Goal: Task Accomplishment & Management: Use online tool/utility

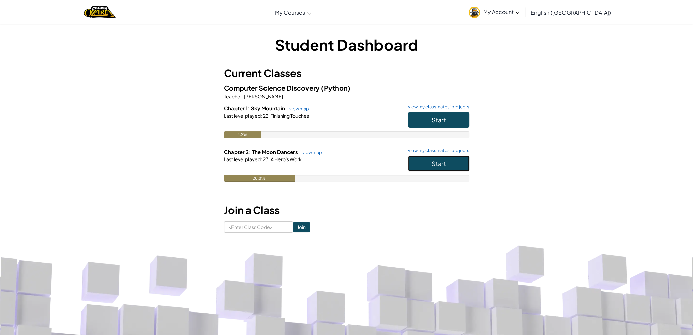
click at [415, 162] on button "Start" at bounding box center [438, 164] width 61 height 16
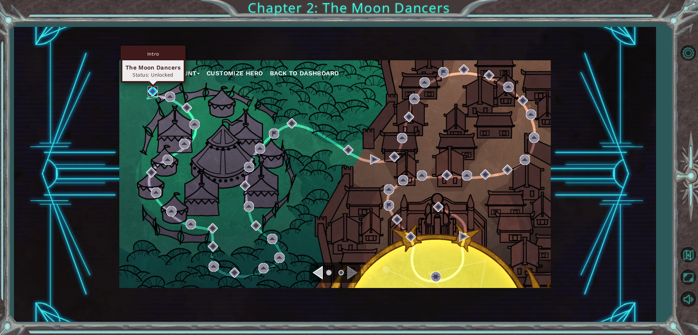
click at [151, 89] on img at bounding box center [153, 91] width 10 height 10
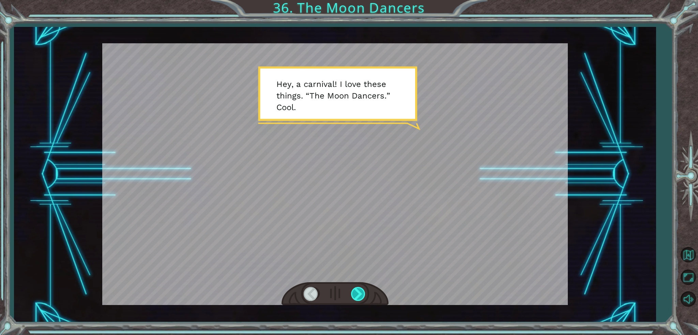
click at [365, 289] on div at bounding box center [358, 294] width 15 height 14
click at [364, 290] on div at bounding box center [358, 294] width 15 height 14
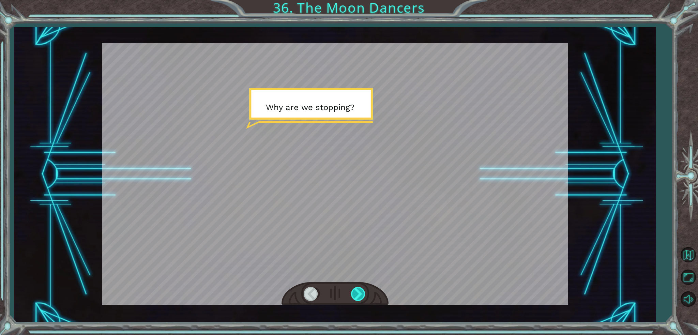
click at [355, 297] on div at bounding box center [358, 294] width 15 height 14
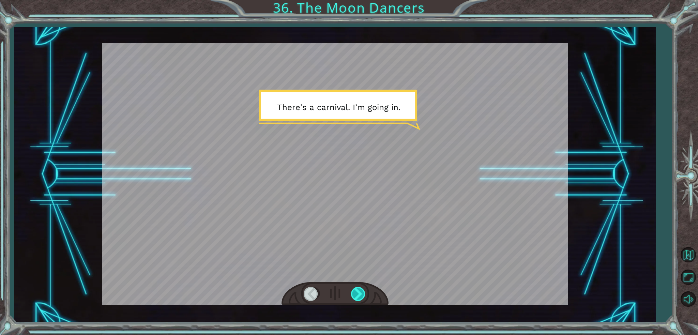
click at [355, 297] on div at bounding box center [358, 294] width 15 height 14
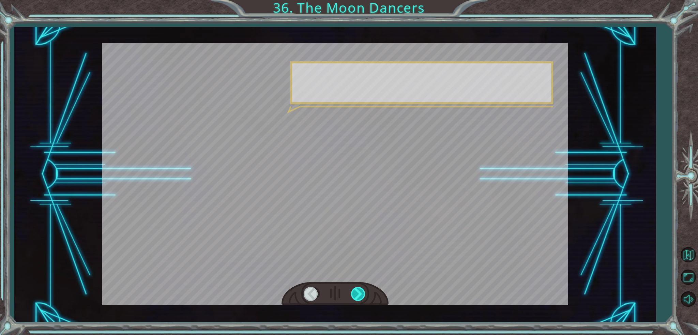
click at [355, 297] on div at bounding box center [358, 294] width 15 height 14
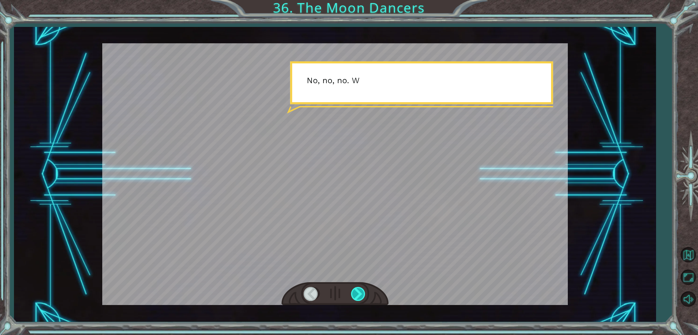
click at [355, 297] on div at bounding box center [358, 294] width 15 height 14
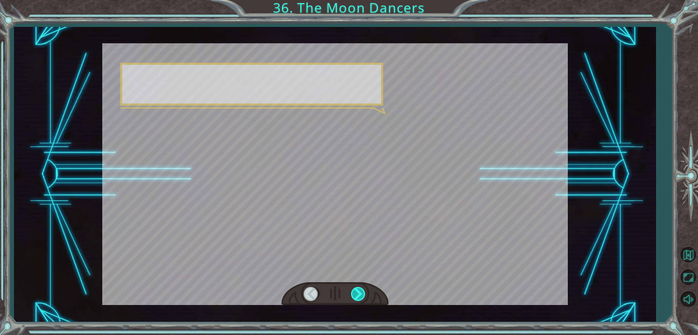
click at [355, 297] on div at bounding box center [358, 294] width 15 height 14
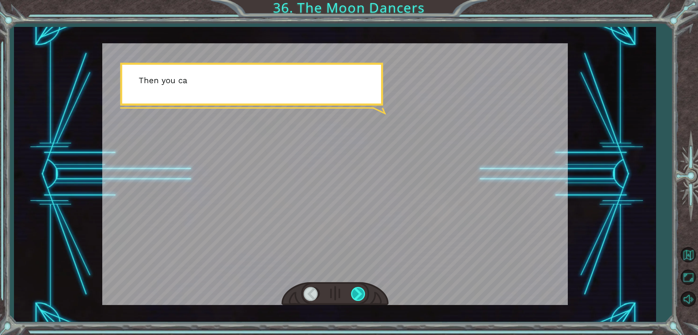
click at [355, 297] on div at bounding box center [358, 294] width 15 height 14
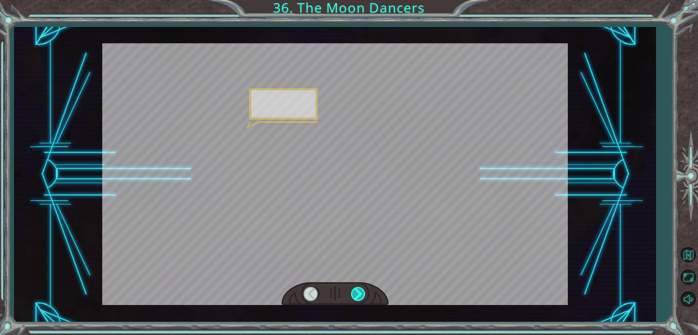
click at [355, 297] on div at bounding box center [358, 294] width 15 height 14
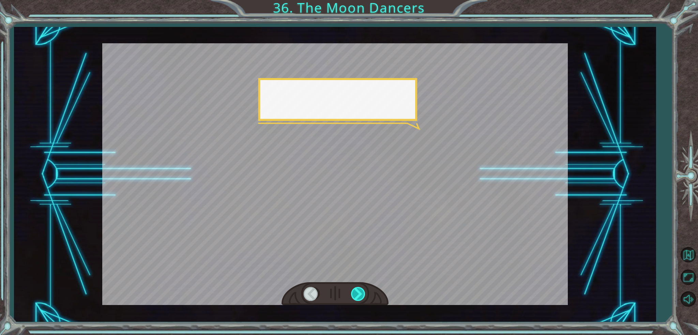
click at [355, 297] on div at bounding box center [358, 294] width 15 height 14
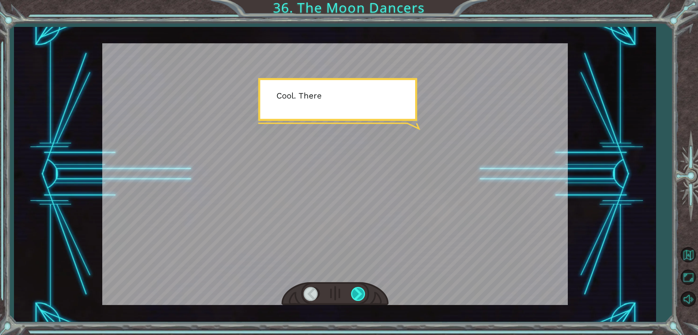
click at [355, 297] on div at bounding box center [358, 294] width 15 height 14
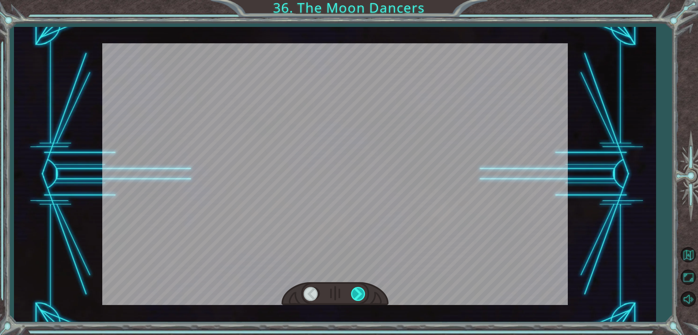
click at [355, 297] on div at bounding box center [358, 294] width 15 height 14
click at [355, 0] on div "Temporary Text H e y , a c a r n i v a l ! I l o v e t h e s e t h i n g s . “ …" at bounding box center [349, 0] width 698 height 0
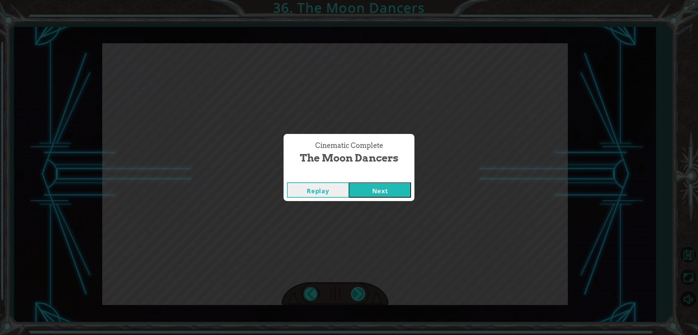
click at [355, 297] on div "Cinematic Complete The Moon Dancers Replay Next" at bounding box center [349, 167] width 698 height 335
click at [387, 183] on button "Next" at bounding box center [380, 189] width 62 height 15
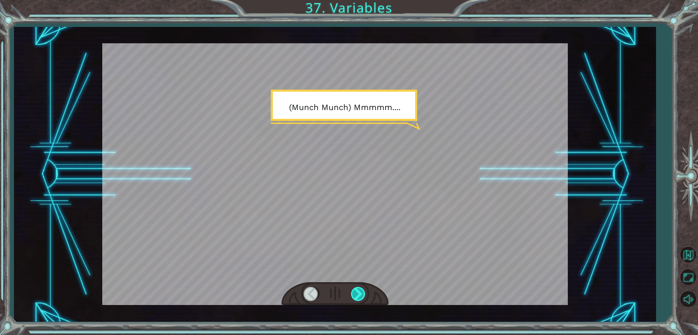
click at [359, 295] on div at bounding box center [358, 294] width 15 height 14
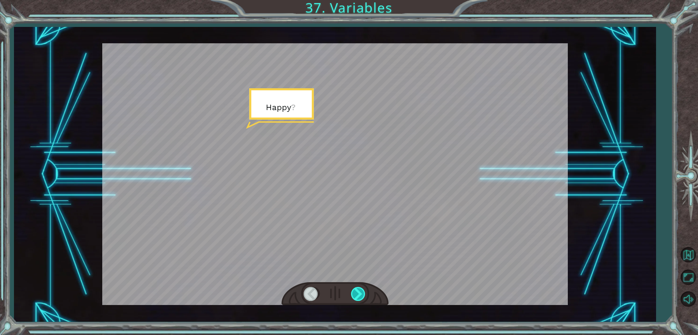
click at [359, 295] on div at bounding box center [358, 294] width 15 height 14
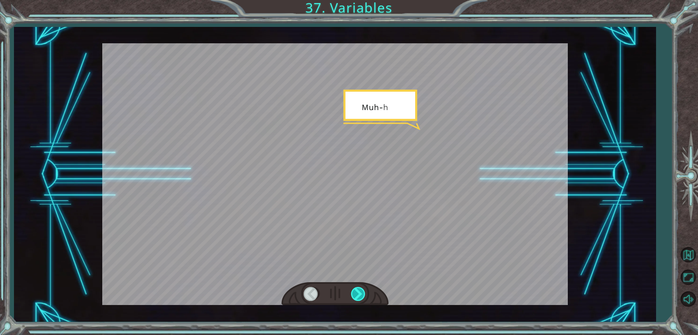
click at [359, 295] on div at bounding box center [358, 294] width 15 height 14
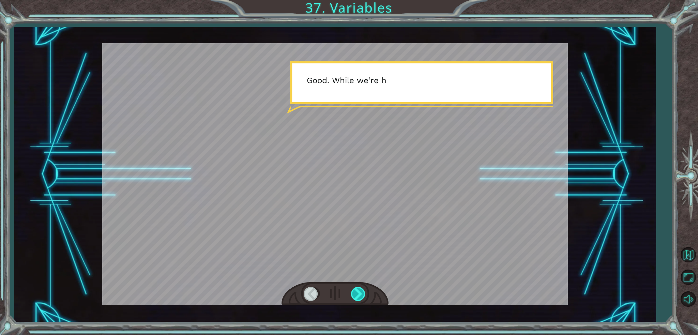
click at [359, 295] on div at bounding box center [358, 294] width 15 height 14
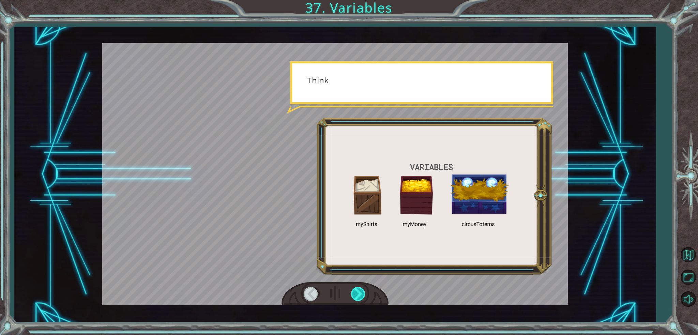
click at [359, 295] on div at bounding box center [358, 294] width 15 height 14
click at [359, 294] on div at bounding box center [358, 294] width 15 height 14
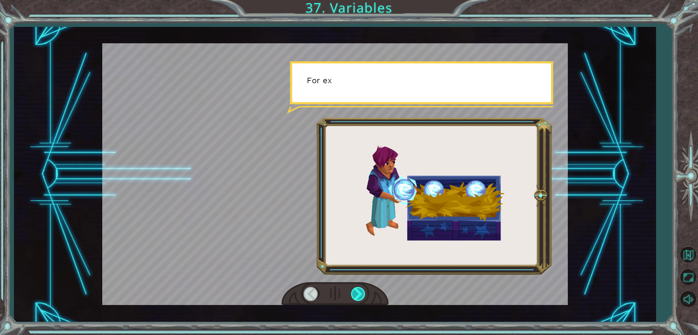
click at [358, 292] on div at bounding box center [358, 294] width 15 height 14
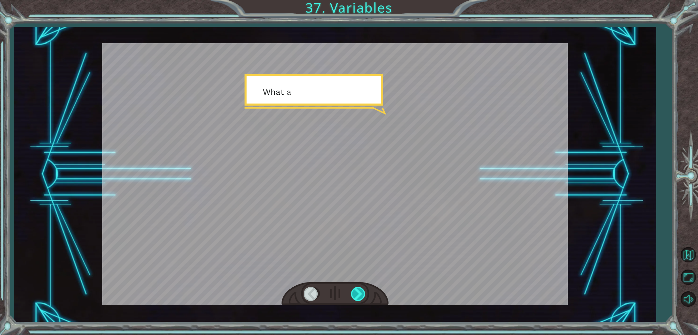
click at [358, 292] on div at bounding box center [358, 294] width 15 height 14
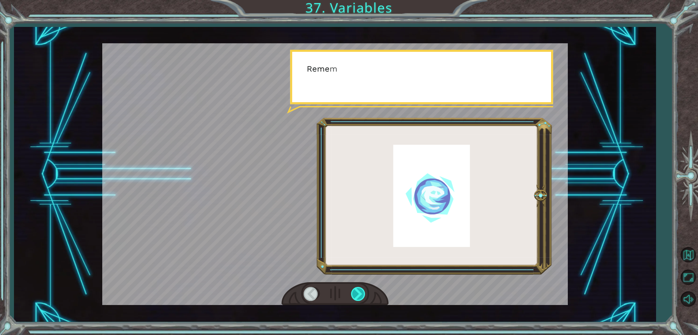
click at [358, 292] on div at bounding box center [358, 294] width 15 height 14
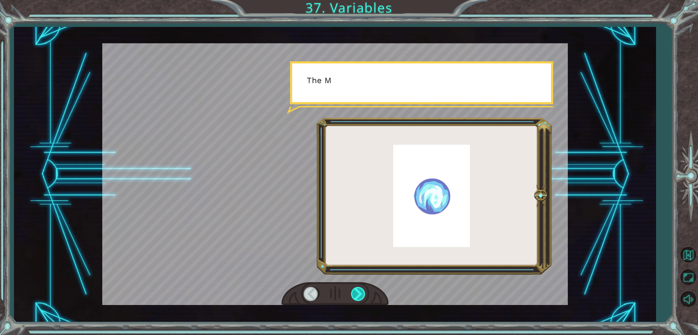
click at [358, 292] on div at bounding box center [358, 294] width 15 height 14
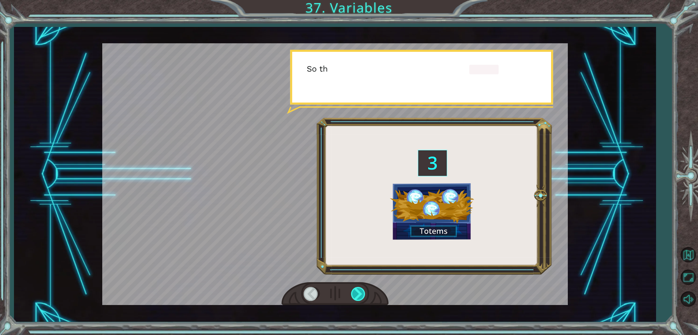
click at [358, 292] on div at bounding box center [358, 294] width 15 height 14
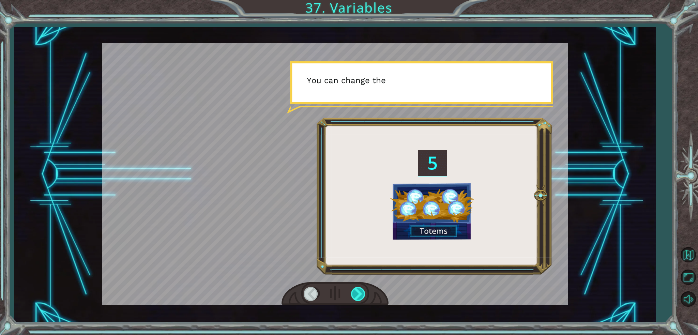
click at [358, 292] on div at bounding box center [358, 294] width 15 height 14
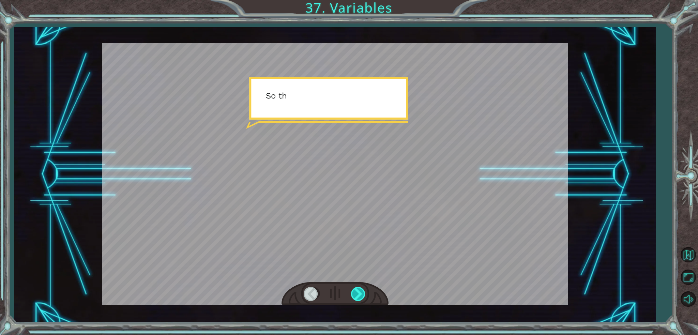
click at [358, 292] on div at bounding box center [358, 294] width 15 height 14
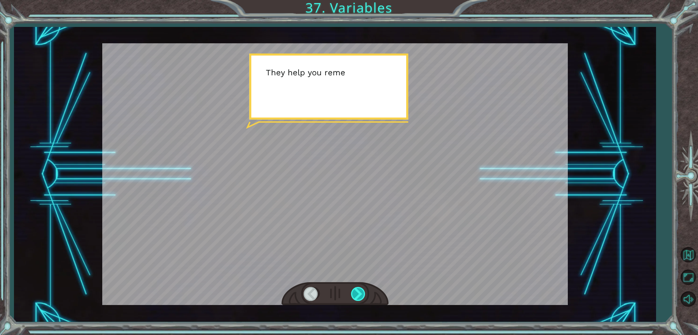
click at [358, 292] on div at bounding box center [358, 294] width 15 height 14
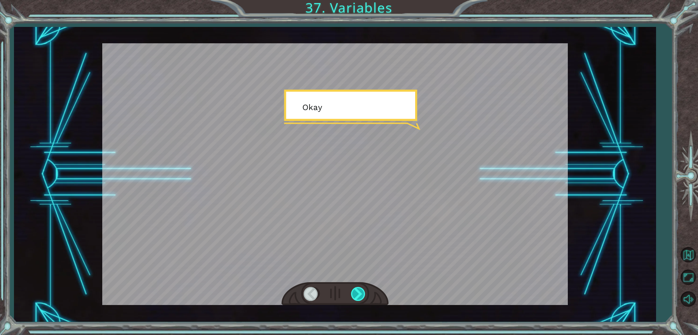
click at [358, 292] on div at bounding box center [358, 294] width 15 height 14
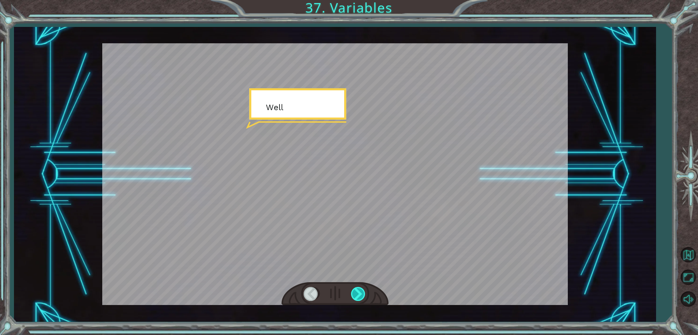
click at [358, 292] on div at bounding box center [358, 294] width 15 height 14
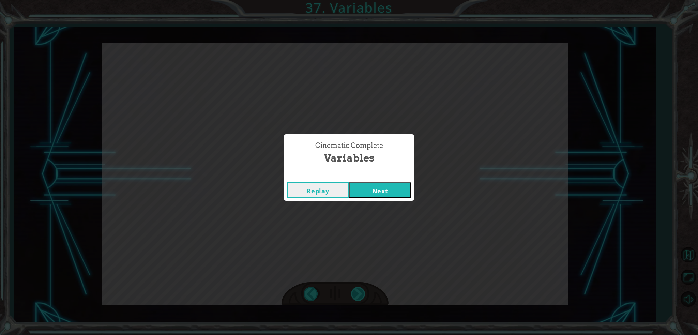
click at [358, 292] on div "Cinematic Complete Variables Replay Next" at bounding box center [349, 167] width 698 height 335
click at [357, 195] on button "Next" at bounding box center [380, 189] width 62 height 15
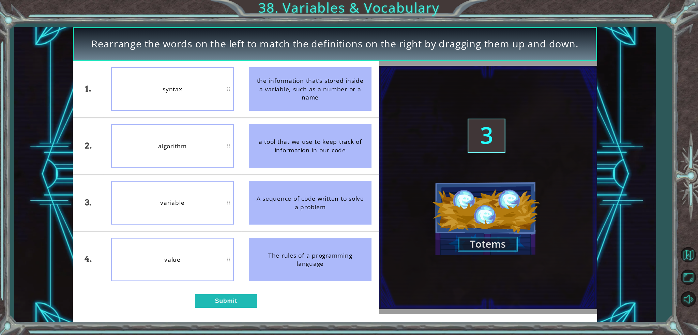
click at [314, 275] on div "The rules of a programming language" at bounding box center [310, 260] width 123 height 44
drag, startPoint x: 302, startPoint y: 261, endPoint x: 285, endPoint y: 127, distance: 134.8
click at [285, 127] on ul "the information that’s stored inside a variable, such as a number or a name a t…" at bounding box center [310, 174] width 138 height 227
drag, startPoint x: 278, startPoint y: 267, endPoint x: 238, endPoint y: 250, distance: 43.5
click at [248, 251] on li "The rules of a programming language" at bounding box center [310, 260] width 138 height 56
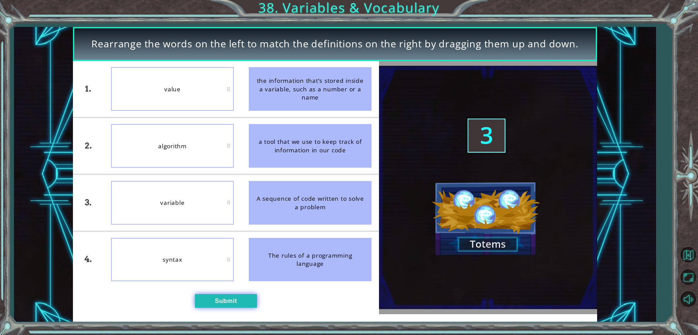
click at [234, 305] on button "Submit" at bounding box center [226, 301] width 62 height 14
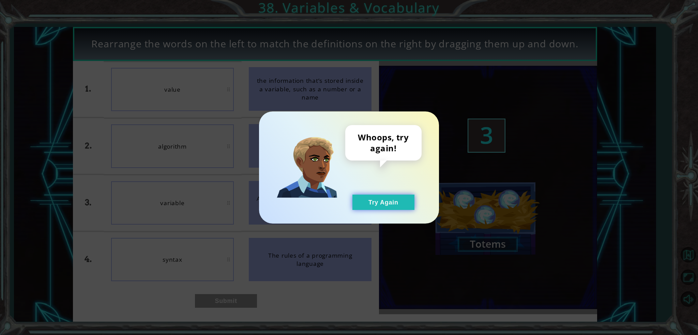
click at [385, 204] on button "Try Again" at bounding box center [384, 202] width 62 height 15
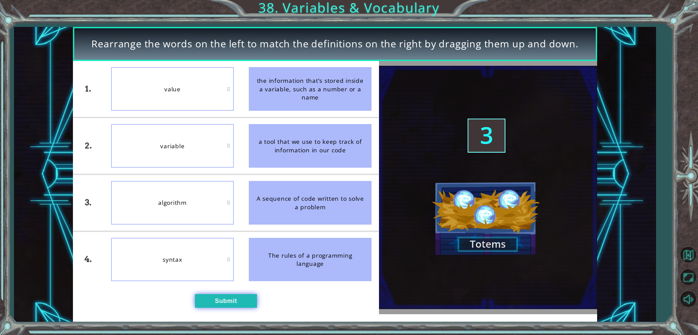
click at [212, 302] on button "Submit" at bounding box center [226, 301] width 62 height 14
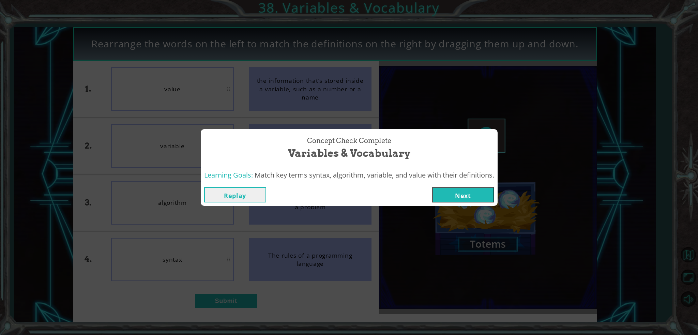
click at [455, 193] on button "Next" at bounding box center [463, 194] width 62 height 15
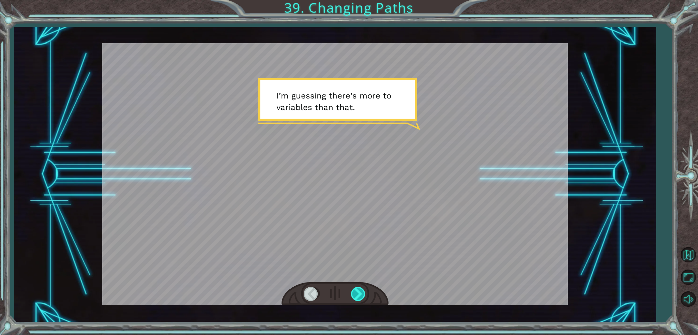
click at [351, 287] on div at bounding box center [358, 294] width 15 height 14
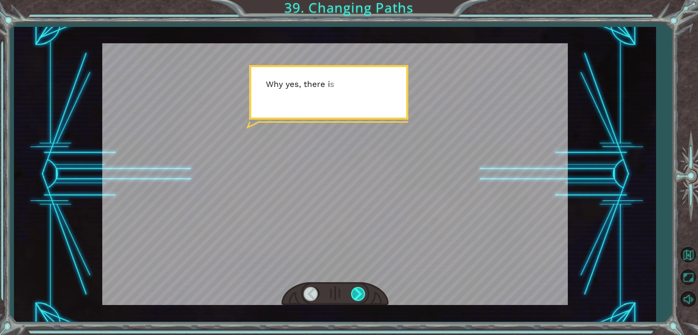
click at [364, 300] on div at bounding box center [358, 294] width 15 height 14
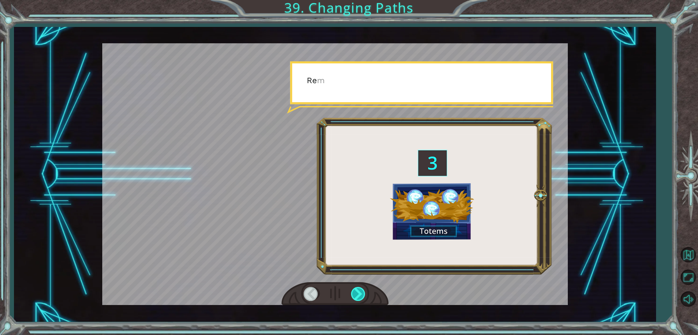
click at [365, 295] on div at bounding box center [358, 294] width 15 height 14
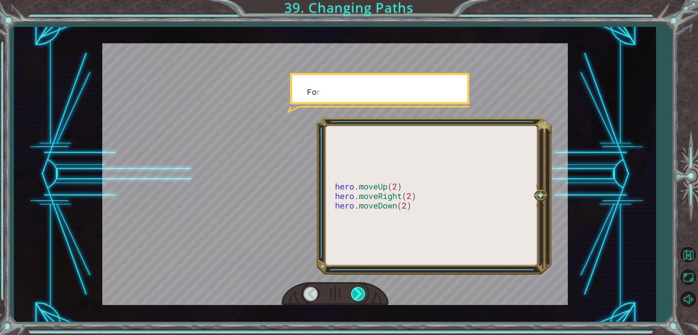
click at [365, 295] on div at bounding box center [358, 294] width 15 height 14
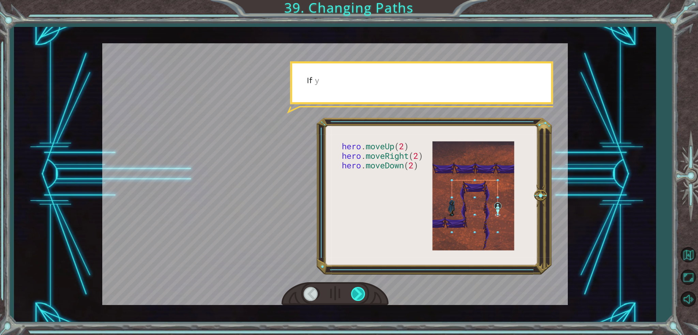
click at [365, 295] on div at bounding box center [358, 294] width 15 height 14
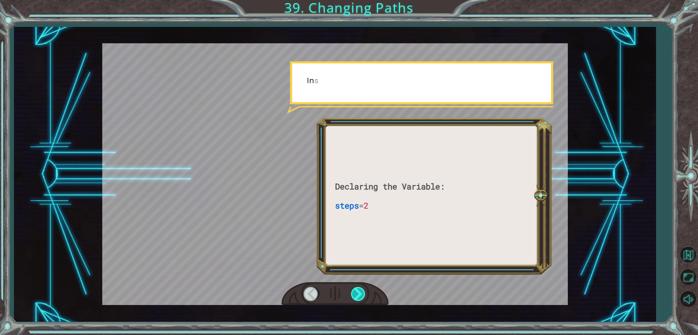
click at [365, 295] on div at bounding box center [358, 294] width 15 height 14
click at [340, 285] on div at bounding box center [335, 294] width 107 height 24
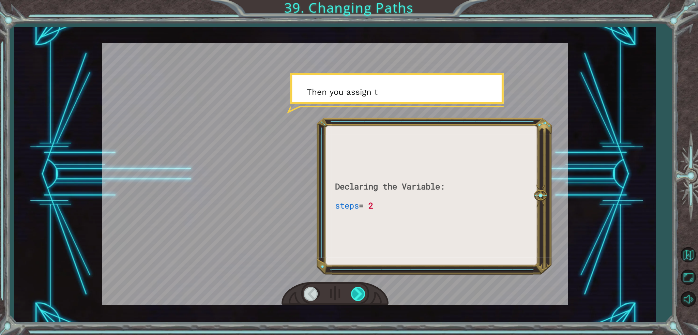
click at [353, 296] on div at bounding box center [358, 294] width 15 height 14
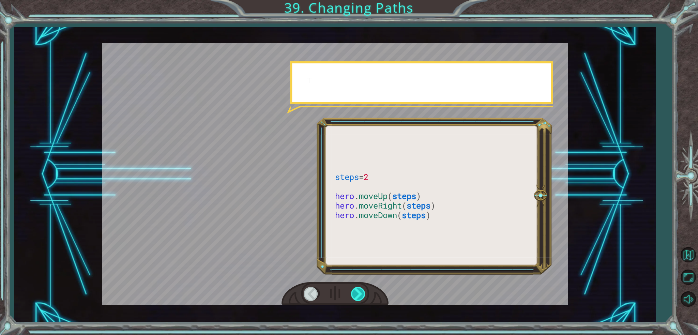
click at [353, 294] on div at bounding box center [358, 294] width 15 height 14
click at [352, 294] on div at bounding box center [358, 294] width 15 height 14
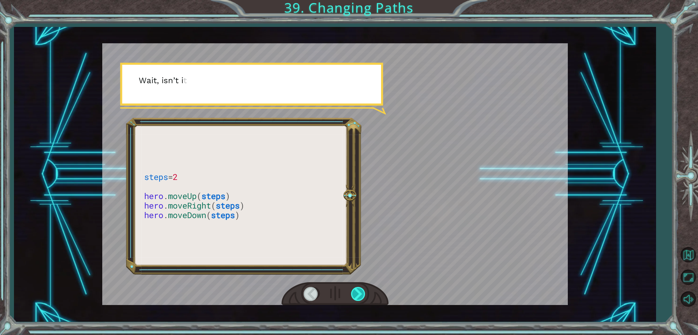
click at [360, 293] on div at bounding box center [358, 294] width 15 height 14
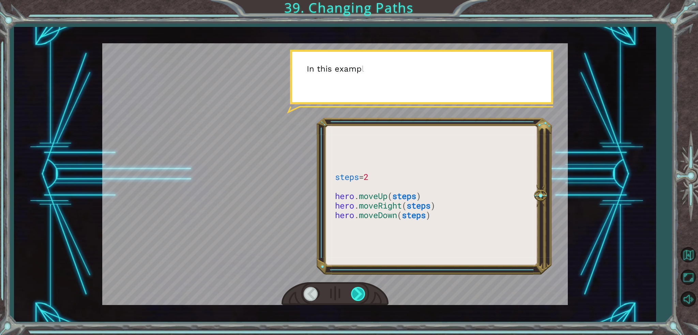
click at [360, 293] on div at bounding box center [358, 294] width 15 height 14
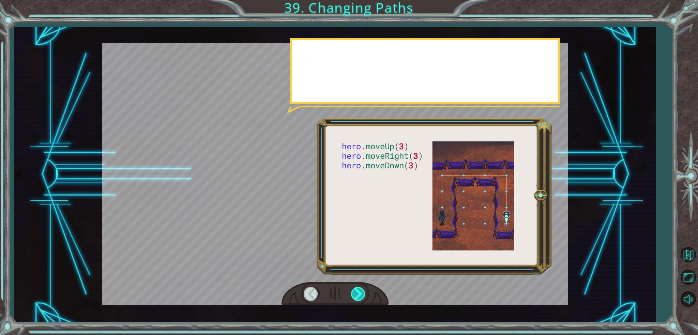
click at [360, 293] on div at bounding box center [358, 294] width 15 height 14
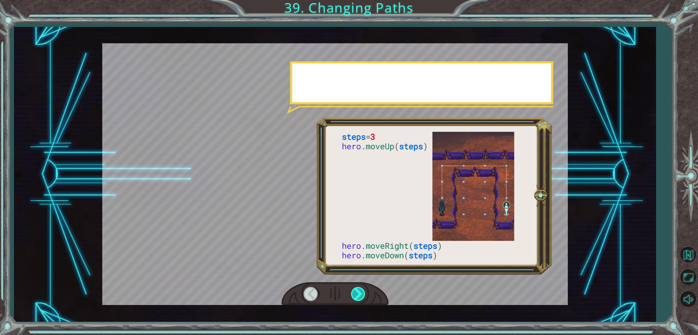
click at [361, 293] on div at bounding box center [358, 294] width 15 height 14
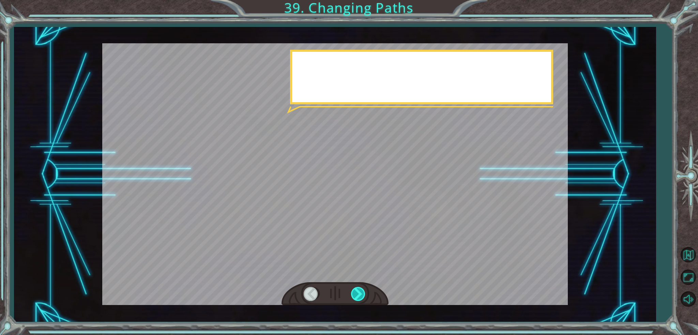
click at [361, 293] on div at bounding box center [358, 294] width 15 height 14
click at [352, 286] on div at bounding box center [335, 294] width 107 height 24
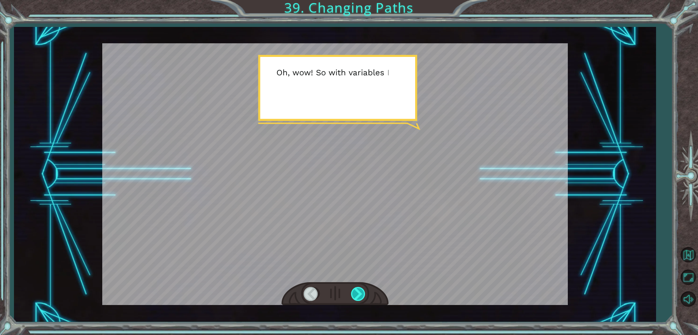
click at [355, 300] on div at bounding box center [358, 294] width 15 height 14
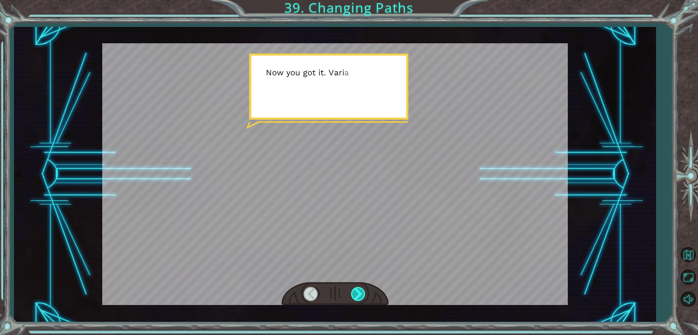
click at [355, 295] on div at bounding box center [358, 294] width 15 height 14
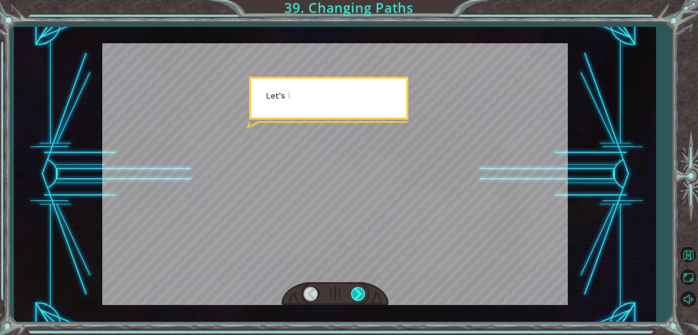
click at [355, 295] on div at bounding box center [358, 294] width 15 height 14
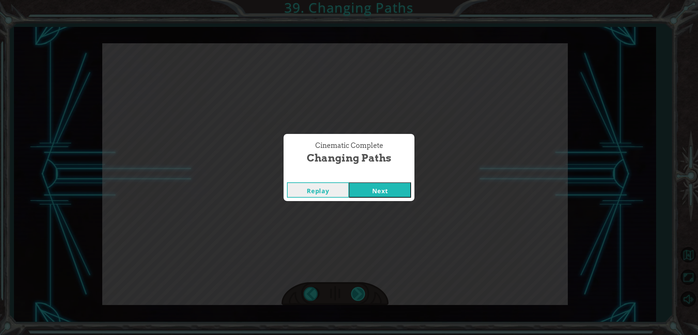
click at [355, 295] on div "Cinematic Complete Changing Paths Replay Next" at bounding box center [349, 167] width 698 height 335
click at [356, 191] on button "Next" at bounding box center [380, 189] width 62 height 15
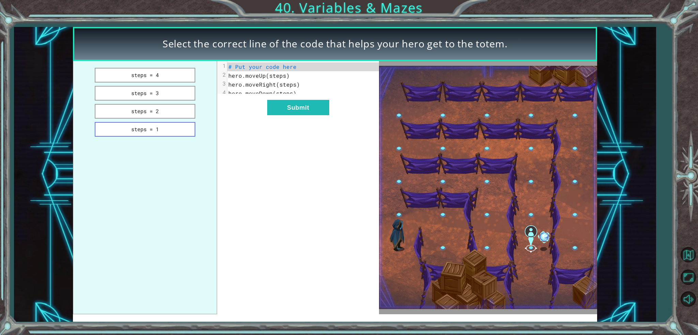
click at [164, 126] on button "steps = 1" at bounding box center [145, 129] width 101 height 15
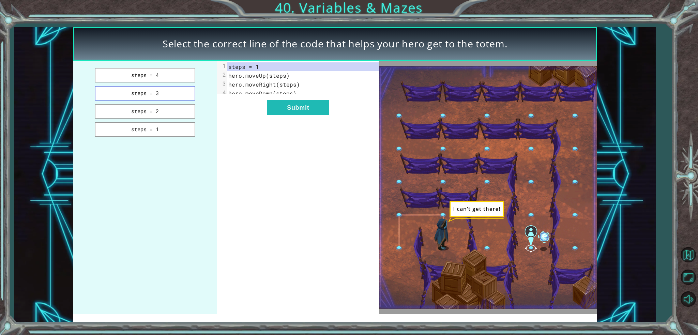
click at [147, 90] on button "steps = 3" at bounding box center [145, 93] width 101 height 15
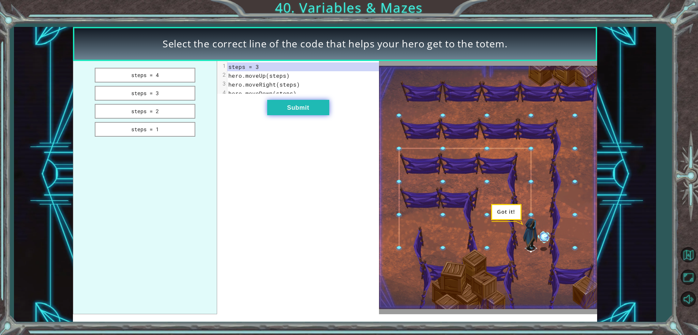
click at [285, 114] on button "Submit" at bounding box center [298, 107] width 62 height 15
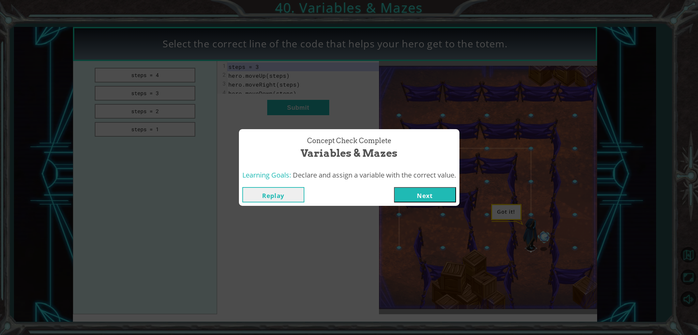
click at [447, 196] on button "Next" at bounding box center [425, 194] width 62 height 15
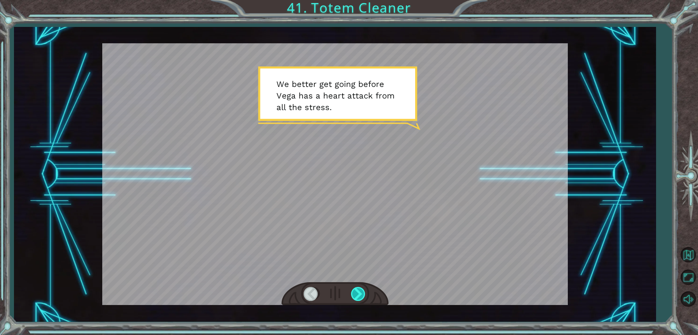
click at [363, 294] on div at bounding box center [358, 294] width 15 height 14
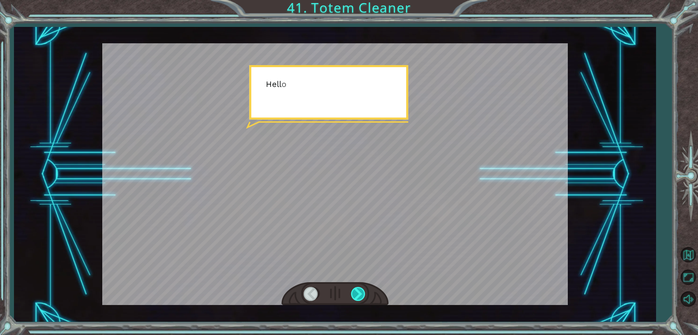
click at [363, 294] on div at bounding box center [358, 294] width 15 height 14
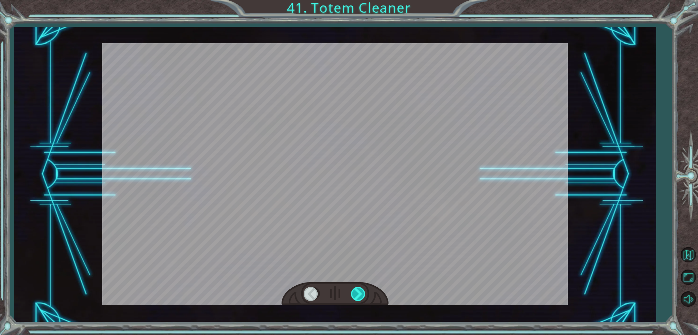
click at [363, 294] on div at bounding box center [358, 294] width 15 height 14
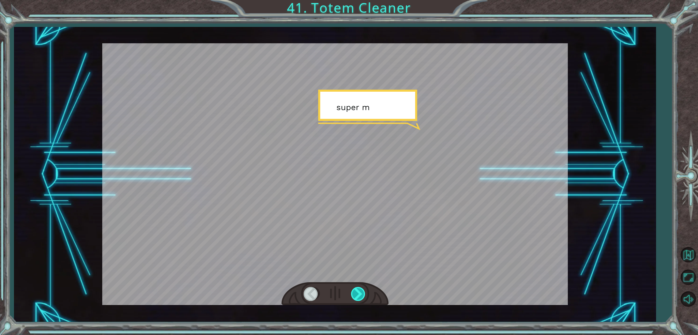
click at [363, 294] on div at bounding box center [358, 294] width 15 height 14
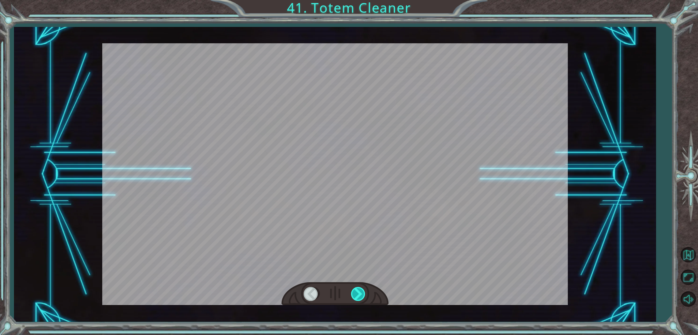
click at [363, 294] on div at bounding box center [358, 294] width 15 height 14
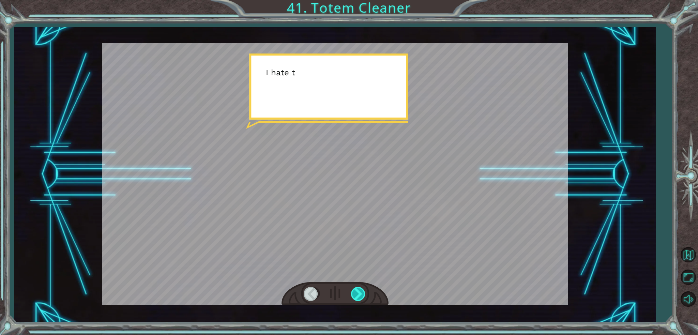
click at [363, 294] on div at bounding box center [358, 294] width 15 height 14
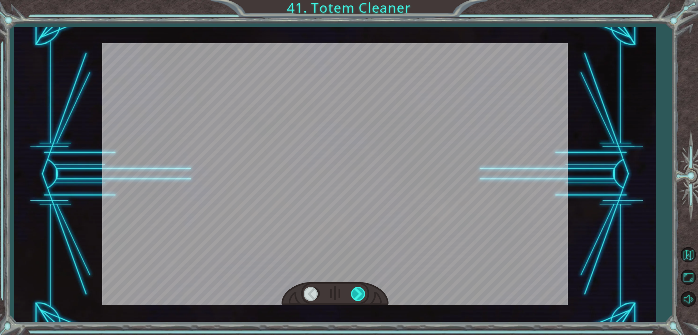
click at [363, 294] on div at bounding box center [358, 294] width 15 height 14
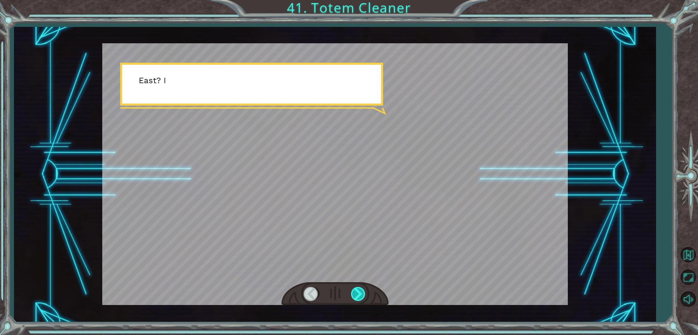
click at [363, 294] on div at bounding box center [358, 294] width 15 height 14
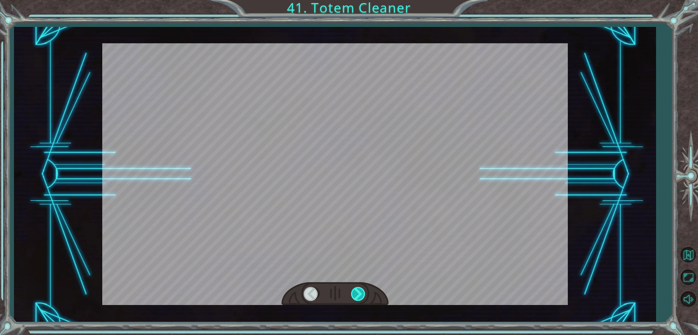
click at [363, 294] on div at bounding box center [358, 294] width 15 height 14
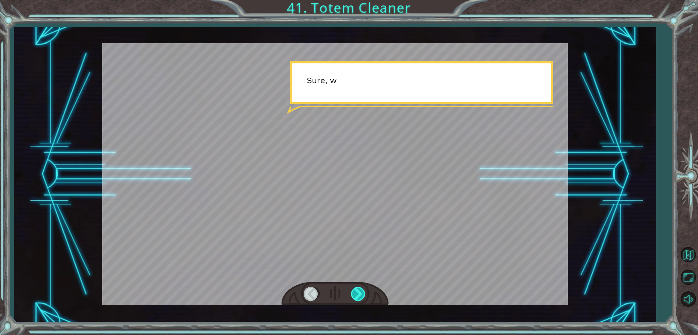
click at [363, 294] on div at bounding box center [358, 294] width 15 height 14
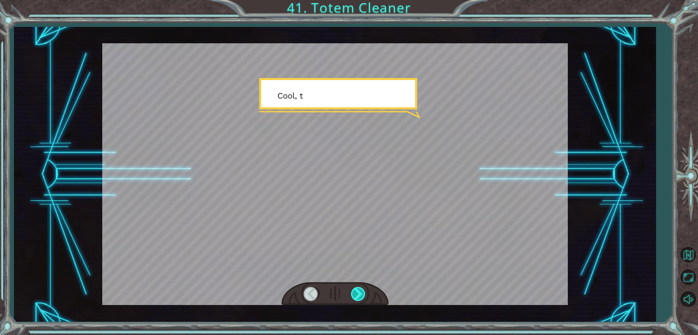
click at [363, 294] on div at bounding box center [358, 294] width 15 height 14
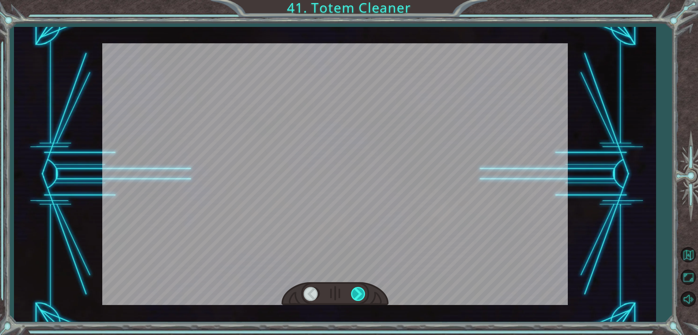
click at [363, 294] on div at bounding box center [358, 294] width 15 height 14
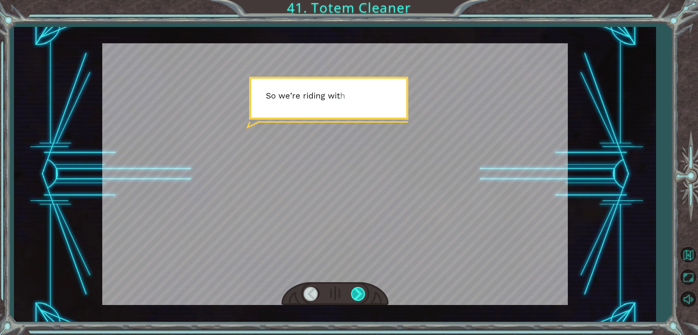
click at [360, 292] on div at bounding box center [358, 294] width 15 height 14
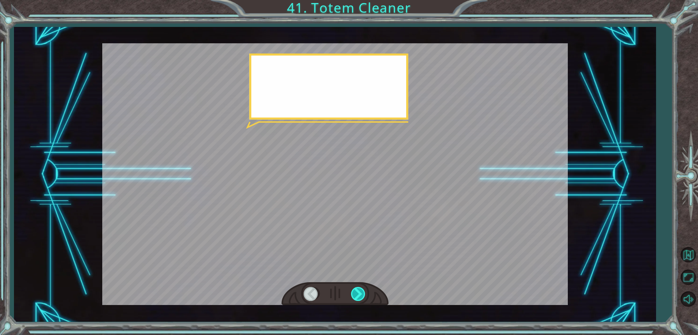
click at [360, 292] on div at bounding box center [358, 294] width 15 height 14
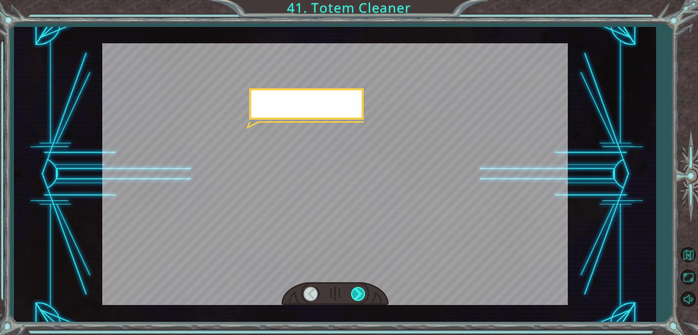
click at [360, 292] on div at bounding box center [358, 294] width 15 height 14
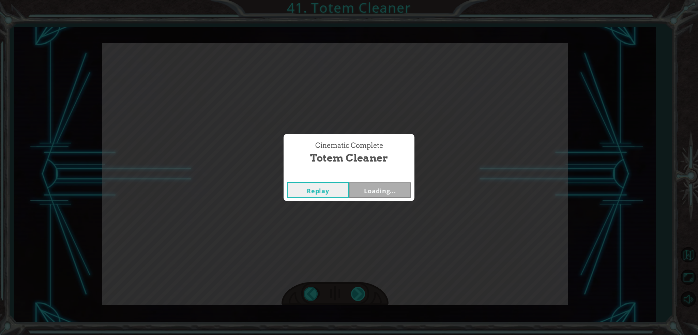
click at [360, 292] on div "Cinematic Complete Totem Cleaner Replay Loading..." at bounding box center [349, 167] width 698 height 335
click at [360, 292] on div "Cinematic Complete Totem Cleaner Replay Next" at bounding box center [349, 167] width 698 height 335
click at [361, 187] on button "Next" at bounding box center [380, 189] width 62 height 15
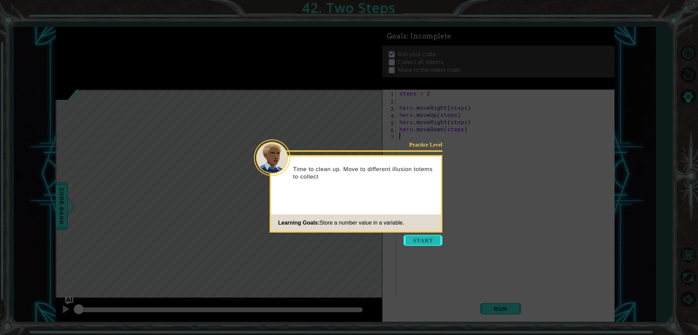
click at [431, 240] on button "Start" at bounding box center [423, 240] width 39 height 11
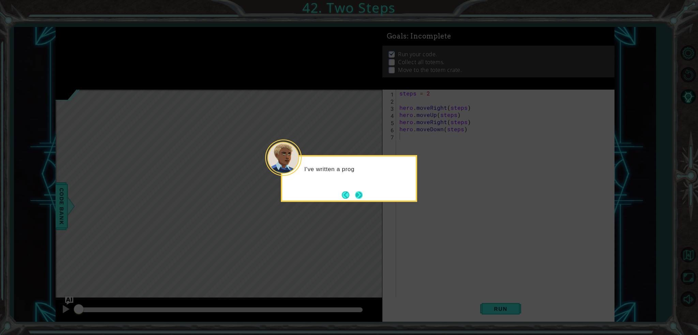
click at [357, 199] on button "Next" at bounding box center [359, 195] width 8 height 8
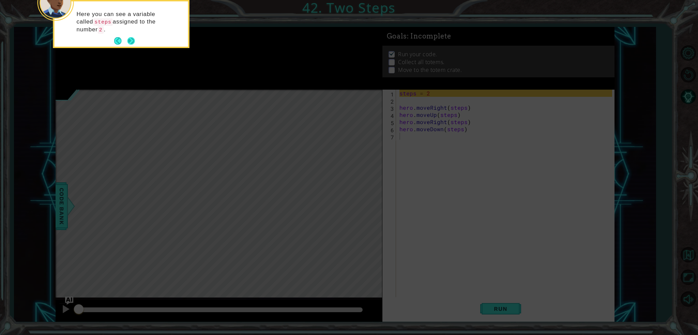
click at [129, 38] on button "Next" at bounding box center [132, 41] width 8 height 8
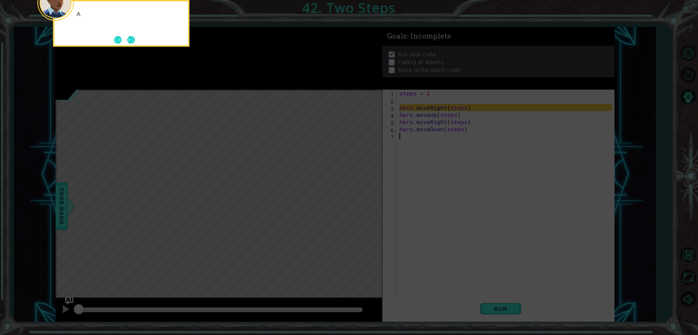
click at [129, 38] on button "Next" at bounding box center [132, 40] width 8 height 8
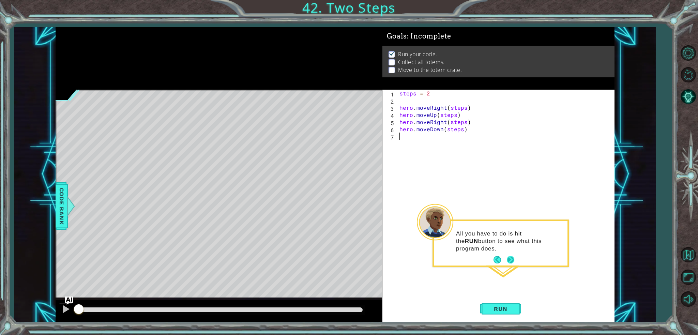
click at [509, 260] on button "Next" at bounding box center [511, 260] width 8 height 8
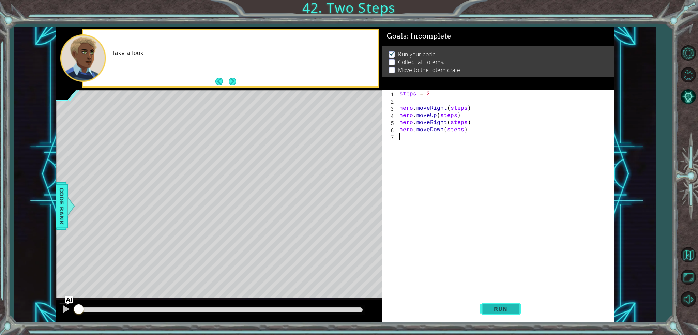
click at [514, 309] on button "Run" at bounding box center [501, 308] width 41 height 23
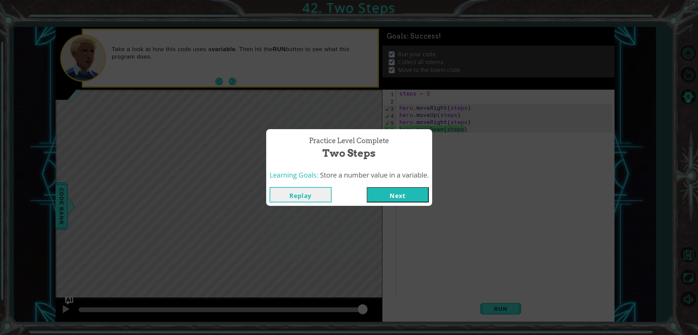
click at [400, 197] on button "Next" at bounding box center [398, 194] width 62 height 15
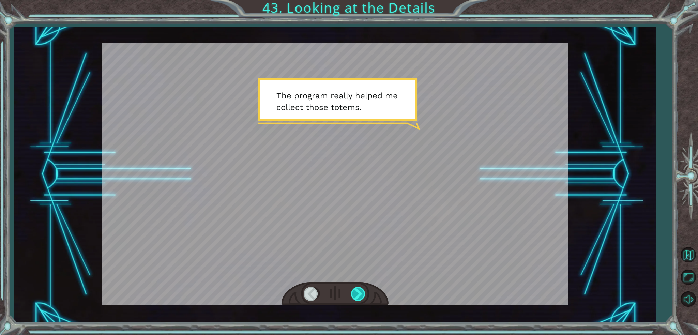
click at [363, 293] on div at bounding box center [358, 294] width 15 height 14
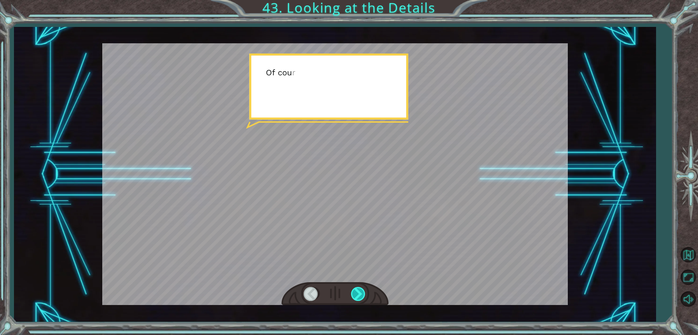
click at [363, 293] on div at bounding box center [358, 294] width 15 height 14
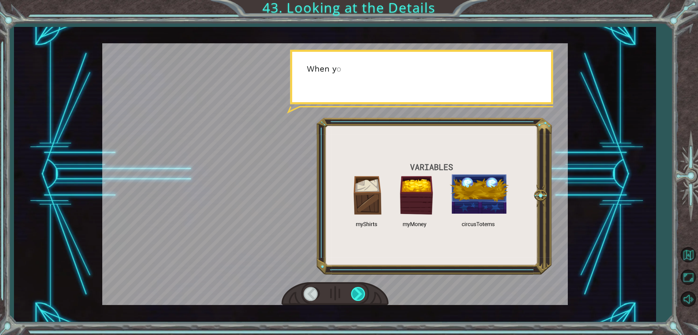
click at [363, 293] on div at bounding box center [358, 294] width 15 height 14
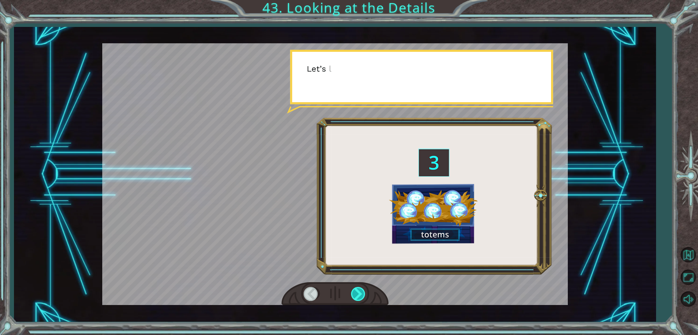
click at [363, 293] on div at bounding box center [358, 294] width 15 height 14
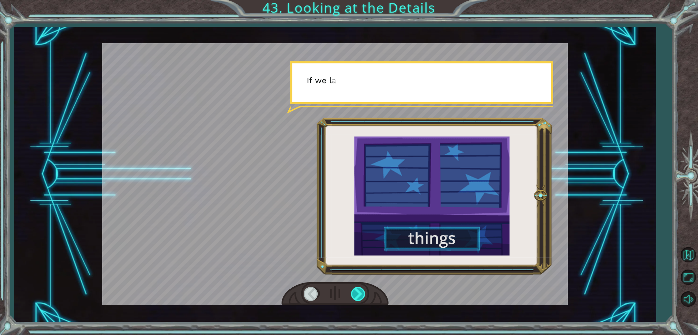
click at [363, 293] on div at bounding box center [358, 294] width 15 height 14
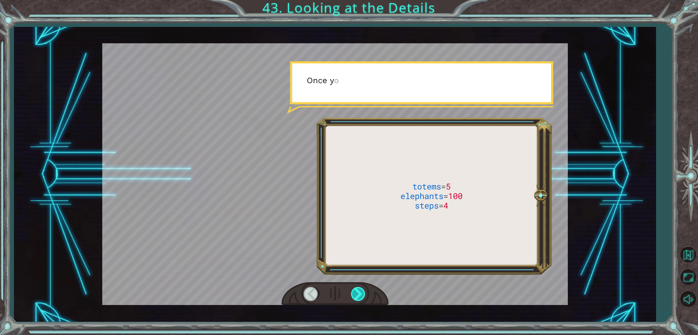
click at [363, 293] on div at bounding box center [358, 294] width 15 height 14
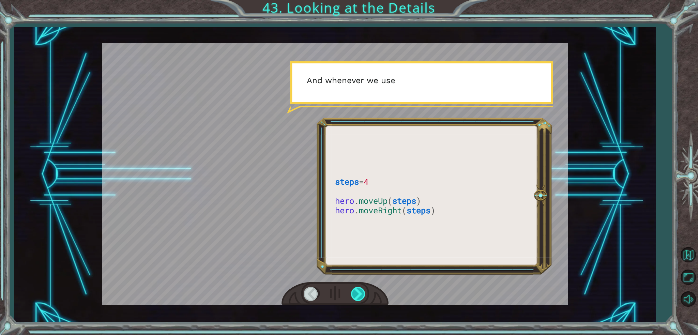
click at [363, 293] on div at bounding box center [358, 294] width 15 height 14
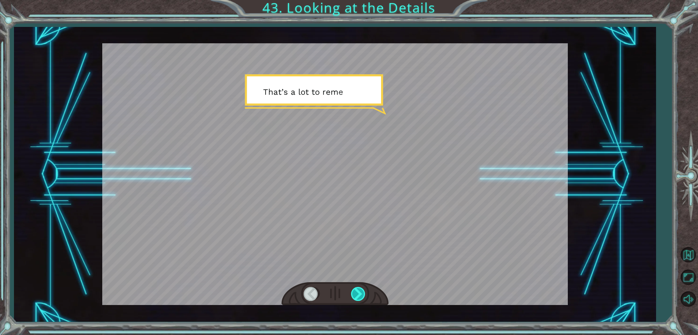
click at [363, 293] on div at bounding box center [358, 294] width 15 height 14
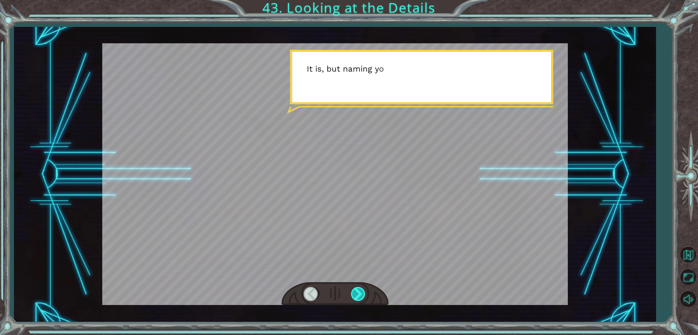
click at [363, 293] on div at bounding box center [358, 294] width 15 height 14
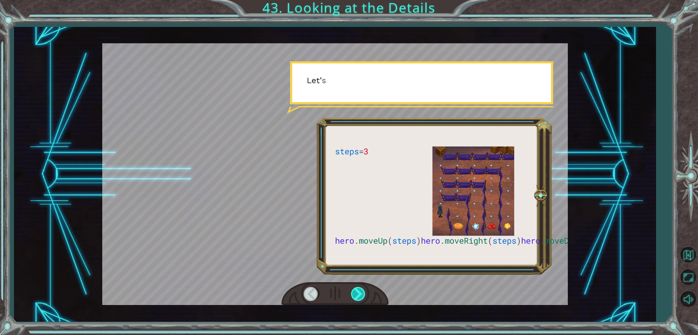
click at [363, 293] on div at bounding box center [358, 294] width 15 height 14
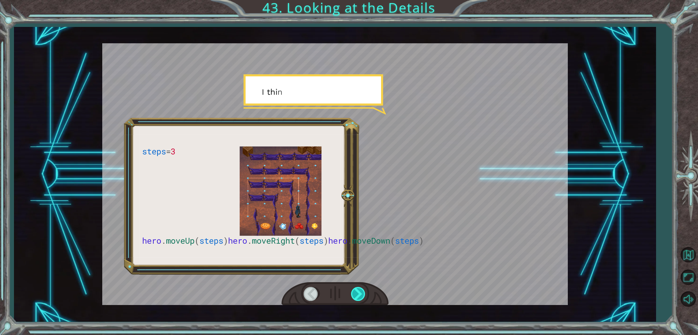
click at [363, 293] on div at bounding box center [358, 294] width 15 height 14
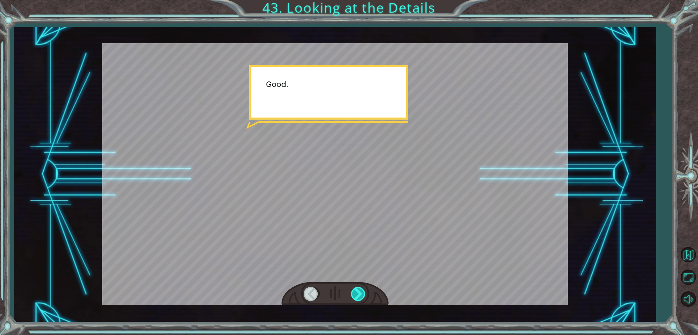
click at [363, 293] on div at bounding box center [358, 294] width 15 height 14
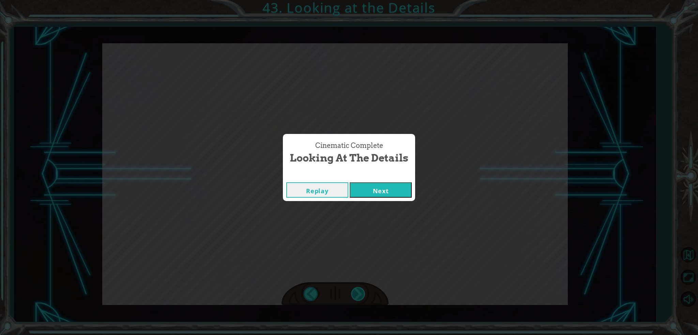
click at [363, 293] on div "Cinematic Complete Looking at the Details Replay Next" at bounding box center [349, 167] width 698 height 335
click at [364, 183] on button "Next" at bounding box center [381, 189] width 62 height 15
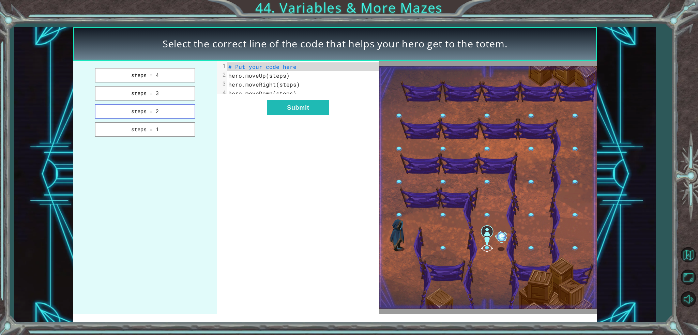
click at [141, 114] on button "steps = 2" at bounding box center [145, 111] width 101 height 15
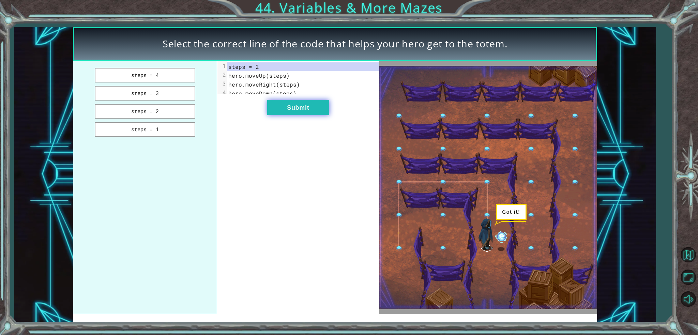
click at [312, 109] on button "Submit" at bounding box center [298, 107] width 62 height 15
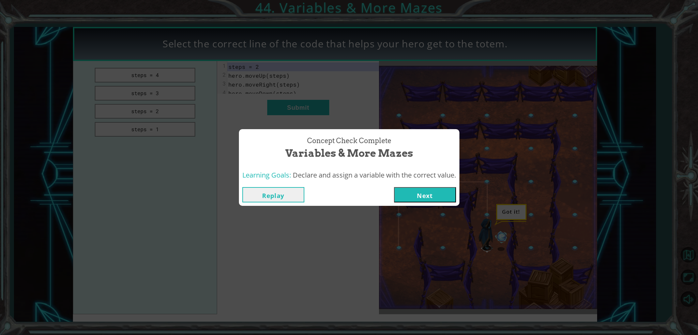
click at [456, 195] on button "Next" at bounding box center [425, 194] width 62 height 15
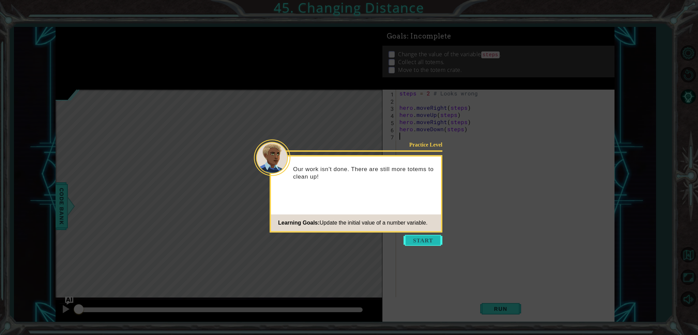
click at [423, 240] on button "Start" at bounding box center [423, 240] width 39 height 11
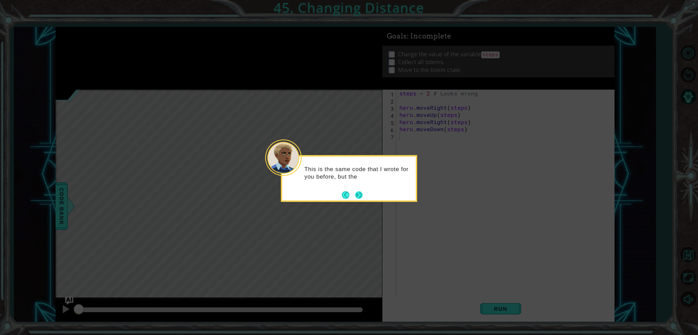
click at [359, 191] on footer at bounding box center [352, 195] width 21 height 10
click at [356, 193] on button "Next" at bounding box center [359, 195] width 8 height 8
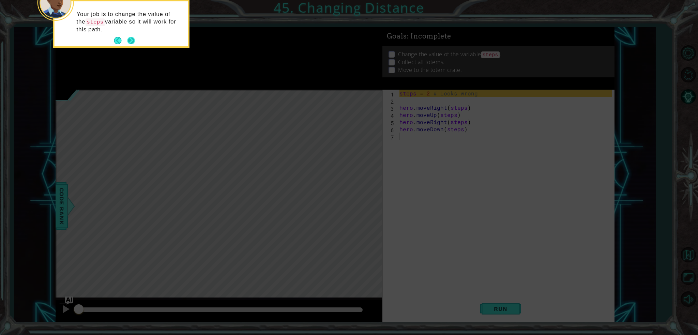
click at [132, 39] on button "Next" at bounding box center [132, 41] width 8 height 8
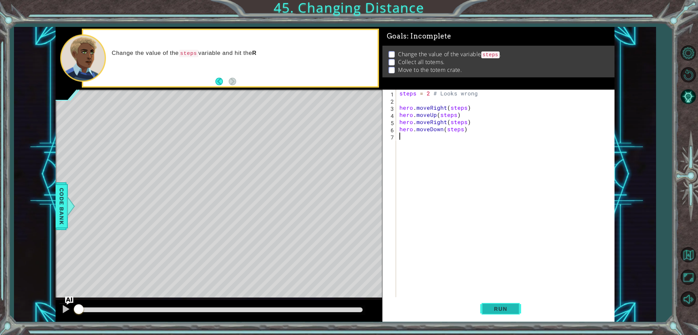
click at [510, 307] on span "Run" at bounding box center [500, 309] width 27 height 7
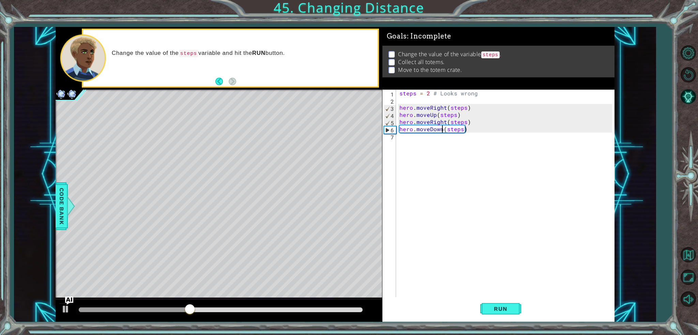
click at [441, 127] on div "steps = 2 # Looks wrong hero . moveRight ( steps ) hero . moveUp ( steps ) hero…" at bounding box center [507, 201] width 218 height 222
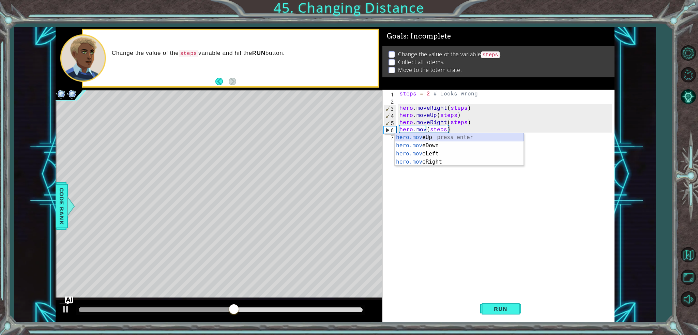
click at [431, 135] on div "hero.mov eUp press enter hero.mov eDown press enter hero.mov eLeft press enter …" at bounding box center [459, 157] width 129 height 49
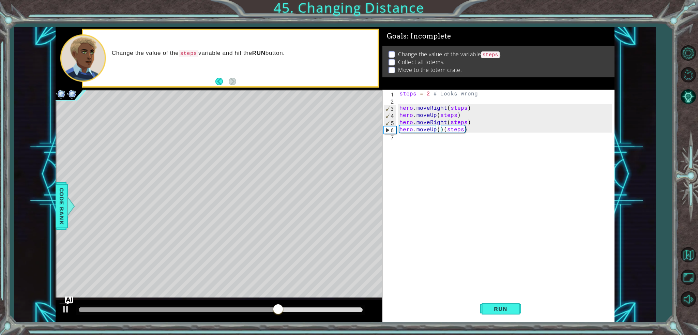
click at [441, 128] on div "steps = 2 # Looks wrong hero . moveRight ( steps ) hero . moveUp ( steps ) hero…" at bounding box center [507, 201] width 218 height 222
type textarea "hero.moveUp(steps)"
click at [439, 174] on div "steps = 2 # Looks wrong hero . moveRight ( steps ) hero . moveUp ( steps ) hero…" at bounding box center [507, 201] width 218 height 222
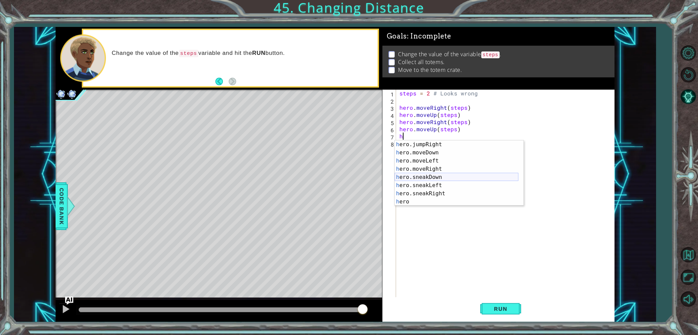
scroll to position [49, 0]
click at [427, 158] on div "h ero.moveDown press enter h ero.moveLeft press enter h ero.moveRight press ent…" at bounding box center [457, 182] width 124 height 82
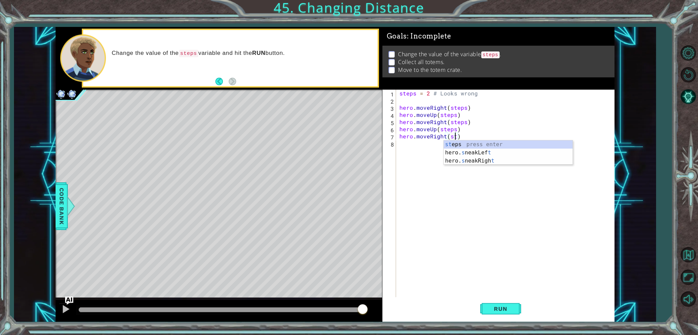
scroll to position [0, 3]
type textarea "hero.moveRight(steps)"
click at [401, 143] on div "steps = 2 # Looks wrong hero . moveRight ( steps ) hero . moveUp ( steps ) hero…" at bounding box center [507, 201] width 218 height 222
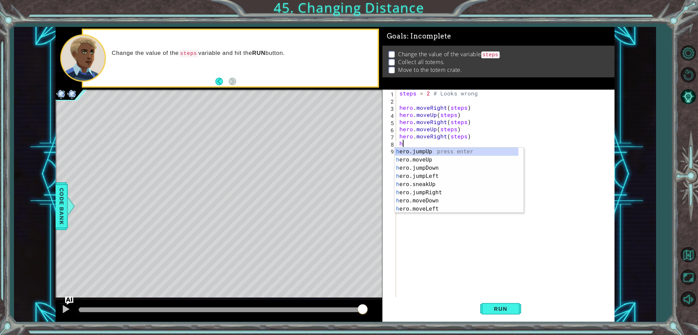
scroll to position [0, 0]
click at [430, 198] on div "h ero.jumpUp press enter h ero.moveUp press enter h ero.jumpDown press enter h …" at bounding box center [459, 189] width 129 height 82
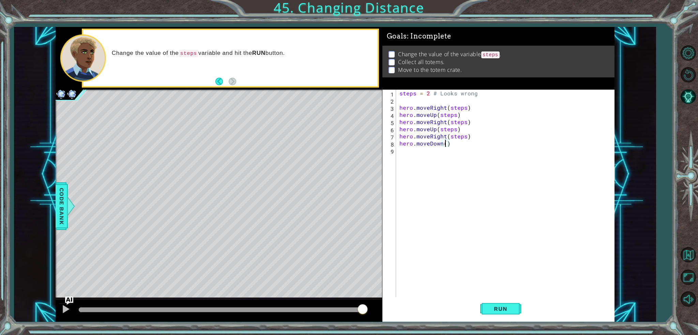
scroll to position [0, 3]
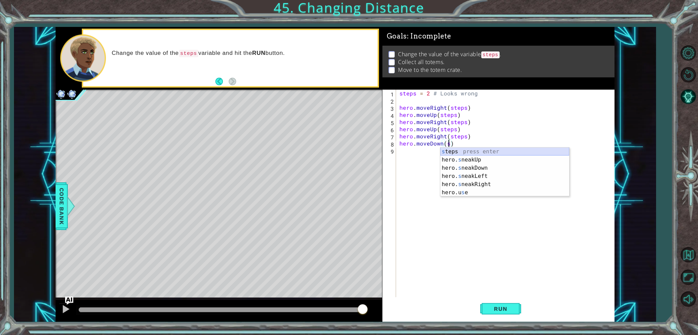
click at [464, 150] on div "s teps press enter hero. s neakUp press enter hero. s neakDown press enter hero…" at bounding box center [505, 180] width 129 height 65
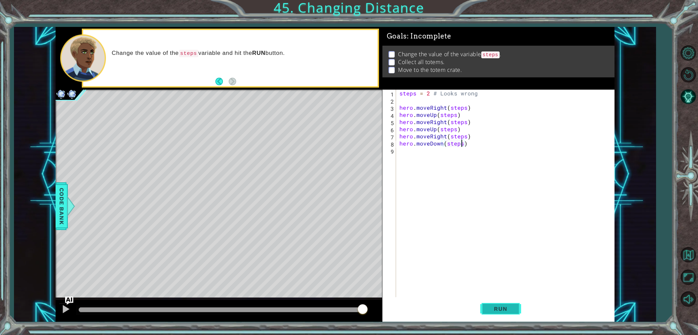
click at [492, 306] on span "Run" at bounding box center [500, 309] width 27 height 7
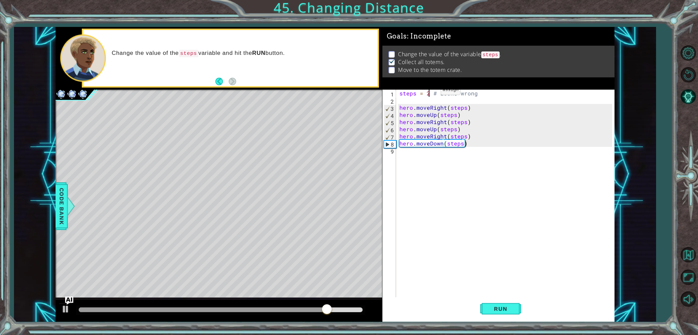
click at [429, 91] on div "steps = 2 # Looks wrong hero . moveRight ( steps ) hero . moveUp ( steps ) hero…" at bounding box center [507, 201] width 218 height 222
click at [506, 306] on span "Run" at bounding box center [500, 309] width 27 height 7
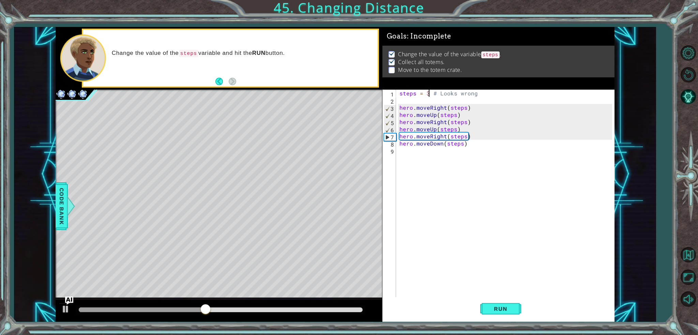
click at [459, 128] on div "steps = 3 # Looks wrong hero . moveRight ( steps ) hero . moveUp ( steps ) hero…" at bounding box center [507, 201] width 218 height 222
click at [471, 136] on div "steps = 3 # Looks wrong hero . moveRight ( steps ) hero . moveUp ( steps ) hero…" at bounding box center [507, 201] width 218 height 222
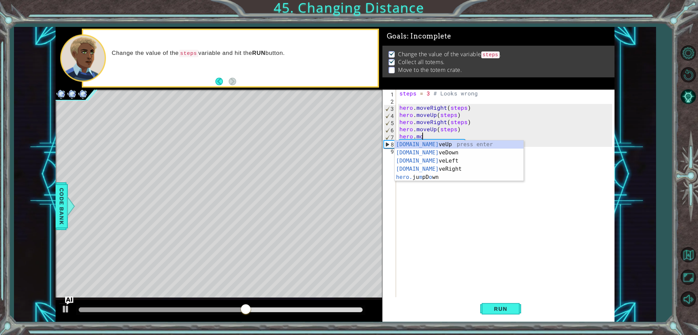
scroll to position [0, 0]
type textarea "h"
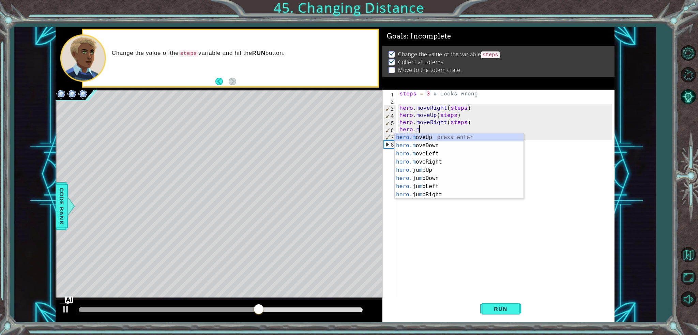
type textarea "h"
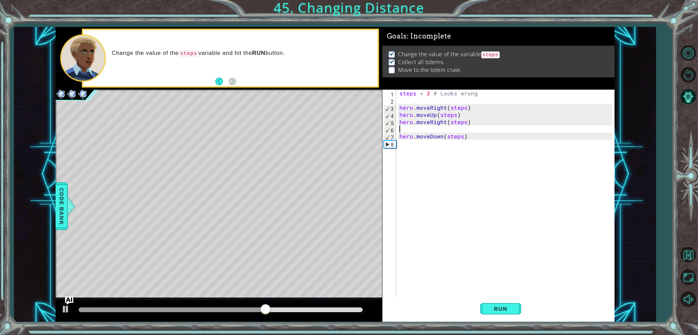
type textarea "hero.moveRight(steps)"
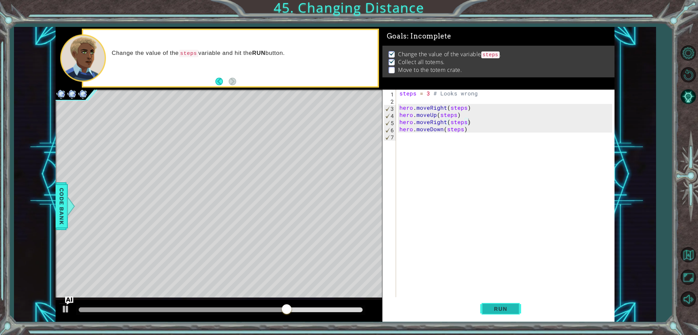
click at [496, 307] on span "Run" at bounding box center [500, 309] width 27 height 7
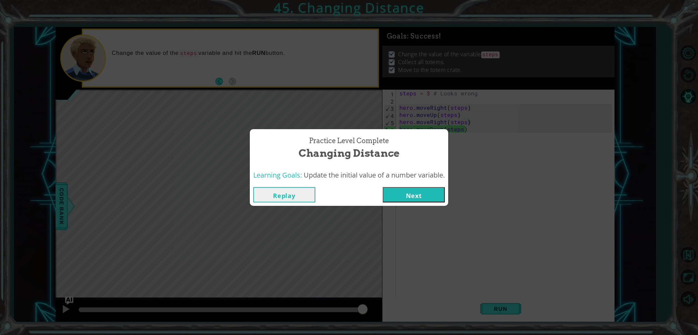
click at [404, 194] on button "Next" at bounding box center [414, 194] width 62 height 15
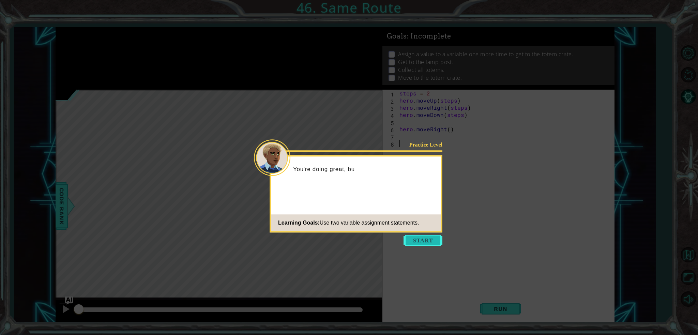
click at [433, 237] on button "Start" at bounding box center [423, 240] width 39 height 11
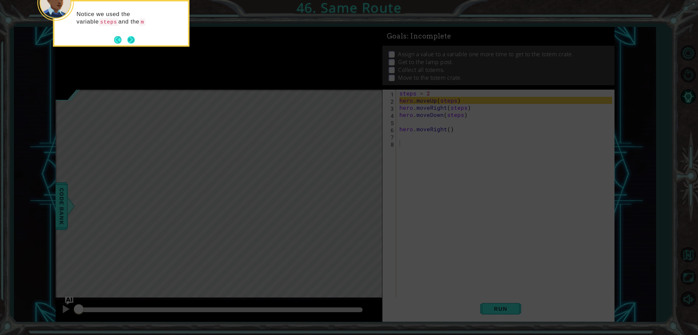
click at [125, 38] on footer at bounding box center [124, 40] width 21 height 10
click at [125, 38] on button "Back" at bounding box center [120, 41] width 13 height 8
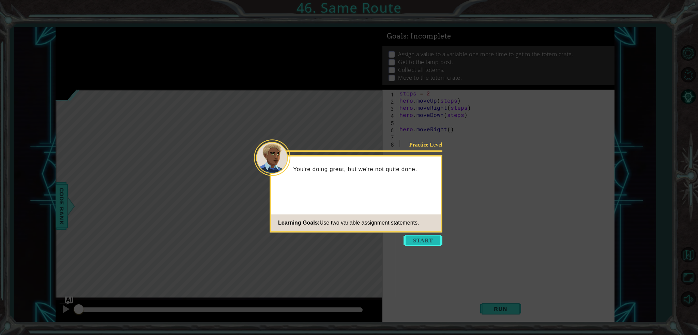
click at [416, 241] on button "Start" at bounding box center [423, 240] width 39 height 11
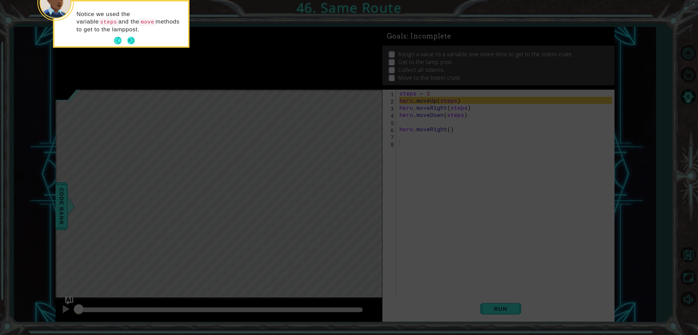
click at [134, 44] on button "Next" at bounding box center [132, 41] width 8 height 8
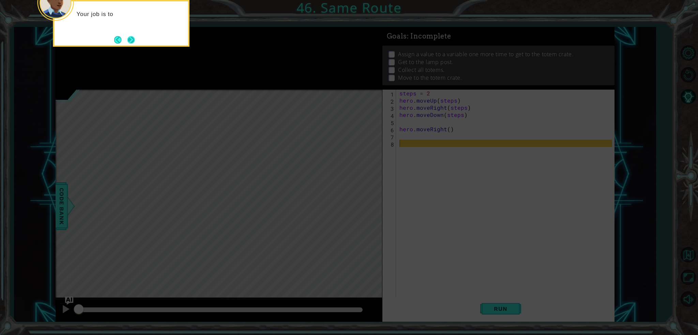
click at [133, 41] on button "Next" at bounding box center [132, 40] width 8 height 8
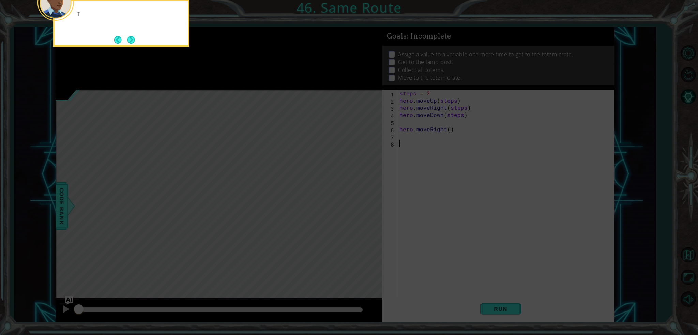
click at [133, 41] on button "Next" at bounding box center [132, 40] width 8 height 8
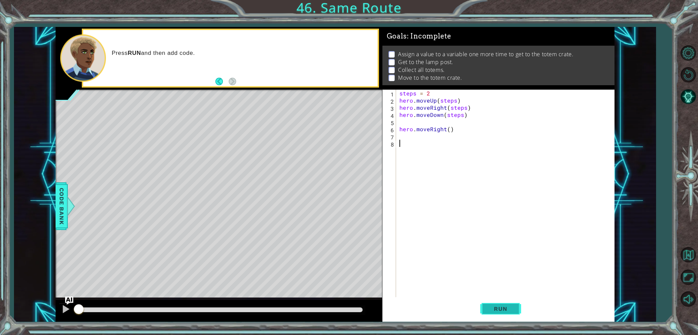
click at [497, 307] on span "Run" at bounding box center [500, 309] width 27 height 7
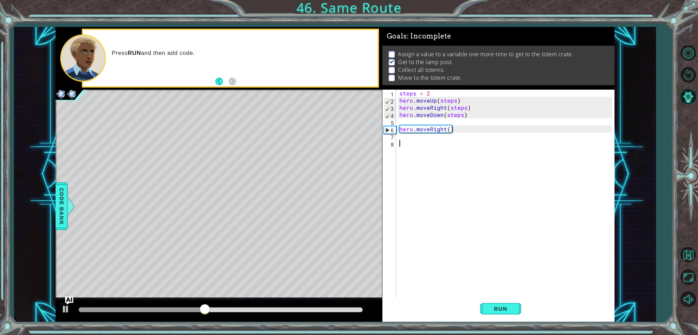
click at [408, 134] on div "steps = 2 hero . moveUp ( steps ) hero . moveRight ( steps ) hero . moveDown ( …" at bounding box center [507, 201] width 218 height 222
click at [430, 91] on div "steps = 2 hero . moveUp ( steps ) hero . moveRight ( steps ) hero . moveDown ( …" at bounding box center [507, 201] width 218 height 222
type textarea "steps = 3"
click at [520, 307] on button "Run" at bounding box center [501, 308] width 41 height 23
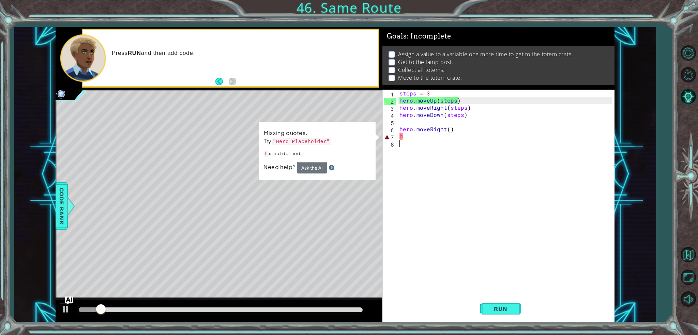
click at [411, 140] on div "steps = 3 hero . moveUp ( steps ) hero . moveRight ( steps ) hero . moveDown ( …" at bounding box center [507, 201] width 218 height 222
click at [410, 136] on div "steps = 3 hero . moveUp ( steps ) hero . moveRight ( steps ) hero . moveDown ( …" at bounding box center [507, 201] width 218 height 222
type textarea "h"
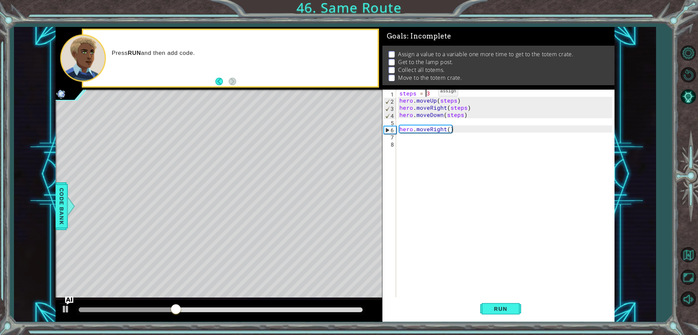
click at [427, 93] on div "steps = 3 hero . moveUp ( steps ) hero . moveRight ( steps ) hero . moveDown ( …" at bounding box center [507, 201] width 218 height 222
click at [432, 91] on div "steps = 3 hero . moveUp ( steps ) hero . moveRight ( steps ) hero . moveDown ( …" at bounding box center [507, 201] width 218 height 222
type textarea "steps = 2"
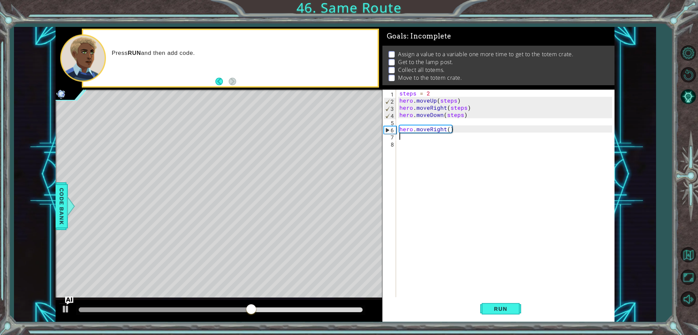
click at [409, 138] on div "steps = 2 hero . moveUp ( steps ) hero . moveRight ( steps ) hero . moveDown ( …" at bounding box center [507, 201] width 218 height 222
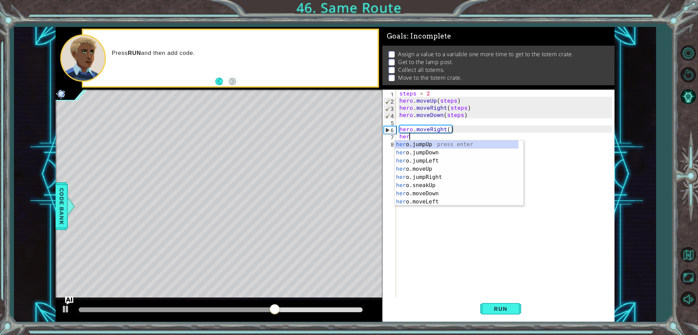
scroll to position [0, 0]
click at [419, 184] on div "hero press enter hero .jumpUp press enter hero .jumpDown press enter hero .jump…" at bounding box center [457, 182] width 124 height 82
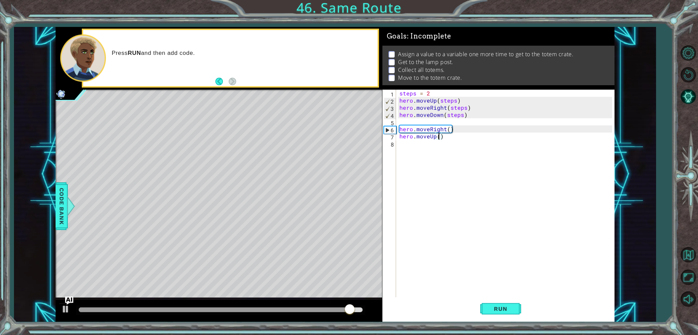
type textarea "hero.moveUp(3)"
click at [402, 144] on div "steps = 2 hero . moveUp ( steps ) hero . moveRight ( steps ) hero . moveDown ( …" at bounding box center [507, 201] width 218 height 222
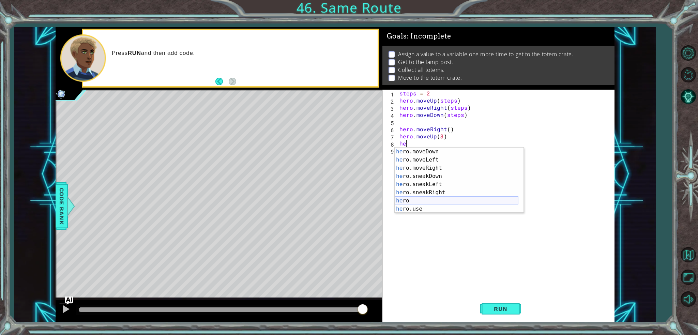
scroll to position [8, 0]
click at [426, 210] on div "he ro.jumpDown press enter he ro.jumpLeft press enter he ro.moveUp press enter …" at bounding box center [457, 189] width 124 height 82
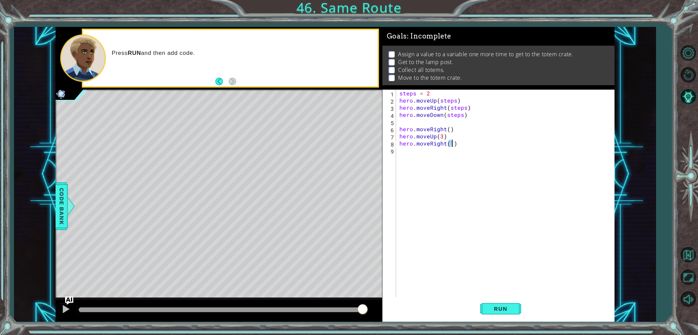
scroll to position [0, 3]
type textarea "hero.moveRight(3)"
click at [397, 152] on div "hero.moveRight(3) 1 2 3 4 5 6 7 8 9 steps = 2 hero . moveUp ( steps ) hero . mo…" at bounding box center [498, 194] width 230 height 208
click at [410, 147] on div "steps = 2 hero . moveUp ( steps ) hero . moveRight ( steps ) hero . moveDown ( …" at bounding box center [507, 201] width 218 height 222
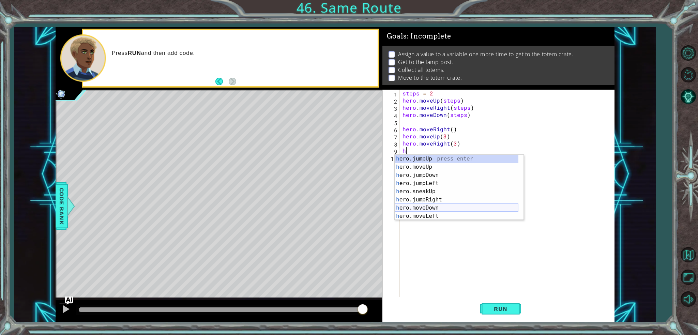
click at [432, 206] on div "h ero.jumpUp press enter h ero.moveUp press enter h ero.jumpDown press enter h …" at bounding box center [457, 196] width 124 height 82
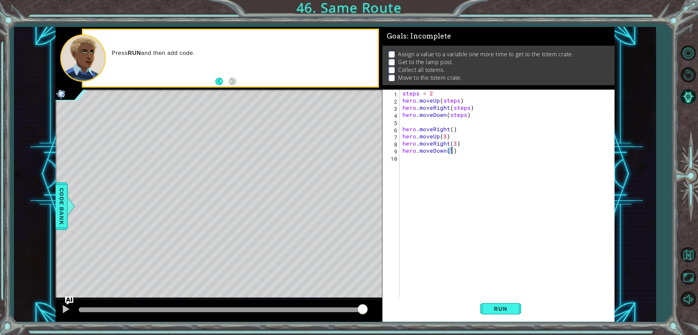
scroll to position [0, 3]
click at [511, 310] on span "Run" at bounding box center [500, 309] width 27 height 7
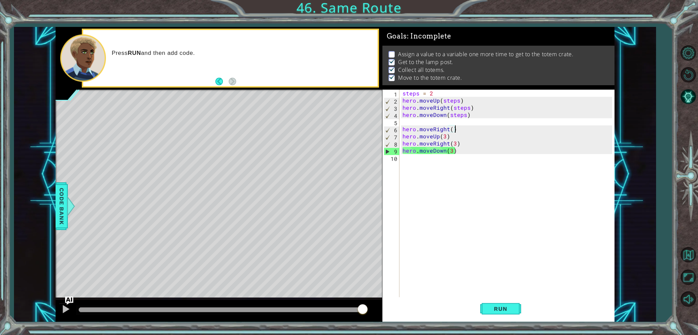
click at [456, 126] on div "steps = 2 hero . moveUp ( steps ) hero . moveRight ( steps ) hero . moveDown ( …" at bounding box center [508, 201] width 215 height 222
type textarea "hero.moveRight()"
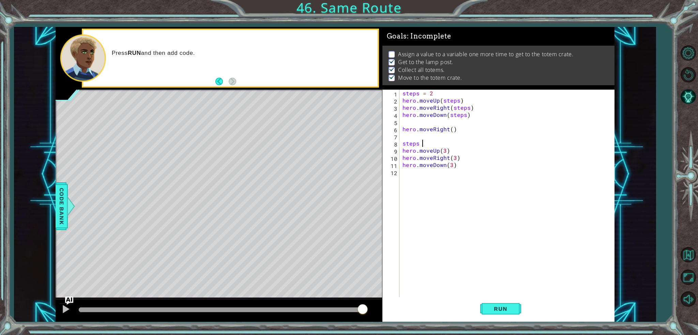
scroll to position [0, 1]
click at [427, 134] on div "steps = 2 hero . moveUp ( steps ) hero . moveRight ( steps ) hero . moveDown ( …" at bounding box center [508, 201] width 215 height 222
click at [400, 134] on div "steps = 3 1 2 3 4 5 6 7 8 9 10 11 steps = 2 hero . moveUp ( steps ) hero . move…" at bounding box center [498, 194] width 230 height 208
click at [401, 137] on div "steps = 2 hero . moveUp ( steps ) hero . moveRight ( steps ) hero . moveDown ( …" at bounding box center [508, 201] width 215 height 222
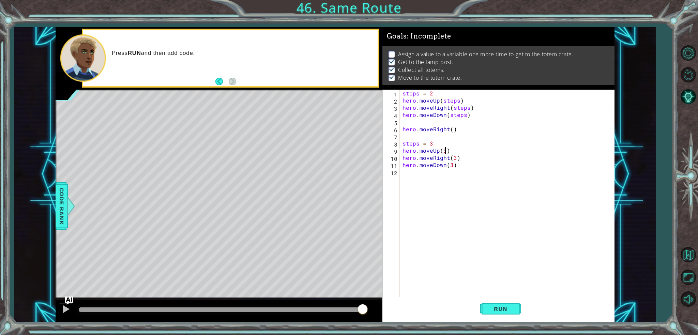
click at [444, 153] on div "steps = 2 hero . moveUp ( steps ) hero . moveRight ( steps ) hero . moveDown ( …" at bounding box center [508, 201] width 215 height 222
type textarea "hero.moveUp(steps)"
click at [461, 171] on div "steps = 2 hero . moveUp ( steps ) hero . moveRight ( steps ) hero . moveDown ( …" at bounding box center [508, 201] width 215 height 222
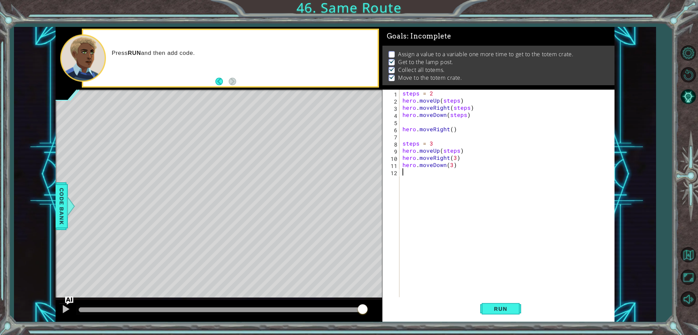
click at [451, 166] on div "steps = 2 hero . moveUp ( steps ) hero . moveRight ( steps ) hero . moveDown ( …" at bounding box center [508, 201] width 215 height 222
click at [453, 155] on div "steps = 2 hero . moveUp ( steps ) hero . moveRight ( steps ) hero . moveDown ( …" at bounding box center [508, 201] width 215 height 222
click at [455, 158] on div "steps = 2 hero . moveUp ( steps ) hero . moveRight ( steps ) hero . moveDown ( …" at bounding box center [508, 201] width 215 height 222
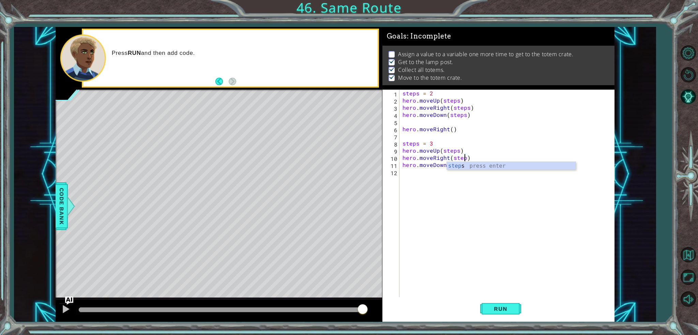
scroll to position [0, 4]
type textarea "hero.moveRight(steps)"
click at [483, 308] on button "Run" at bounding box center [501, 308] width 41 height 23
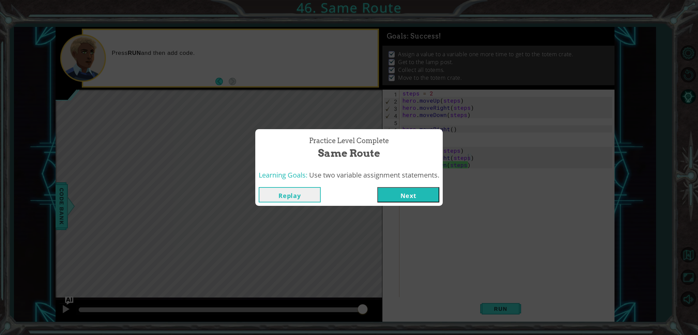
click at [413, 188] on button "Next" at bounding box center [409, 194] width 62 height 15
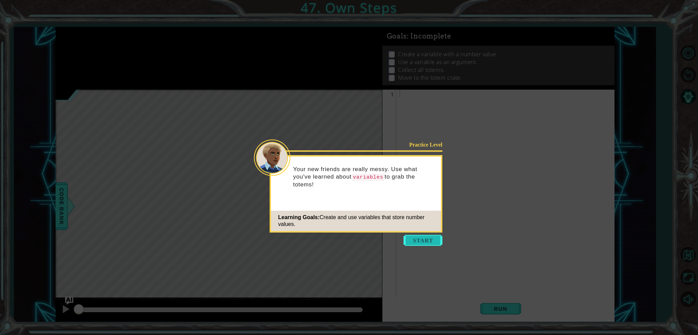
click at [428, 238] on button "Start" at bounding box center [423, 240] width 39 height 11
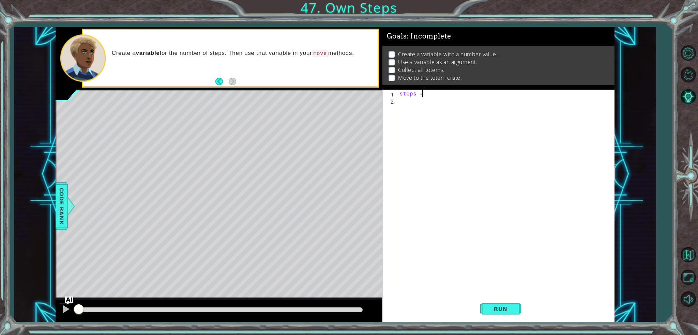
scroll to position [0, 1]
type textarea "steps = 3"
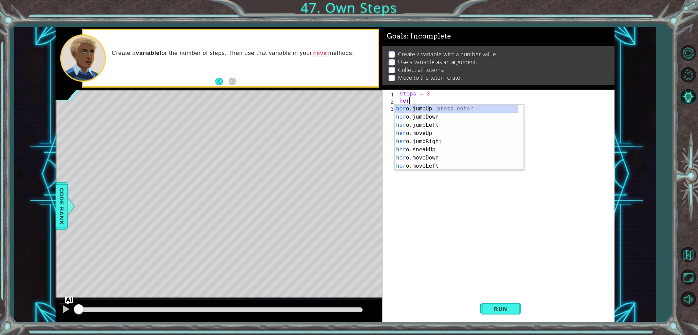
scroll to position [0, 0]
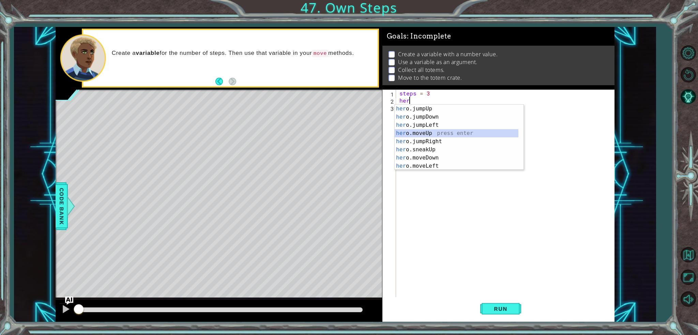
click at [412, 133] on div "her o.jumpUp press enter her o.jumpDown press enter her o.jumpLeft press enter …" at bounding box center [457, 146] width 124 height 82
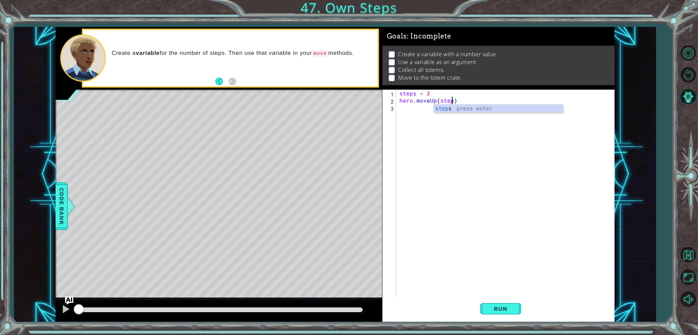
type textarea "hero.moveUp(steps)"
click at [401, 107] on div "steps = 3 hero . moveUp ( steps )" at bounding box center [507, 201] width 218 height 222
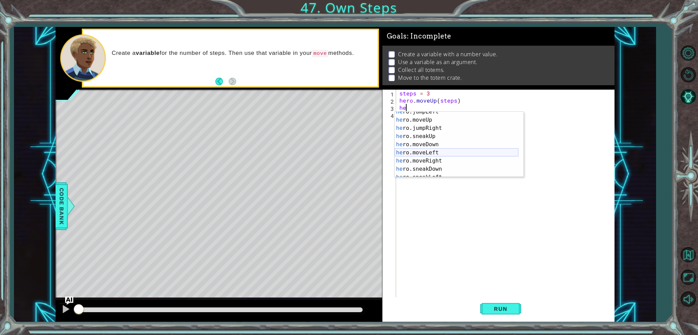
scroll to position [41, 0]
click at [422, 138] on div "he ro.sneakUp press enter he ro.moveDown press enter he ro.moveLeft press enter…" at bounding box center [457, 153] width 124 height 82
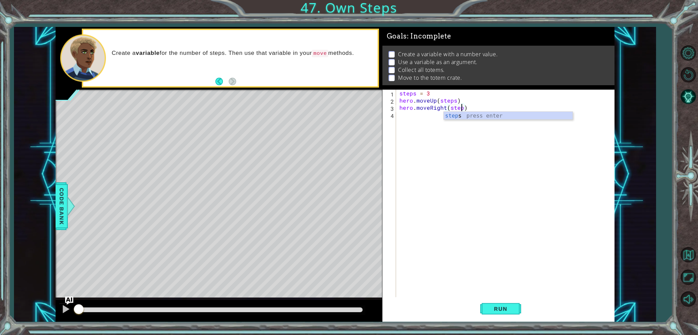
type textarea "hero.moveRight(steps)"
click at [405, 116] on div "steps = 3 hero . moveUp ( steps ) hero . moveRight ( steps )" at bounding box center [507, 201] width 218 height 222
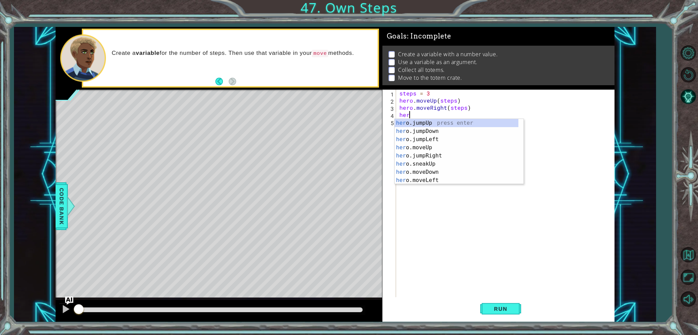
scroll to position [0, 0]
click at [435, 172] on div "her o.jumpUp press enter her o.jumpDown press enter her o.jumpLeft press enter …" at bounding box center [457, 160] width 124 height 82
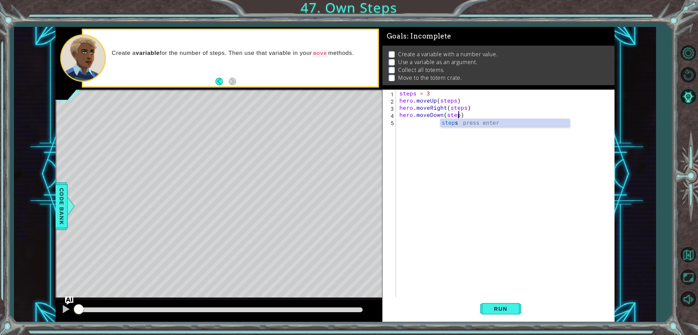
scroll to position [0, 3]
type textarea "hero.moveDown(steps)"
click at [399, 114] on div "steps = 3 hero . moveUp ( steps ) hero . moveRight ( steps ) hero . moveDown ( …" at bounding box center [507, 201] width 218 height 222
click at [393, 122] on div "5" at bounding box center [390, 122] width 12 height 7
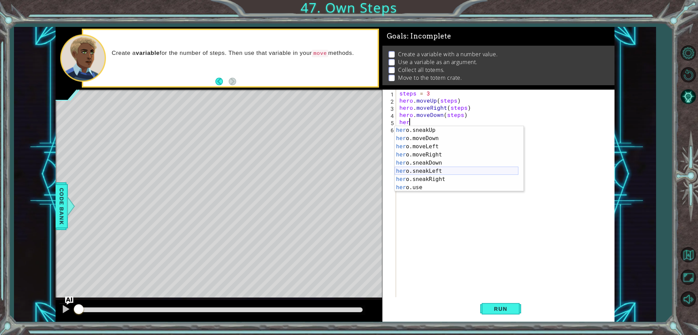
scroll to position [41, 0]
click at [424, 151] on div "her o.sneakUp press enter her o.moveDown press enter her o.moveLeft press enter…" at bounding box center [457, 167] width 124 height 82
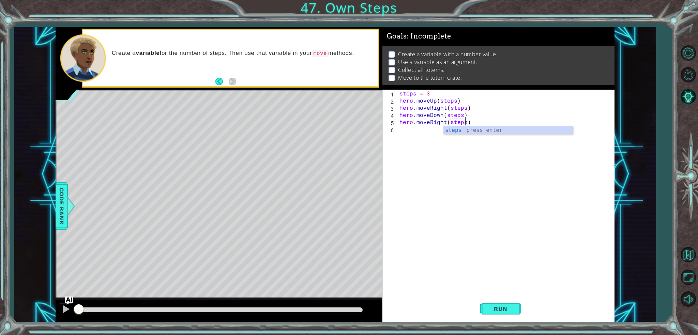
scroll to position [0, 4]
type textarea "hero.moveRight(steps)"
click at [514, 308] on span "Run" at bounding box center [500, 309] width 27 height 7
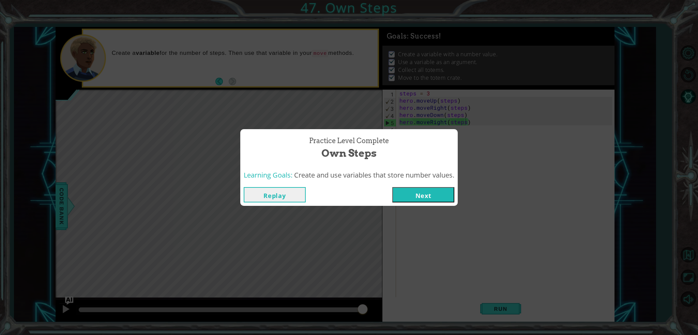
click at [442, 199] on button "Next" at bounding box center [424, 194] width 62 height 15
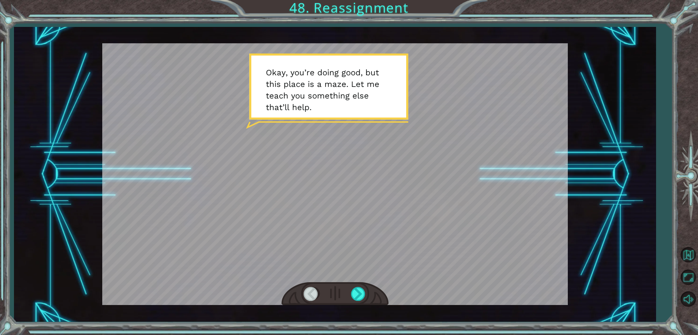
click at [358, 286] on div at bounding box center [335, 294] width 107 height 24
click at [360, 292] on div at bounding box center [358, 294] width 15 height 14
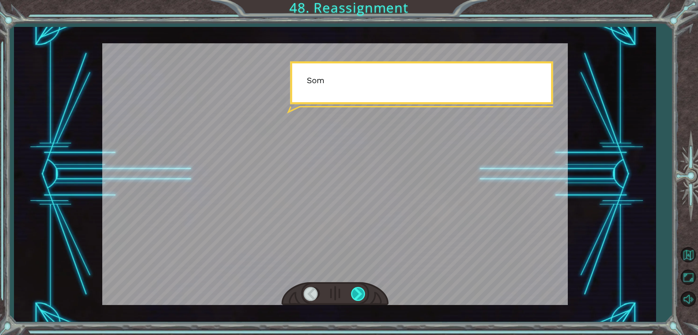
click at [360, 292] on div at bounding box center [358, 294] width 15 height 14
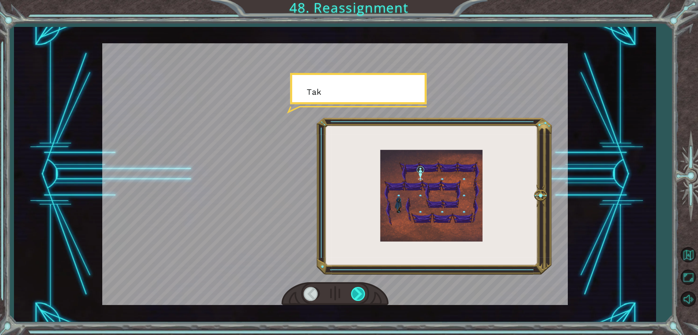
click at [360, 292] on div at bounding box center [358, 294] width 15 height 14
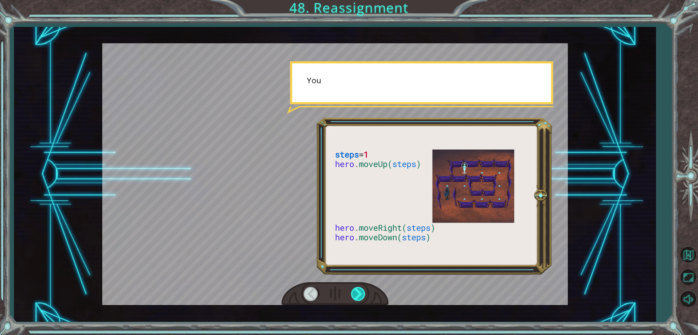
click at [360, 292] on div at bounding box center [358, 294] width 15 height 14
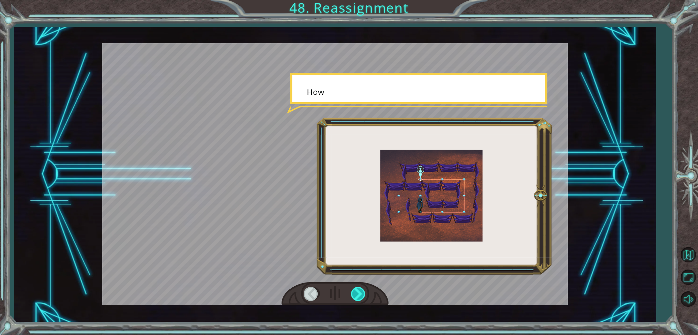
click at [360, 292] on div at bounding box center [358, 294] width 15 height 14
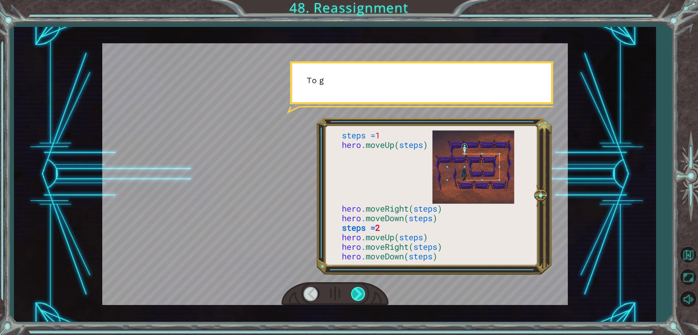
click at [360, 292] on div at bounding box center [358, 294] width 15 height 14
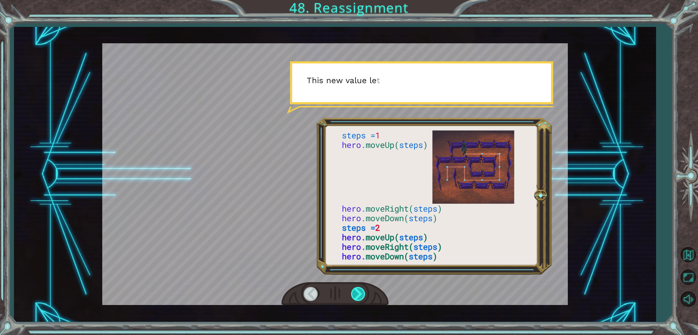
click at [360, 292] on div at bounding box center [358, 294] width 15 height 14
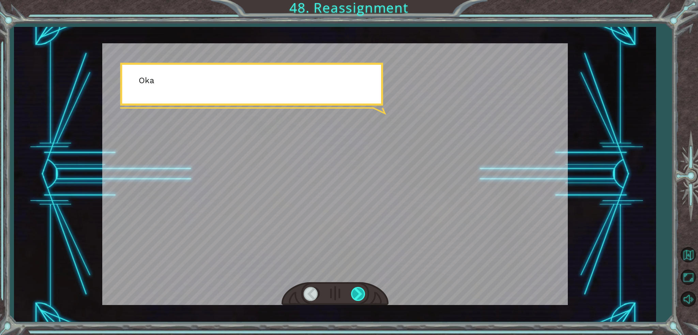
click at [360, 292] on div at bounding box center [358, 294] width 15 height 14
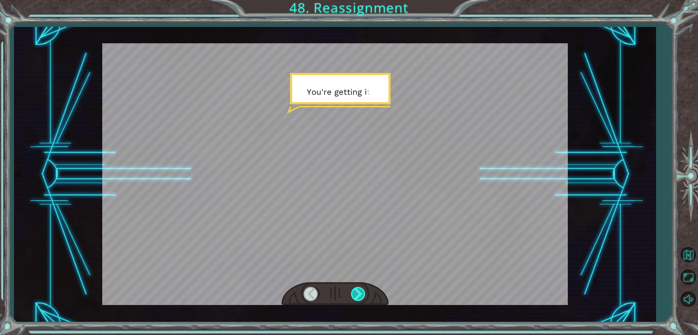
click at [360, 292] on div at bounding box center [358, 294] width 15 height 14
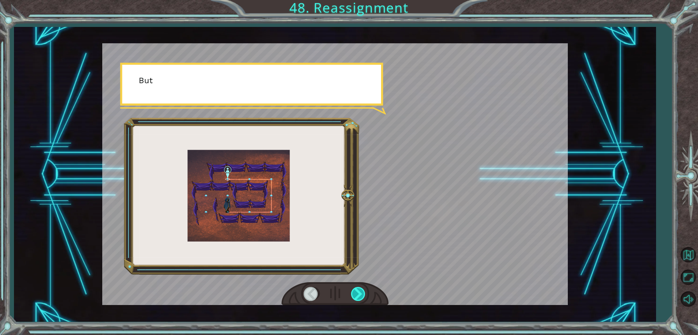
click at [360, 292] on div at bounding box center [358, 294] width 15 height 14
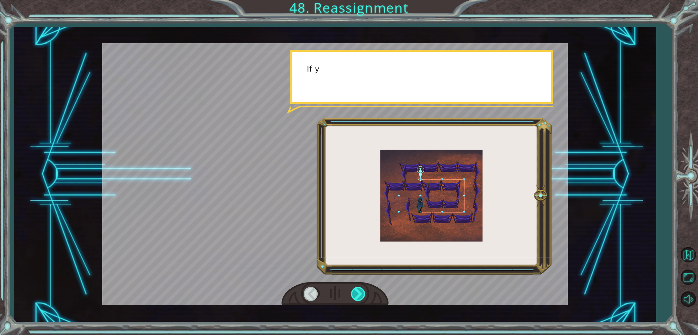
click at [360, 292] on div at bounding box center [358, 294] width 15 height 14
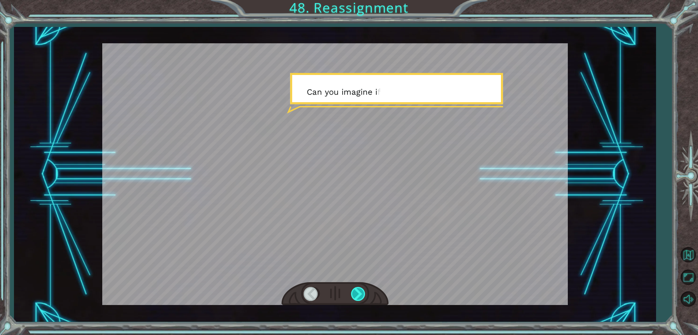
click at [360, 292] on div at bounding box center [358, 294] width 15 height 14
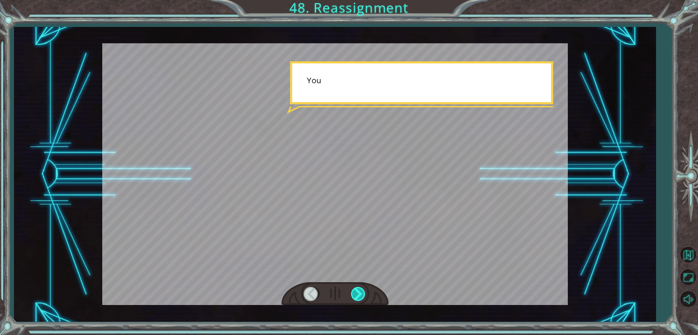
click at [360, 292] on div at bounding box center [358, 294] width 15 height 14
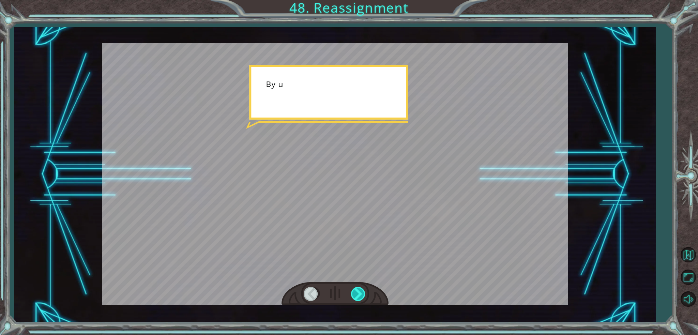
click at [360, 292] on div at bounding box center [358, 294] width 15 height 14
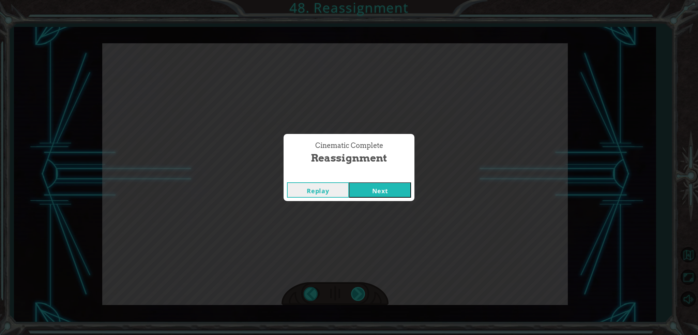
click at [360, 292] on div "Cinematic Complete Reassignment Replay Next" at bounding box center [349, 167] width 698 height 335
click at [356, 190] on button "Next" at bounding box center [380, 189] width 62 height 15
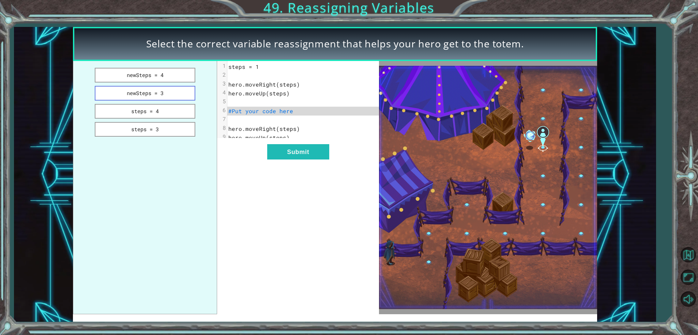
click at [154, 91] on button "newSteps = 3" at bounding box center [145, 93] width 101 height 15
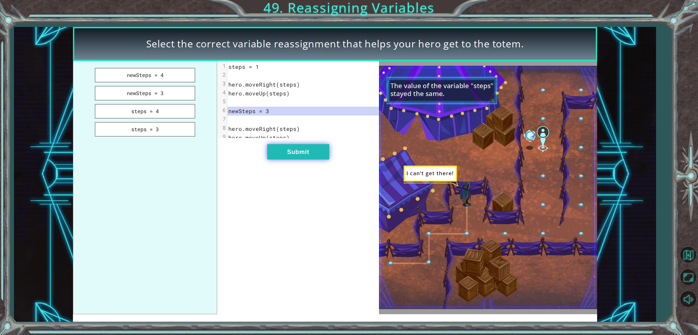
click at [296, 157] on button "Submit" at bounding box center [298, 151] width 62 height 15
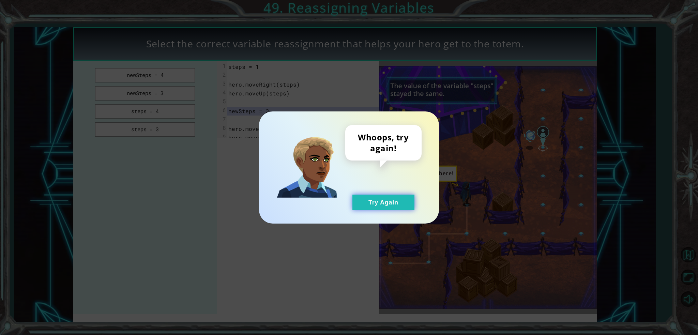
click at [386, 200] on button "Try Again" at bounding box center [384, 202] width 62 height 15
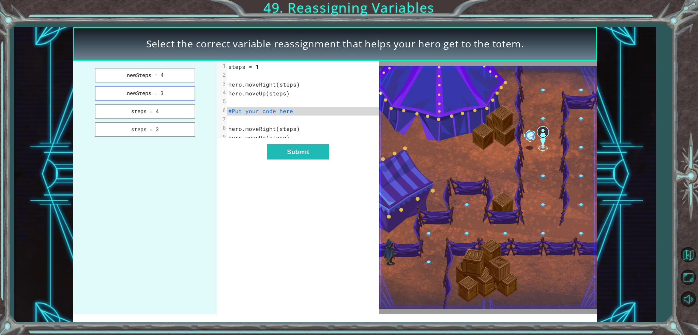
click at [143, 94] on button "newSteps = 3" at bounding box center [145, 93] width 101 height 15
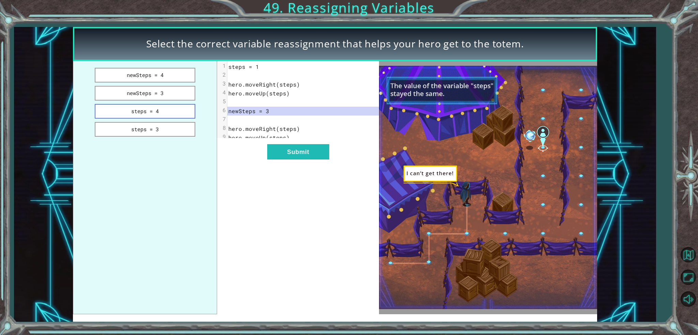
click at [157, 109] on button "steps = 4" at bounding box center [145, 111] width 101 height 15
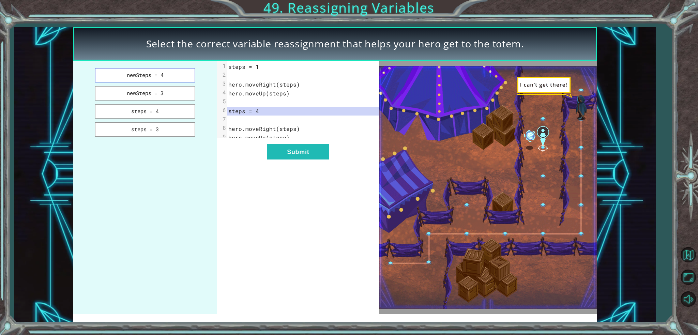
click at [161, 73] on button "newSteps = 4" at bounding box center [145, 75] width 101 height 15
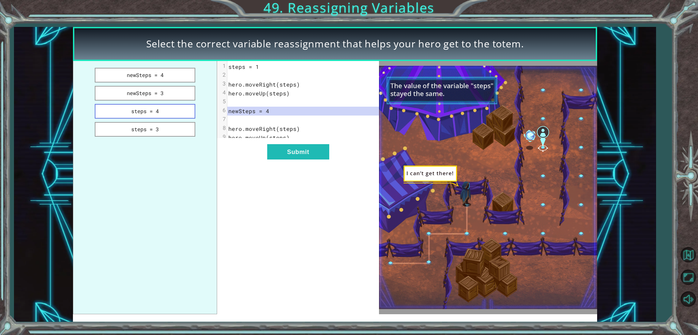
click at [162, 106] on button "steps = 4" at bounding box center [145, 111] width 101 height 15
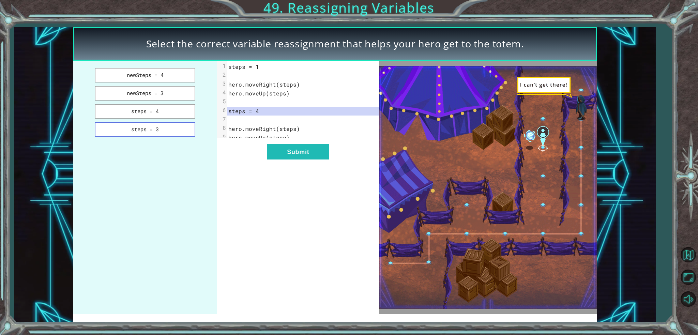
click at [168, 133] on button "steps = 3" at bounding box center [145, 129] width 101 height 15
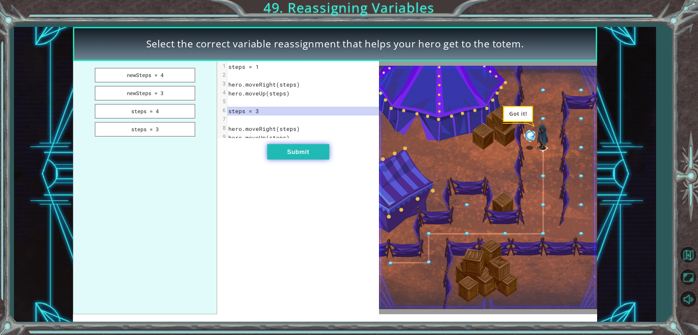
click at [280, 152] on button "Submit" at bounding box center [298, 151] width 62 height 15
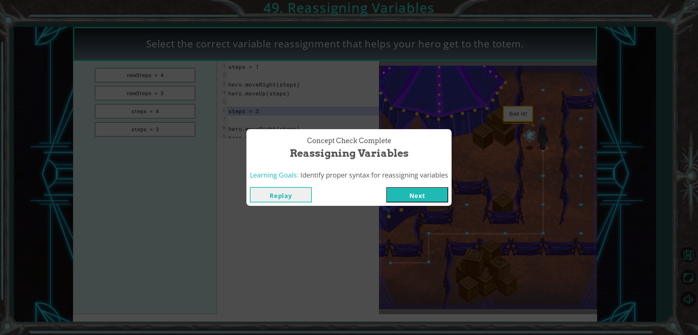
click at [420, 198] on button "Next" at bounding box center [417, 194] width 62 height 15
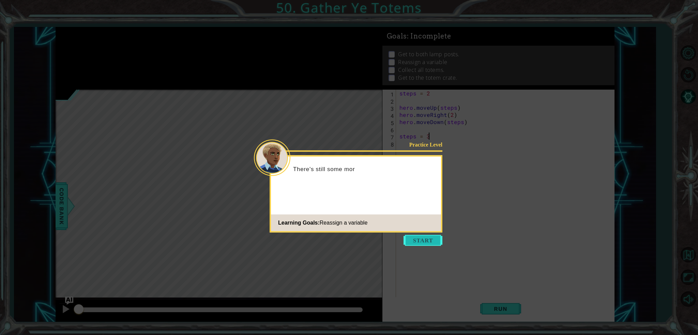
click at [420, 243] on button "Start" at bounding box center [423, 240] width 39 height 11
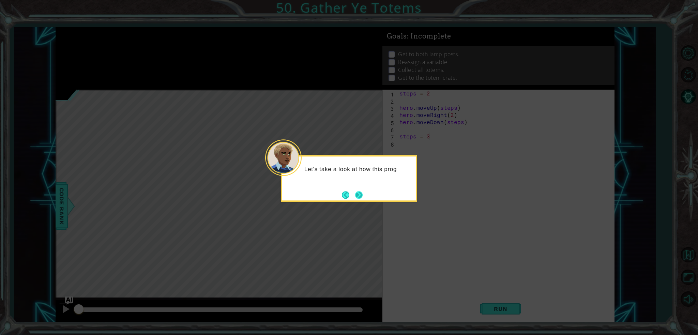
click at [355, 192] on button "Next" at bounding box center [359, 195] width 8 height 8
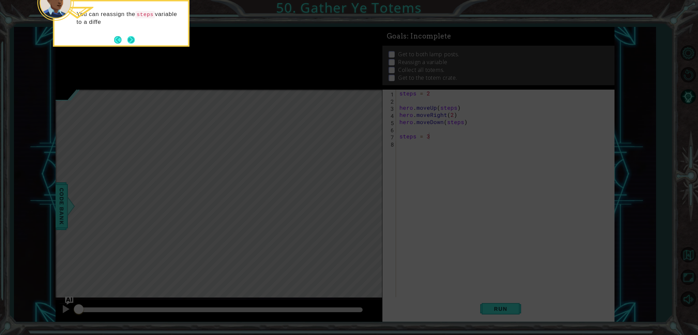
click at [128, 36] on button "Next" at bounding box center [132, 40] width 8 height 8
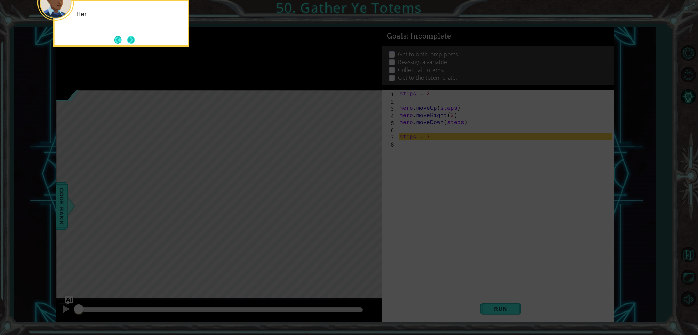
click at [128, 38] on button "Next" at bounding box center [132, 40] width 8 height 8
click at [129, 39] on button "Next" at bounding box center [132, 40] width 8 height 8
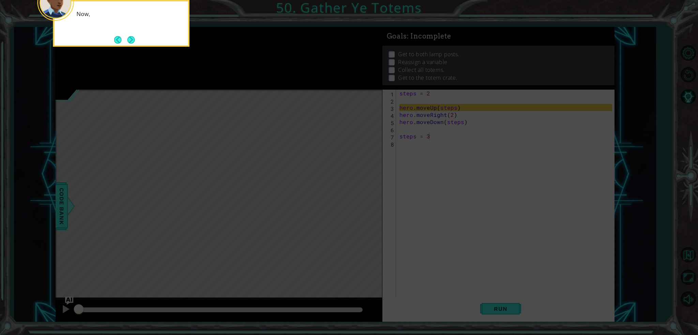
click at [130, 40] on button "Next" at bounding box center [132, 40] width 8 height 8
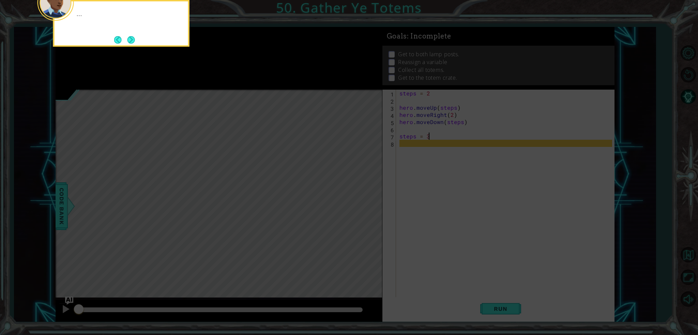
click at [130, 40] on button "Next" at bounding box center [132, 40] width 8 height 8
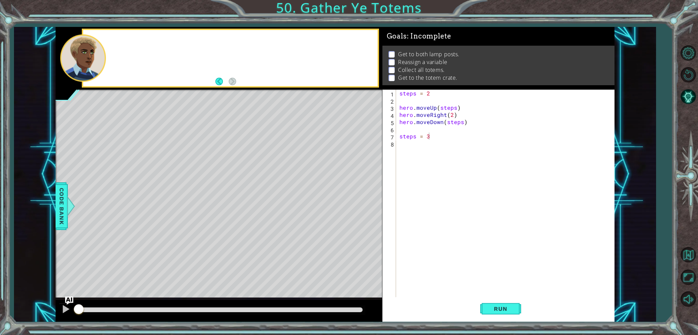
click at [130, 40] on div at bounding box center [230, 58] width 295 height 56
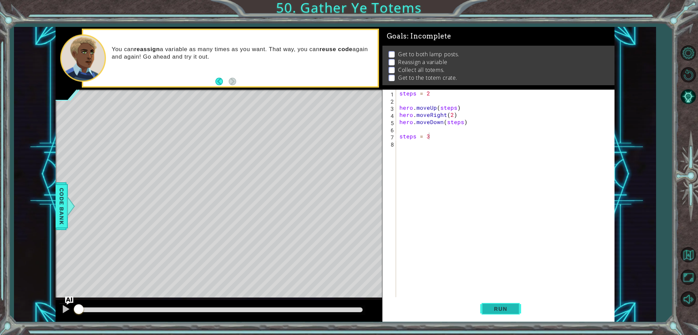
click at [501, 307] on span "Run" at bounding box center [500, 309] width 27 height 7
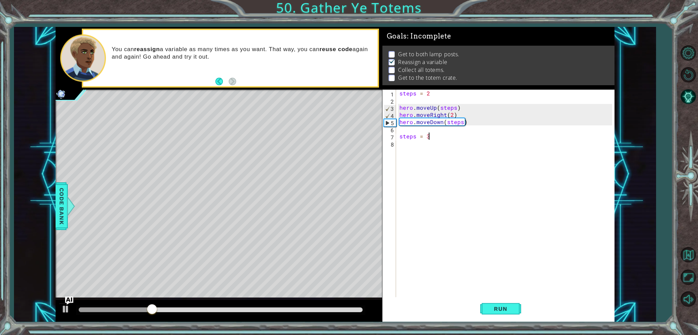
click at [452, 116] on div "steps = 2 hero . moveUp ( steps ) hero . moveRight ( 2 ) hero . moveDown ( step…" at bounding box center [507, 201] width 218 height 222
type textarea "hero.moveRight(steps)"
click at [402, 147] on div "steps = 2 hero . moveUp ( steps ) hero . moveRight ( steps ) hero . moveDown ( …" at bounding box center [507, 201] width 218 height 222
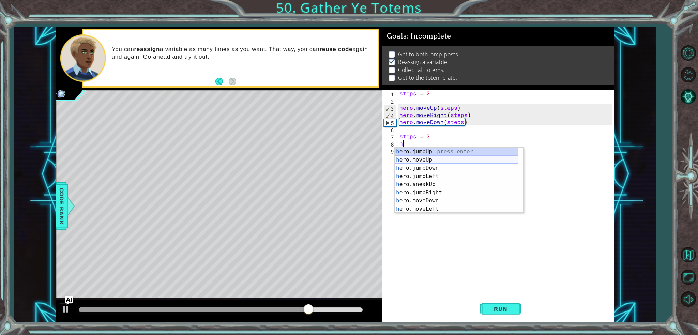
click at [401, 159] on div "h ero.jumpUp press enter h ero.moveUp press enter h ero.jumpDown press enter h …" at bounding box center [457, 189] width 124 height 82
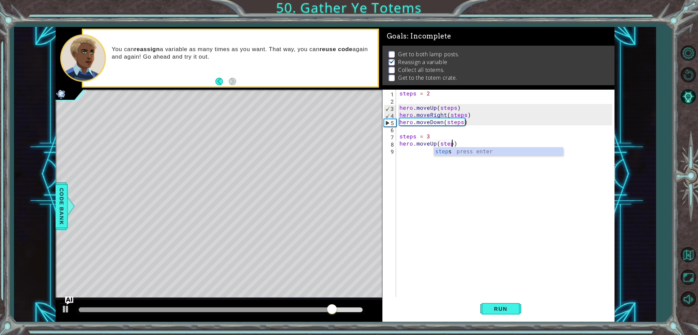
type textarea "hero.moveUp(steps)"
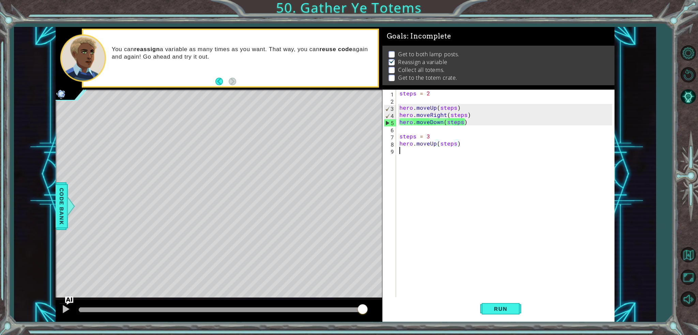
click at [404, 155] on div "steps = 2 hero . moveUp ( steps ) hero . moveRight ( steps ) hero . moveDown ( …" at bounding box center [507, 201] width 218 height 222
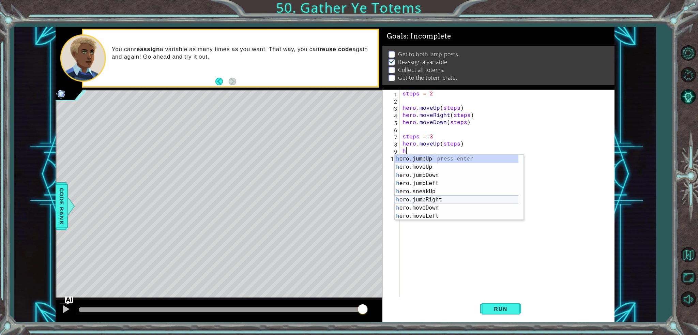
scroll to position [41, 0]
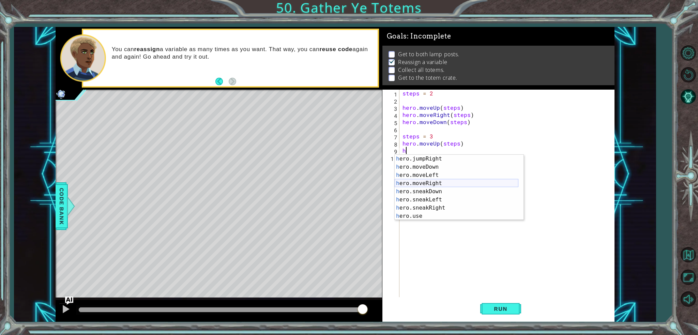
click at [417, 182] on div "h ero.jumpRight press enter h ero.moveDown press enter h ero.moveLeft press ent…" at bounding box center [457, 196] width 124 height 82
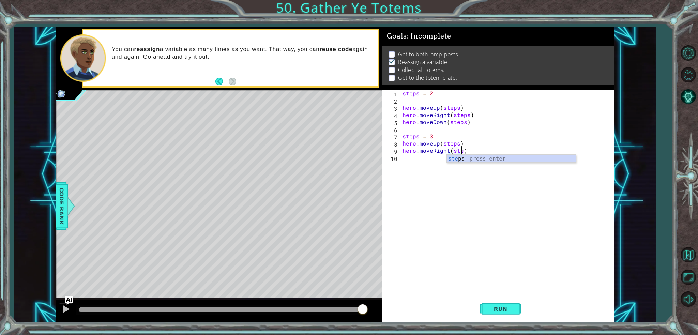
scroll to position [0, 3]
type textarea "hero.moveRight(steps)"
click at [411, 164] on div "steps = 2 hero . moveUp ( steps ) hero . moveRight ( steps ) hero . moveDown ( …" at bounding box center [508, 201] width 215 height 222
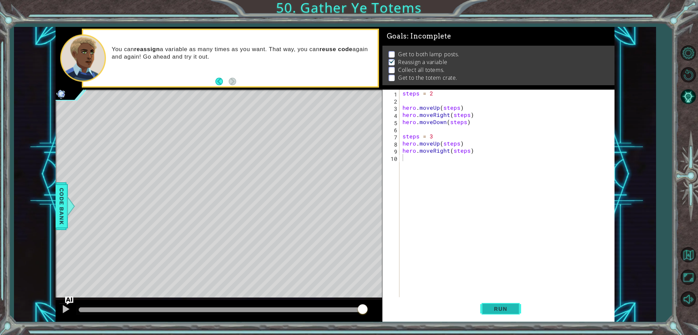
click at [517, 310] on button "Run" at bounding box center [501, 308] width 41 height 23
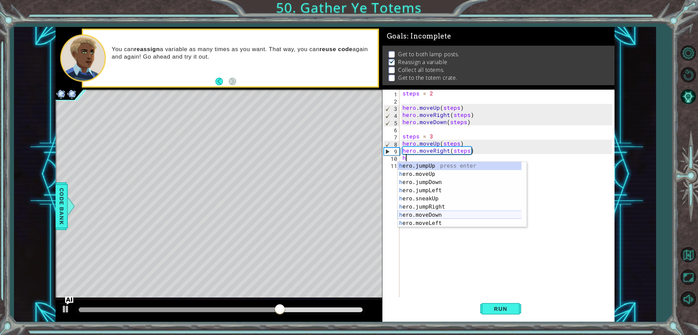
click at [435, 212] on div "h ero.jumpUp press enter h ero.moveUp press enter h ero.jumpDown press enter h …" at bounding box center [462, 203] width 129 height 82
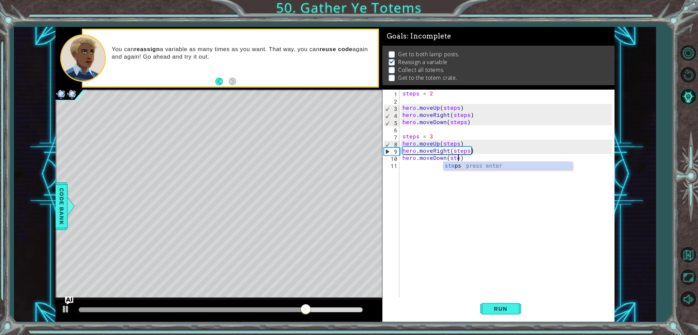
scroll to position [0, 3]
type textarea "hero.moveDown(steps)"
click at [401, 169] on div "steps = 2 hero . moveUp ( steps ) hero . moveRight ( steps ) hero . moveDown ( …" at bounding box center [508, 201] width 215 height 222
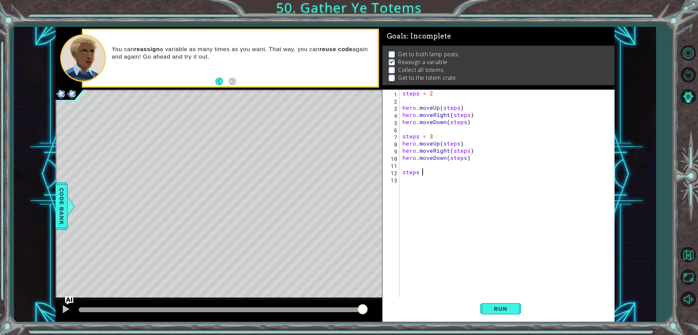
scroll to position [0, 1]
type textarea "steps = 4"
click at [407, 177] on div "steps = 2 hero . moveUp ( steps ) hero . moveRight ( steps ) hero . moveDown ( …" at bounding box center [508, 201] width 215 height 222
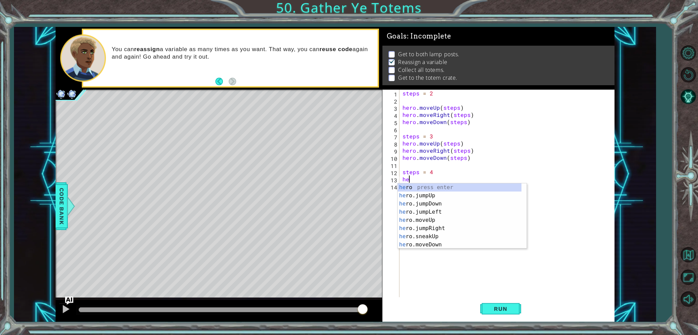
scroll to position [0, 0]
click at [425, 229] on div "hero press enter hero .jumpUp press enter hero .jumpDown press enter hero .jump…" at bounding box center [460, 224] width 124 height 82
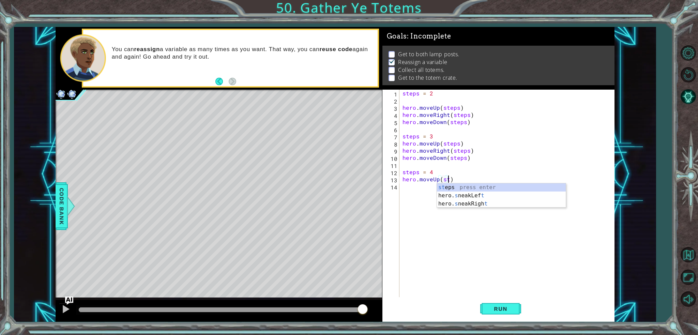
scroll to position [0, 3]
type textarea "hero.moveUp(steps)"
click at [439, 210] on div "steps = 2 hero . moveUp ( steps ) hero . moveRight ( steps ) hero . moveDown ( …" at bounding box center [508, 201] width 215 height 222
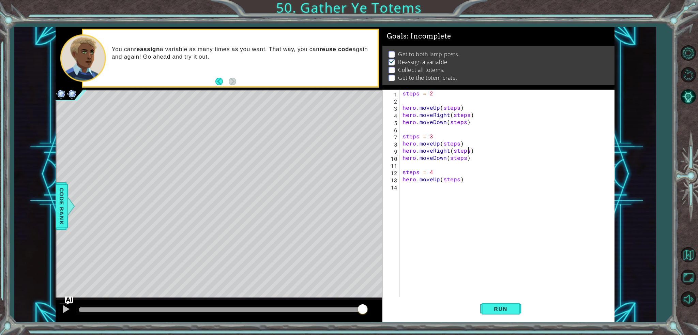
click at [468, 151] on div "steps = 2 hero . moveUp ( steps ) hero . moveRight ( steps ) hero . moveDown ( …" at bounding box center [508, 201] width 215 height 222
type textarea "hero.moveRight(2)"
click at [404, 189] on div "steps = 2 hero . moveUp ( steps ) hero . moveRight ( steps ) hero . moveDown ( …" at bounding box center [508, 201] width 215 height 222
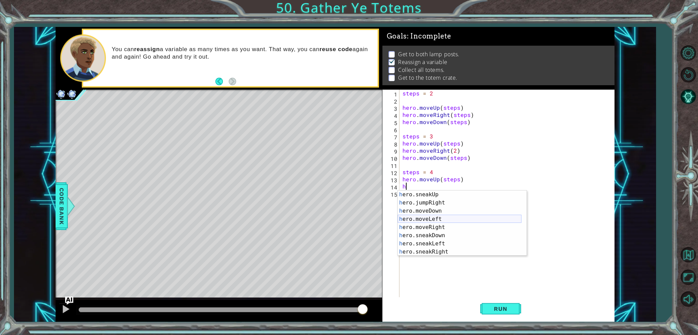
scroll to position [49, 0]
click at [423, 218] on div "h ero.jumpRight press enter h ero.moveDown press enter h ero.moveLeft press ent…" at bounding box center [460, 232] width 124 height 82
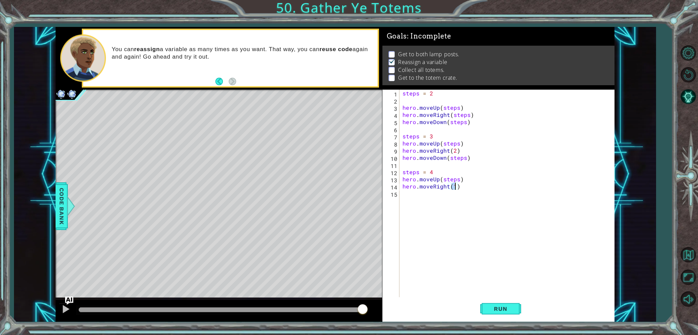
type textarea "hero.moveRight(2)"
click at [416, 197] on div "steps = 2 hero . moveUp ( steps ) hero . moveRight ( steps ) hero . moveDown ( …" at bounding box center [508, 201] width 215 height 222
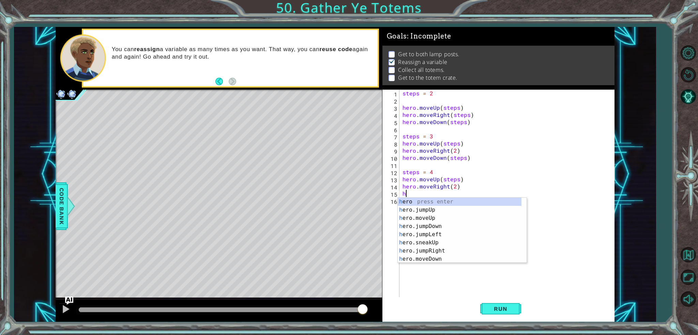
scroll to position [0, 0]
click at [434, 256] on div "h ero press enter h ero.jumpUp press enter h ero.moveUp press enter h ero.jumpD…" at bounding box center [460, 239] width 124 height 82
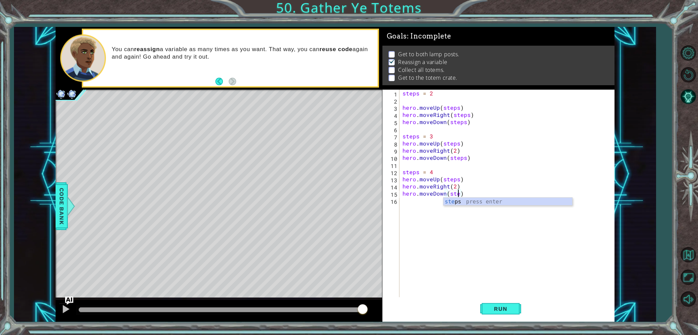
scroll to position [0, 3]
type textarea "hero.moveDown(steps)"
click at [483, 311] on button "Run" at bounding box center [501, 308] width 41 height 23
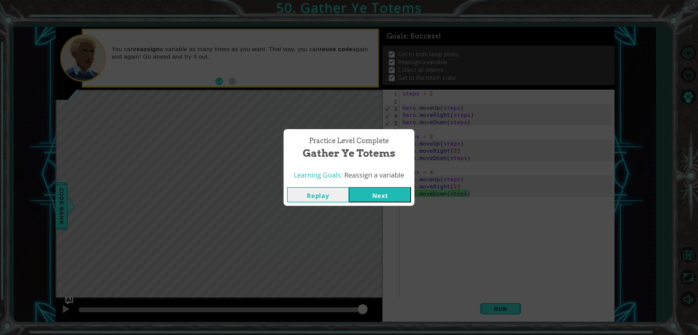
click at [375, 197] on button "Next" at bounding box center [380, 194] width 62 height 15
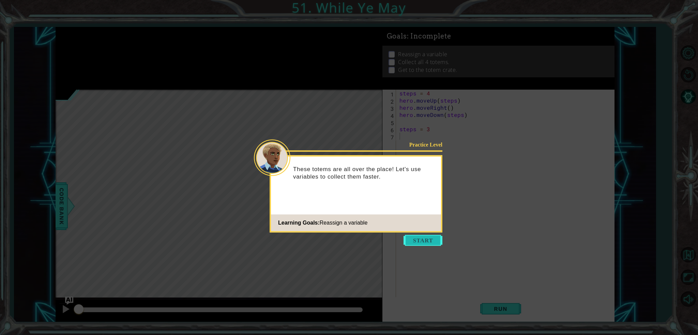
click at [420, 242] on button "Start" at bounding box center [423, 240] width 39 height 11
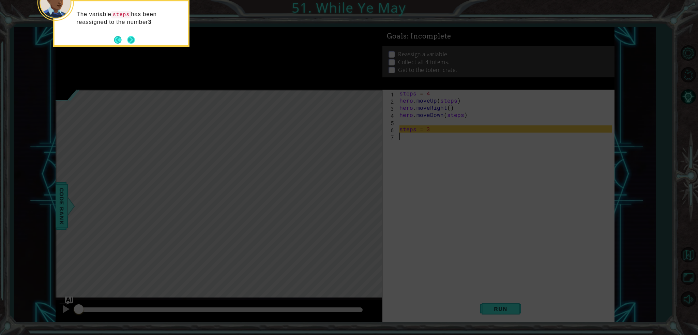
click at [126, 36] on button "Back" at bounding box center [120, 40] width 13 height 8
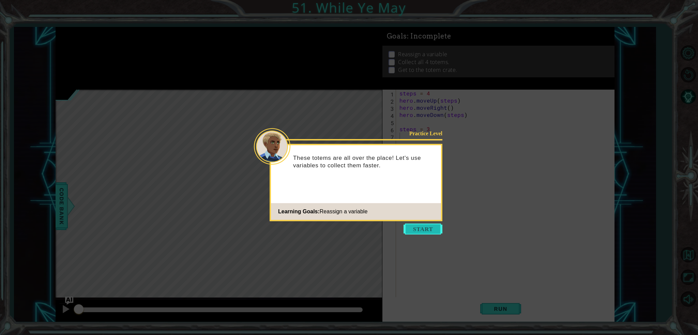
click at [426, 230] on button "Start" at bounding box center [423, 229] width 39 height 11
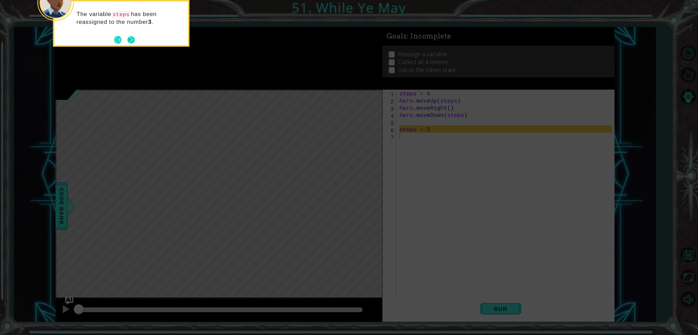
click at [132, 36] on button "Next" at bounding box center [132, 40] width 8 height 8
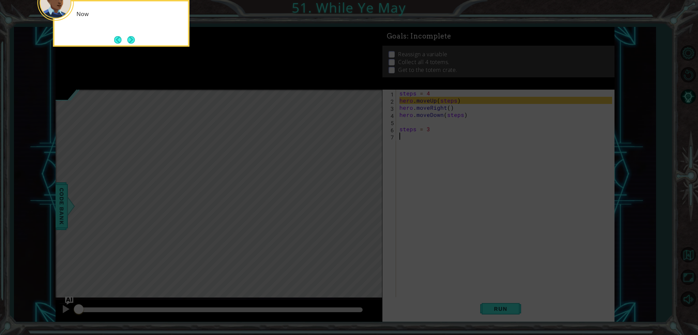
click at [132, 36] on button "Next" at bounding box center [132, 40] width 8 height 8
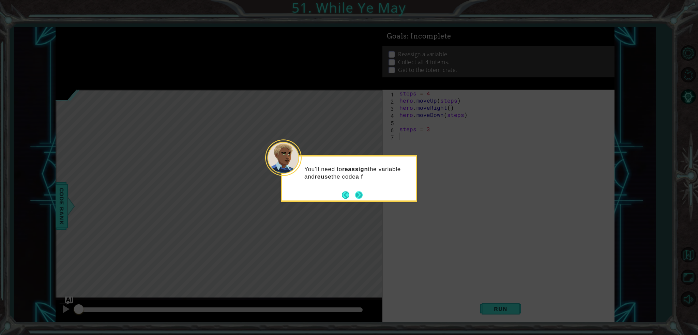
click at [359, 196] on button "Next" at bounding box center [359, 195] width 8 height 8
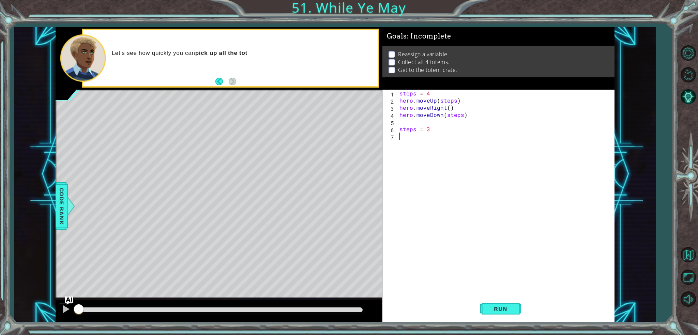
click at [447, 108] on div "steps = 4 hero . moveUp ( steps ) hero . moveRight ( ) hero . moveDown ( steps …" at bounding box center [507, 201] width 218 height 222
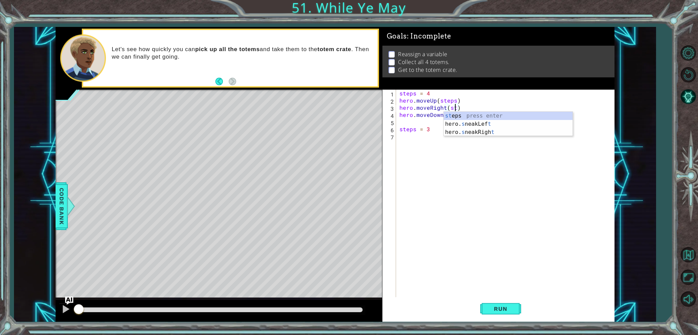
scroll to position [0, 3]
type textarea "hero.moveRight(steps)"
click at [452, 252] on div "steps = 4 hero . moveUp ( steps ) hero . moveRight ( steps ) hero . moveDown ( …" at bounding box center [507, 201] width 218 height 222
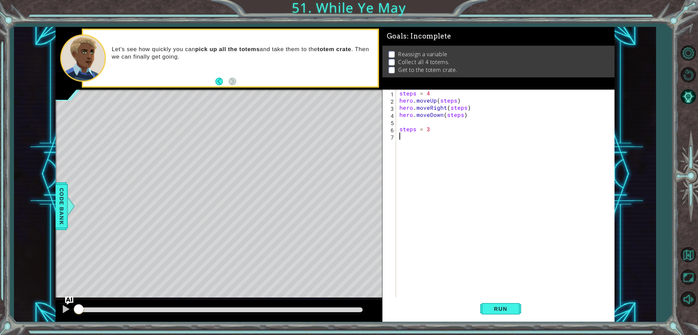
click at [465, 107] on div "steps = 4 hero . moveUp ( steps ) hero . moveRight ( steps ) hero . moveDown ( …" at bounding box center [507, 201] width 218 height 222
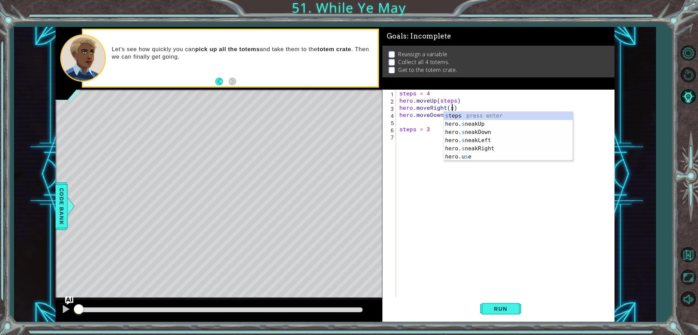
type textarea "hero.moveRight()"
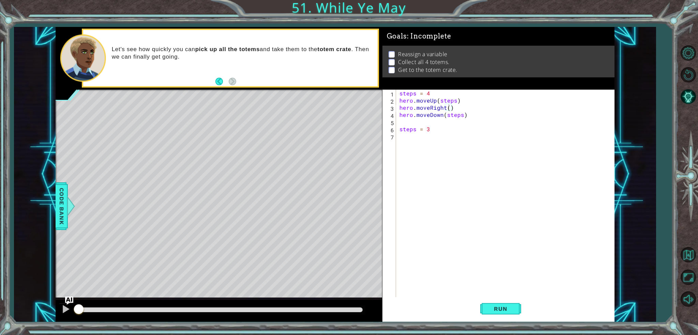
click at [398, 140] on div "hero.moveRight() 1 2 3 4 5 6 7 steps = 4 hero . moveUp ( steps ) hero . moveRig…" at bounding box center [498, 194] width 230 height 208
click at [398, 135] on div "hero.moveRight() 1 2 3 4 5 6 7 steps = 4 hero . moveUp ( steps ) hero . moveRig…" at bounding box center [498, 194] width 230 height 208
click at [398, 136] on div "steps = 4 hero . moveUp ( steps ) hero . moveRight ( ) hero . moveDown ( steps …" at bounding box center [507, 201] width 218 height 222
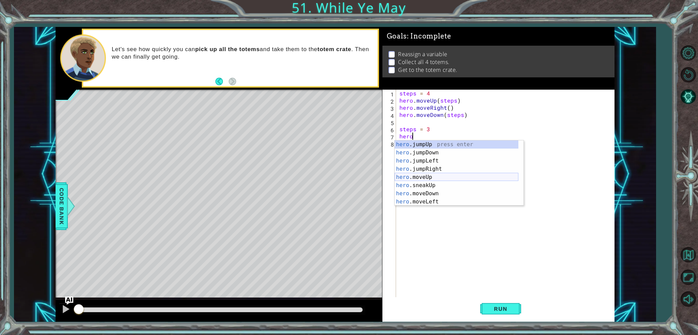
click at [421, 177] on div "hero .jumpUp press enter hero .jumpDown press enter hero .jumpLeft press enter …" at bounding box center [457, 182] width 124 height 82
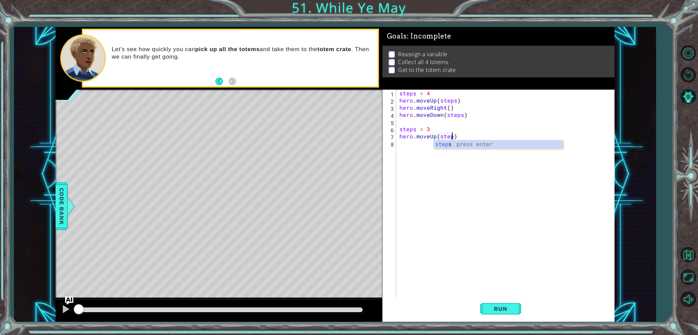
type textarea "hero.moveUp(steps)"
click at [425, 151] on div "steps = 4 hero . moveUp ( steps ) hero . moveRight ( ) hero . moveDown ( steps …" at bounding box center [507, 201] width 218 height 222
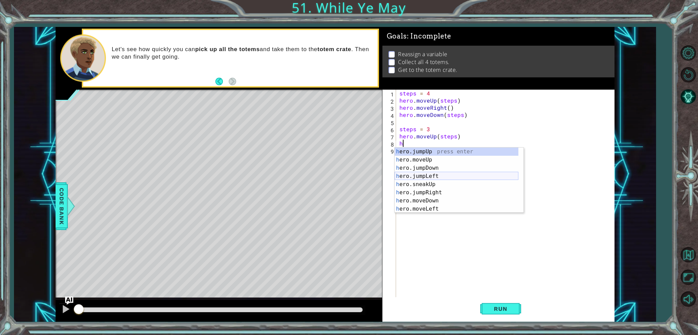
scroll to position [41, 0]
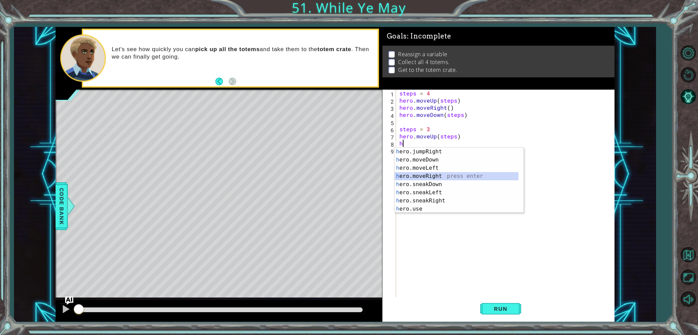
click at [431, 173] on div "h ero.jumpRight press enter h ero.moveDown press enter h ero.moveLeft press ent…" at bounding box center [457, 189] width 124 height 82
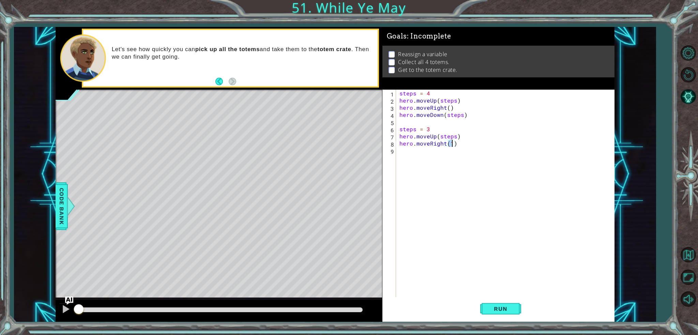
type textarea "hero.moveRight()"
click at [404, 154] on div "steps = 4 hero . moveUp ( steps ) hero . moveRight ( ) hero . moveDown ( steps …" at bounding box center [507, 201] width 218 height 222
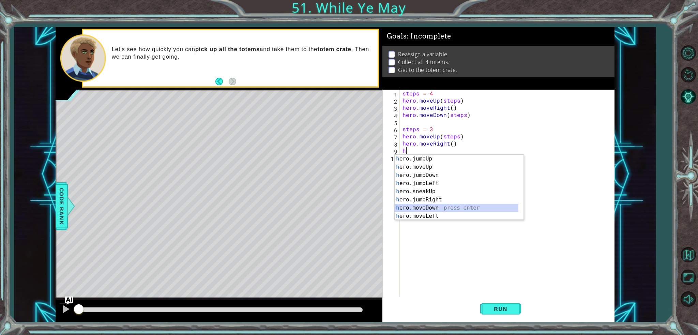
click at [430, 208] on div "h ero.jumpUp press enter h ero.moveUp press enter h ero.jumpDown press enter h …" at bounding box center [457, 196] width 124 height 82
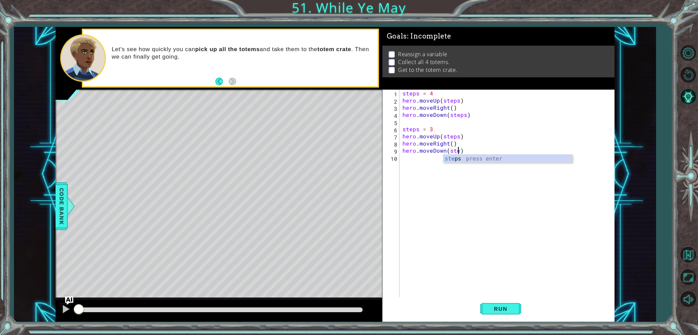
scroll to position [0, 3]
type textarea "hero.moveDown(steps)"
click at [409, 162] on div "steps = 4 hero . moveUp ( steps ) hero . moveRight ( ) hero . moveDown ( steps …" at bounding box center [508, 201] width 215 height 222
type textarea "steps = 2"
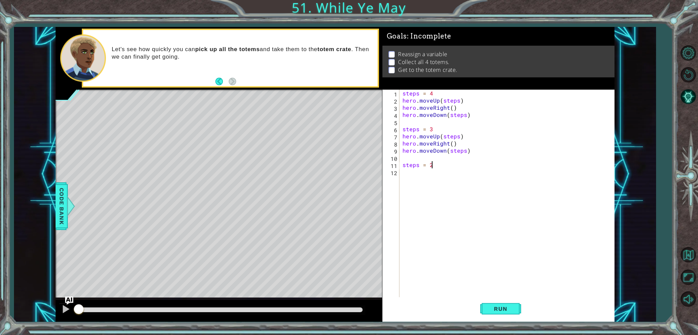
scroll to position [0, 1]
click at [403, 175] on div "steps = 4 hero . moveUp ( steps ) hero . moveRight ( ) hero . moveDown ( steps …" at bounding box center [508, 201] width 215 height 222
click at [413, 172] on div "steps = 4 hero . moveUp ( steps ) hero . moveRight ( ) hero . moveDown ( steps …" at bounding box center [508, 201] width 215 height 222
type textarea "h"
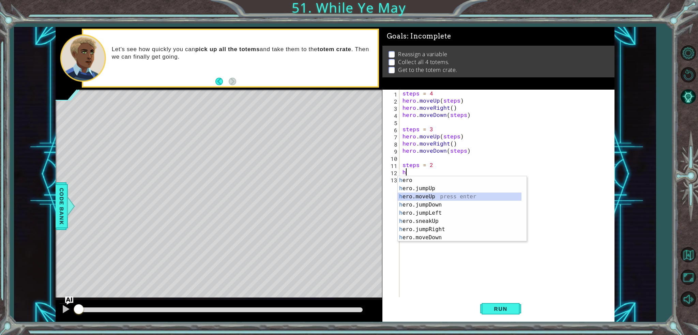
click at [427, 193] on div "h ero press enter h ero.jumpUp press enter h ero.moveUp press enter h ero.jumpD…" at bounding box center [460, 217] width 124 height 82
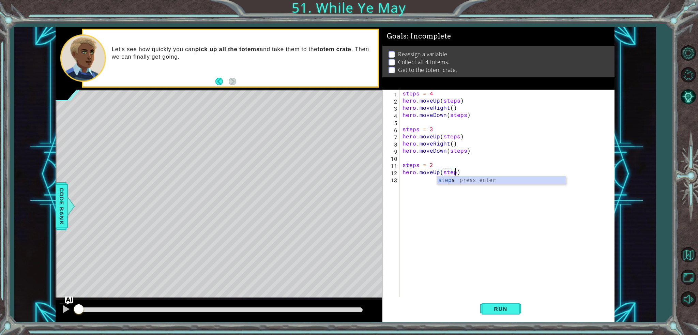
type textarea "hero.moveUp(steps)"
click at [415, 182] on div "steps = 4 hero . moveUp ( steps ) hero . moveRight ( ) hero . moveDown ( steps …" at bounding box center [508, 201] width 215 height 222
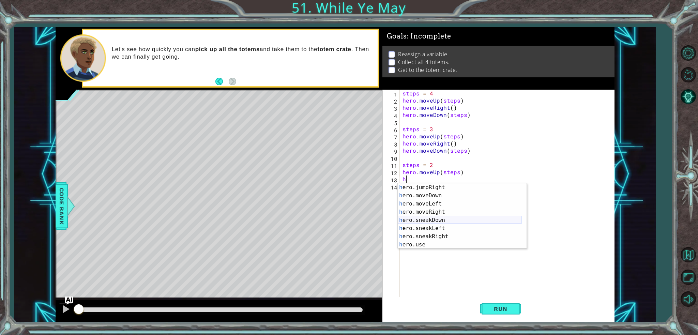
scroll to position [49, 0]
click at [429, 210] on div "h ero.jumpRight press enter h ero.moveDown press enter h ero.moveLeft press ent…" at bounding box center [460, 224] width 124 height 82
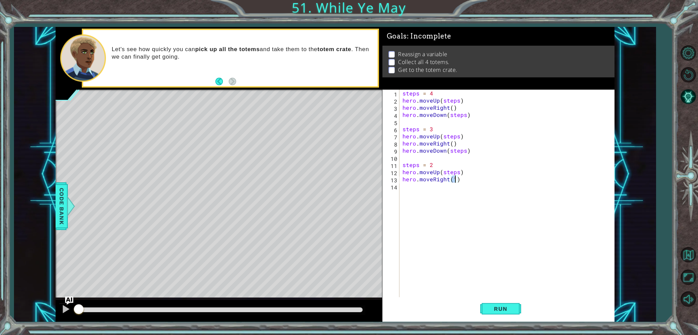
type textarea "hero.moveRight()"
click at [407, 192] on div "steps = 4 hero . moveUp ( steps ) hero . moveRight ( ) hero . moveDown ( steps …" at bounding box center [508, 201] width 215 height 222
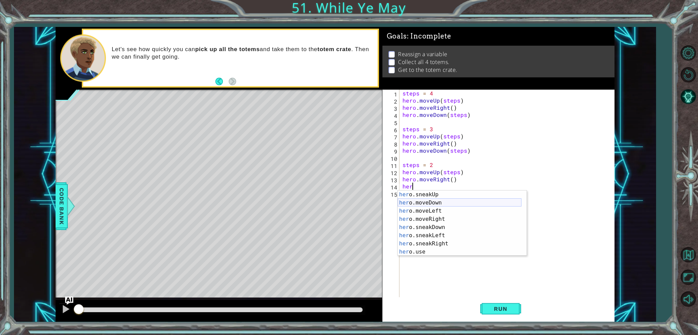
click at [425, 203] on div "her o.sneakUp press enter her o.moveDown press enter her o.moveLeft press enter…" at bounding box center [460, 232] width 124 height 82
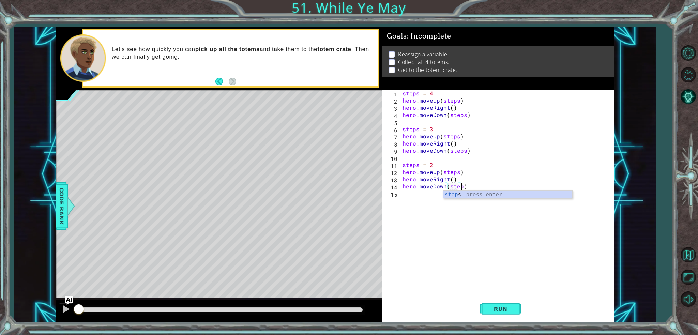
scroll to position [0, 3]
type textarea "hero.moveDown(steps)"
click at [472, 186] on div "steps = 4 hero . moveUp ( steps ) hero . moveRight ( ) hero . moveDown ( steps …" at bounding box center [508, 201] width 215 height 222
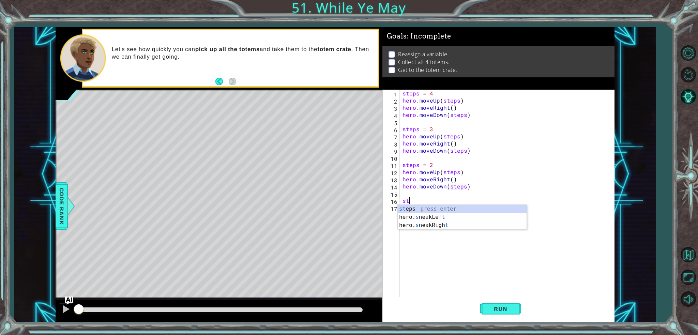
scroll to position [0, 0]
type textarea "steps = 1"
click at [415, 212] on div "steps = 4 hero . moveUp ( steps ) hero . moveRight ( ) hero . moveDown ( steps …" at bounding box center [508, 201] width 215 height 222
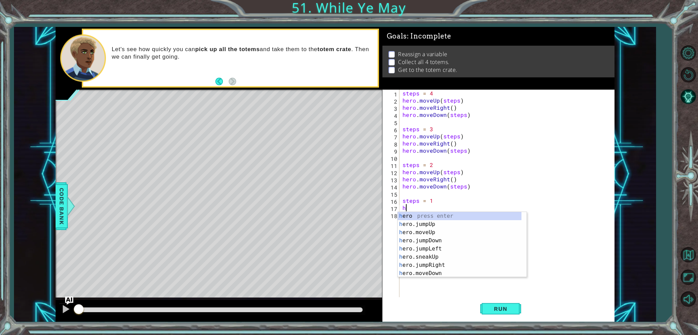
scroll to position [0, 0]
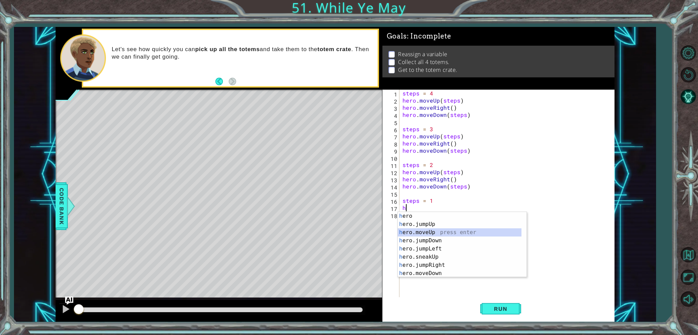
click at [429, 233] on div "h ero press enter h ero.jumpUp press enter h ero.moveUp press enter h ero.jumpD…" at bounding box center [462, 253] width 129 height 82
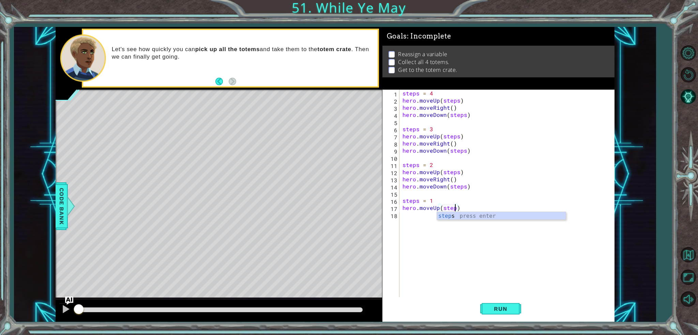
type textarea "hero.moveUp(steps)"
click at [404, 213] on div "steps = 4 hero . moveUp ( steps ) hero . moveRight ( ) hero . moveDown ( steps …" at bounding box center [508, 201] width 215 height 222
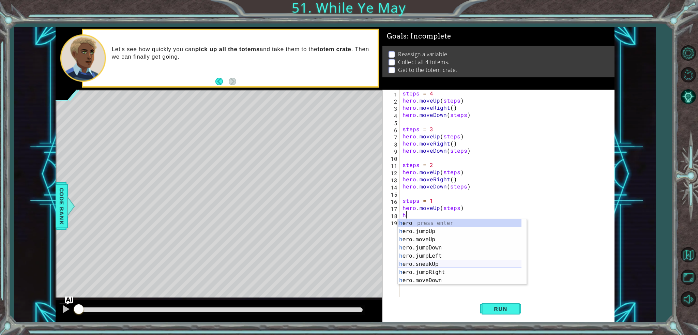
scroll to position [20, 0]
click at [433, 273] on div "h ero.moveUp press enter h ero.jumpDown press enter h ero.jumpLeft press enter …" at bounding box center [460, 256] width 124 height 82
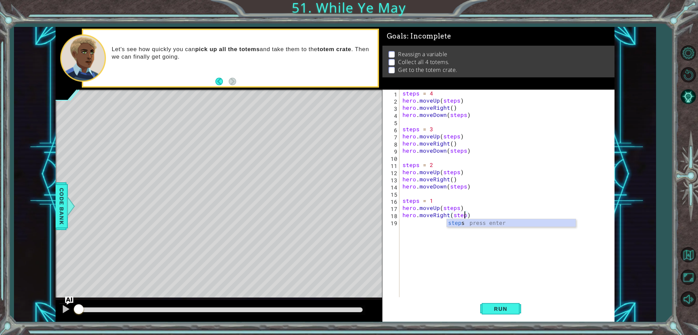
type textarea "hero.moveRight(steps)"
click at [413, 230] on div "steps = 4 hero . moveUp ( steps ) hero . moveRight ( ) hero . moveDown ( steps …" at bounding box center [508, 201] width 215 height 222
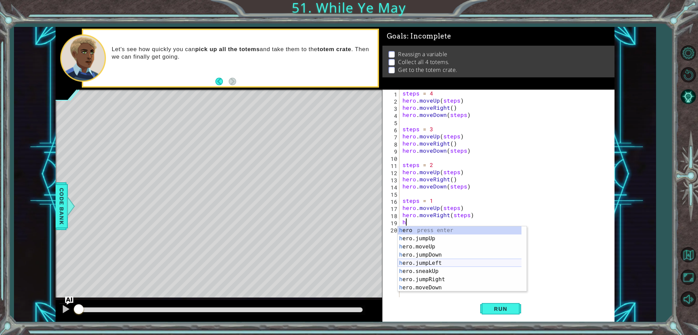
scroll to position [49, 0]
click at [434, 240] on div "h ero.jumpRight press enter h ero.moveDown press enter h ero.moveLeft press ent…" at bounding box center [460, 267] width 124 height 82
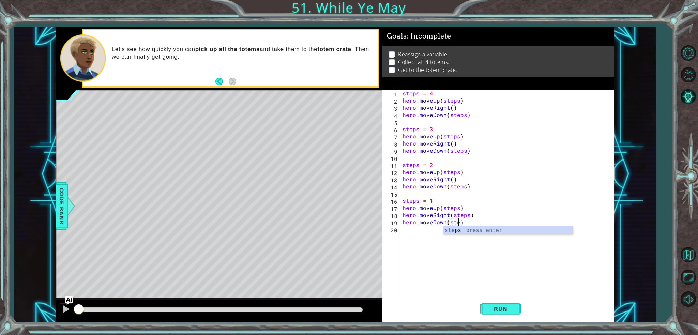
scroll to position [0, 3]
type textarea "hero.moveDown(steps)"
click at [501, 307] on span "Run" at bounding box center [500, 309] width 27 height 7
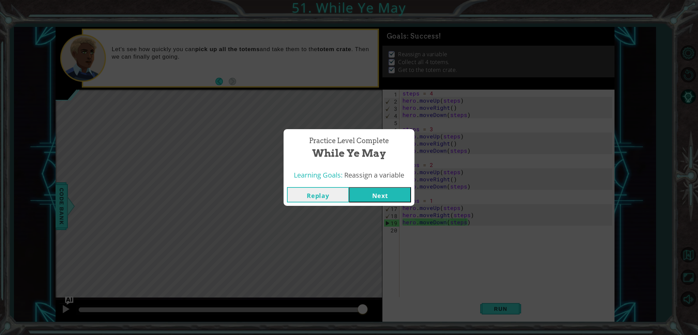
click at [387, 195] on button "Next" at bounding box center [380, 194] width 62 height 15
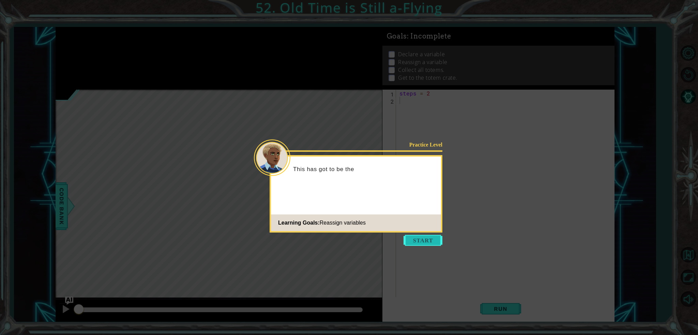
click at [423, 244] on button "Start" at bounding box center [423, 240] width 39 height 11
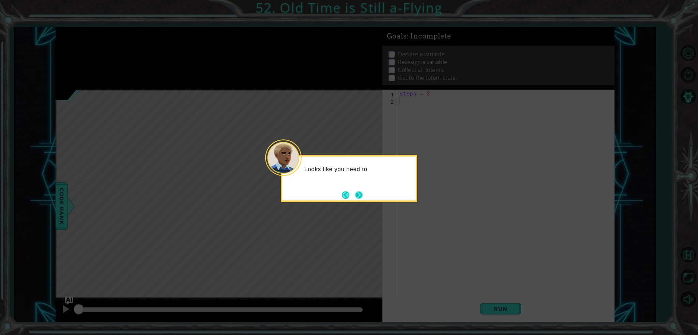
click at [357, 195] on button "Next" at bounding box center [359, 195] width 8 height 8
click at [357, 195] on icon at bounding box center [349, 167] width 698 height 335
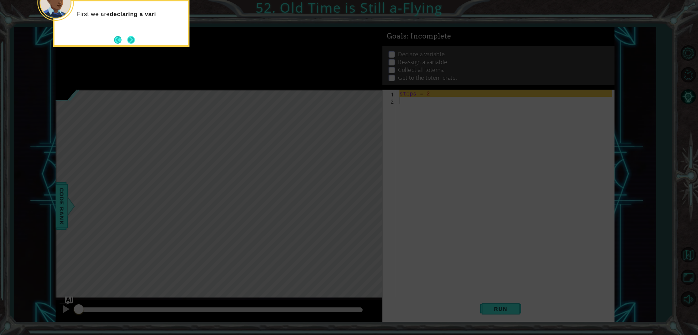
click at [135, 38] on button "Next" at bounding box center [132, 40] width 8 height 8
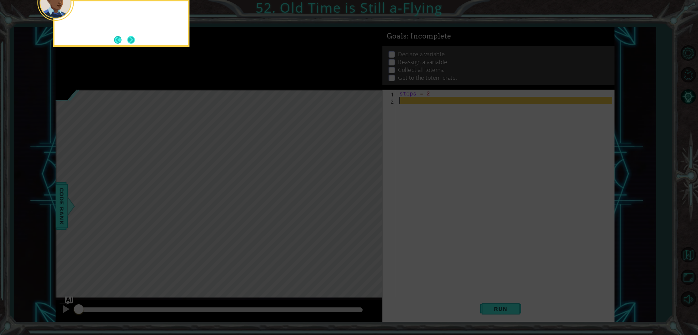
click at [132, 43] on button "Next" at bounding box center [132, 40] width 8 height 8
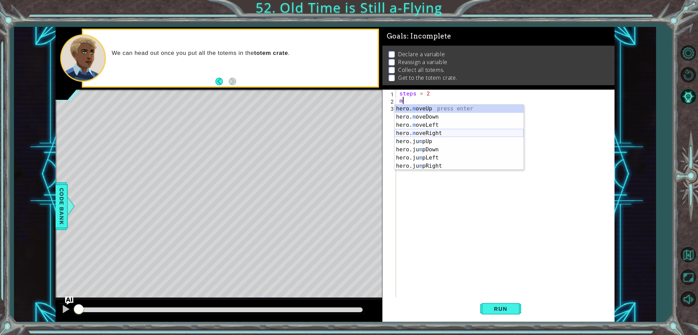
click at [431, 132] on div "hero. m oveUp press enter hero. m oveDown press enter hero. m oveLeft press ent…" at bounding box center [459, 146] width 129 height 82
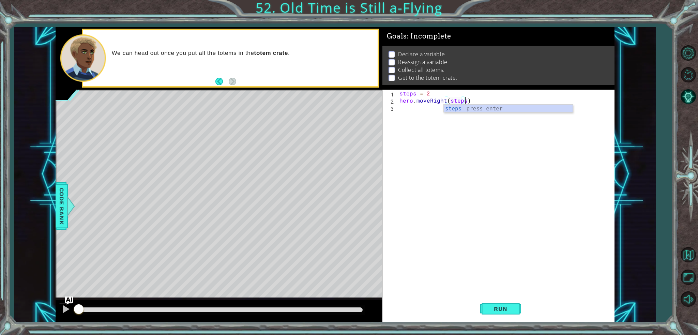
scroll to position [0, 4]
click at [392, 97] on div "1" at bounding box center [390, 94] width 12 height 7
type textarea "hero.moveRight(steps)"
click at [398, 104] on div "steps = 2 hero . moveRight ( steps )" at bounding box center [507, 201] width 218 height 222
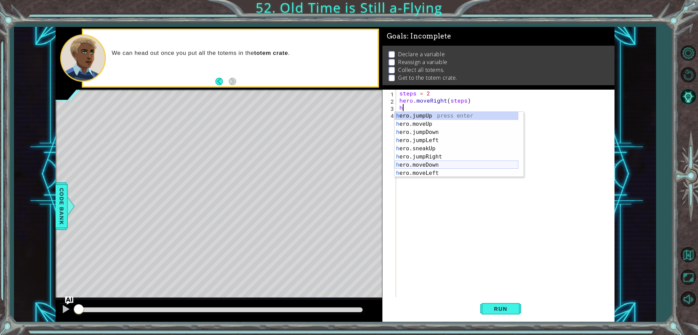
click at [428, 164] on div "h ero.jumpUp press enter h ero.moveUp press enter h ero.jumpDown press enter h …" at bounding box center [457, 153] width 124 height 82
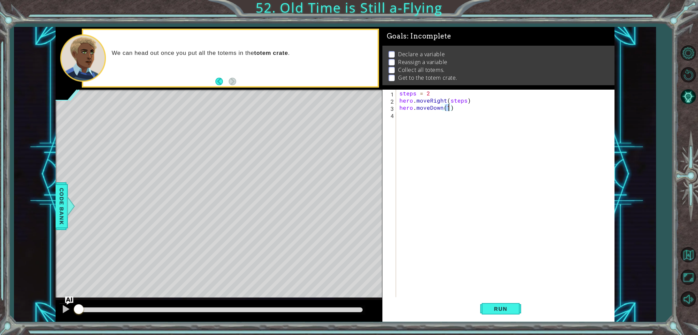
type textarea "hero.moveDown()"
click at [407, 116] on div "steps = 2 hero . moveRight ( steps ) hero . moveDown ( )" at bounding box center [507, 201] width 218 height 222
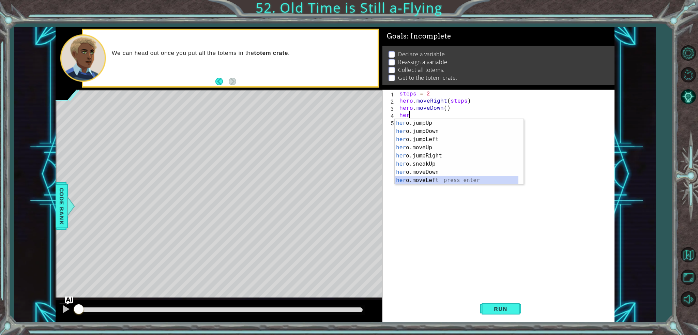
click at [431, 180] on div "her o.jumpUp press enter her o.jumpDown press enter her o.jumpLeft press enter …" at bounding box center [457, 160] width 124 height 82
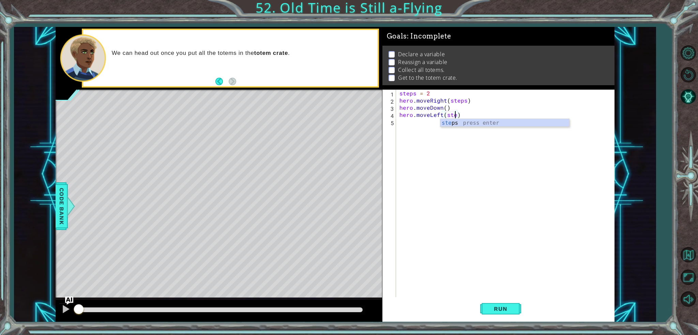
scroll to position [0, 3]
type textarea "hero.moveLeft(steps)"
click at [466, 115] on div "steps = 2 hero . moveRight ( steps ) hero . moveDown ( ) hero . moveLeft ( step…" at bounding box center [507, 201] width 218 height 222
type textarea "steps = 4"
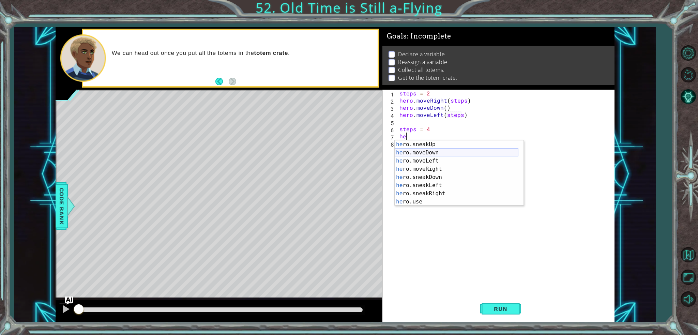
scroll to position [41, 0]
click at [424, 169] on div "he ro.sneakUp press enter he ro.moveDown press enter he ro.moveLeft press enter…" at bounding box center [457, 182] width 124 height 82
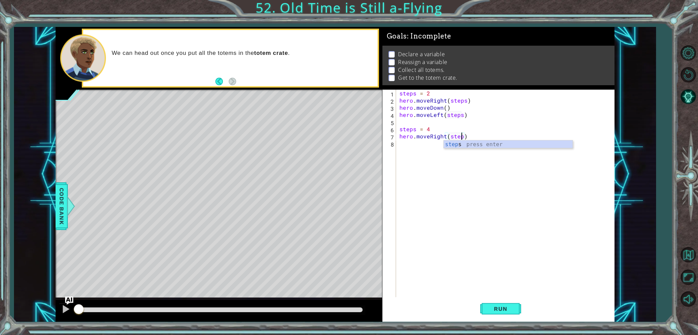
type textarea "hero.moveRight(steps)"
click at [403, 148] on div "steps = 2 hero . moveRight ( steps ) hero . moveDown ( ) hero . moveLeft ( step…" at bounding box center [507, 201] width 218 height 222
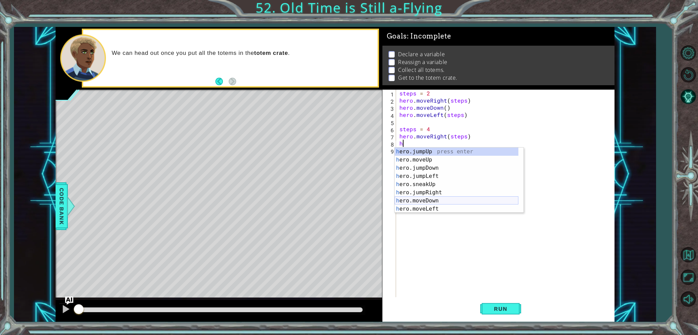
click at [424, 200] on div "h ero.jumpUp press enter h ero.moveUp press enter h ero.jumpDown press enter h …" at bounding box center [457, 189] width 124 height 82
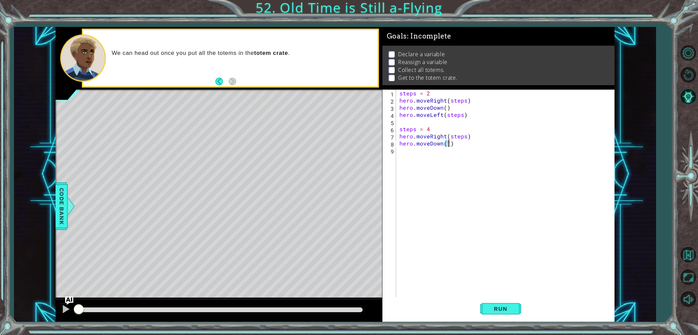
type textarea "hero.moveDown()"
click at [403, 155] on div "steps = 2 hero . moveRight ( steps ) hero . moveDown ( ) hero . moveLeft ( step…" at bounding box center [507, 201] width 218 height 222
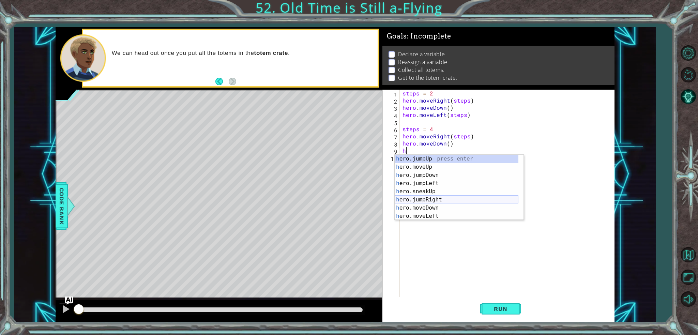
scroll to position [41, 0]
click at [423, 174] on div "h ero.jumpRight press enter h ero.moveDown press enter h ero.moveLeft press ent…" at bounding box center [457, 196] width 124 height 82
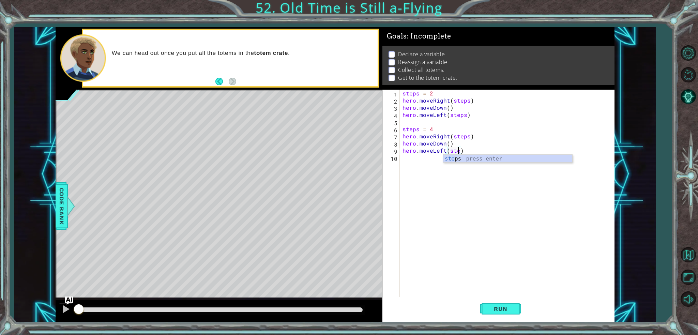
scroll to position [0, 3]
type textarea "hero.moveLeft(steps)"
click at [415, 163] on div "steps = 2 hero . moveRight ( steps ) hero . moveDown ( ) hero . moveLeft ( step…" at bounding box center [508, 201] width 215 height 222
type textarea "steps = 6"
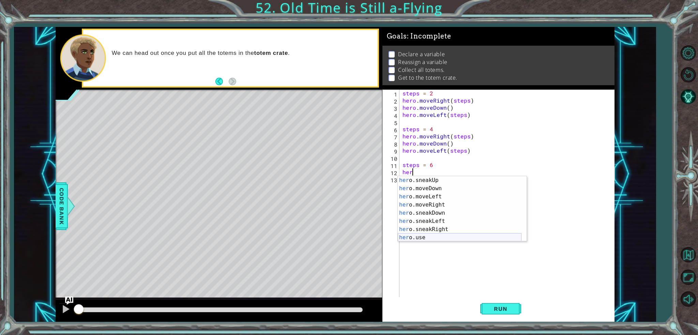
scroll to position [49, 0]
click at [427, 206] on div "her o.sneakUp press enter her o.moveDown press enter her o.moveLeft press enter…" at bounding box center [460, 217] width 124 height 82
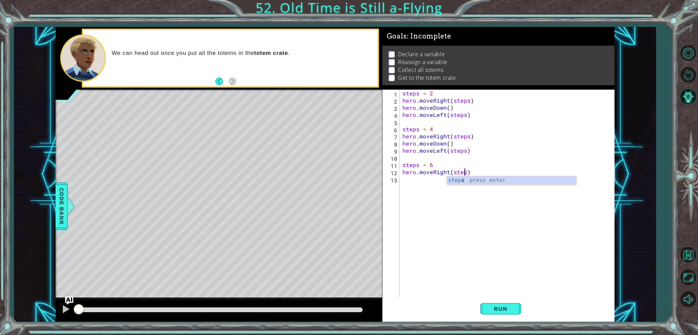
type textarea "hero.moveRight(steps)"
click at [412, 182] on div "steps = 2 hero . moveRight ( steps ) hero . moveDown ( ) hero . moveLeft ( step…" at bounding box center [508, 201] width 215 height 222
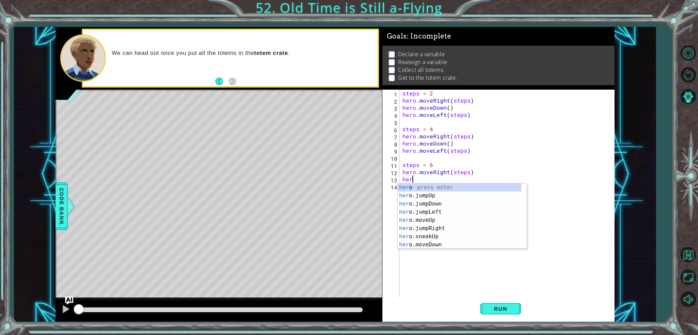
scroll to position [0, 0]
click at [426, 242] on div "her o press enter her o.jumpUp press enter her o.jumpDown press enter her o.jum…" at bounding box center [460, 224] width 124 height 82
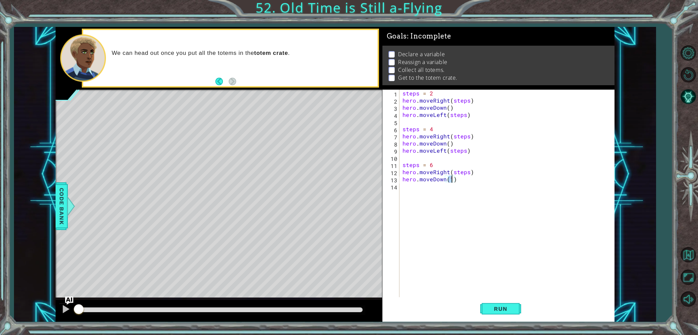
type textarea "hero.moveDown()"
click at [410, 184] on div "steps = 2 hero . moveRight ( steps ) hero . moveDown ( ) hero . moveLeft ( step…" at bounding box center [508, 201] width 215 height 222
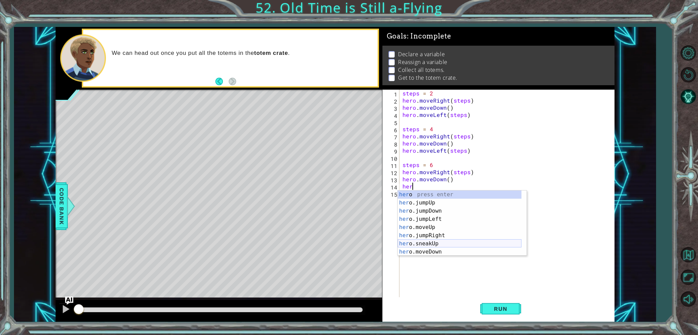
scroll to position [49, 0]
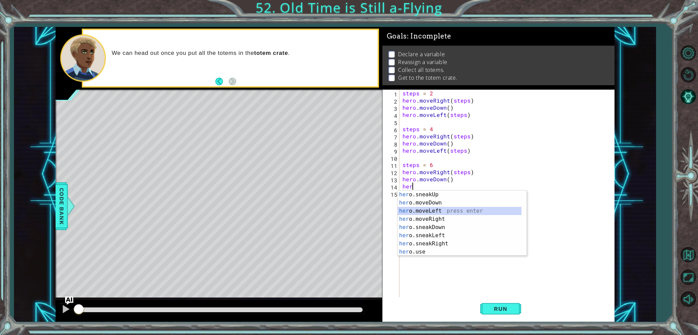
click at [428, 208] on div "her o.sneakUp press enter her o.moveDown press enter her o.moveLeft press enter…" at bounding box center [460, 232] width 124 height 82
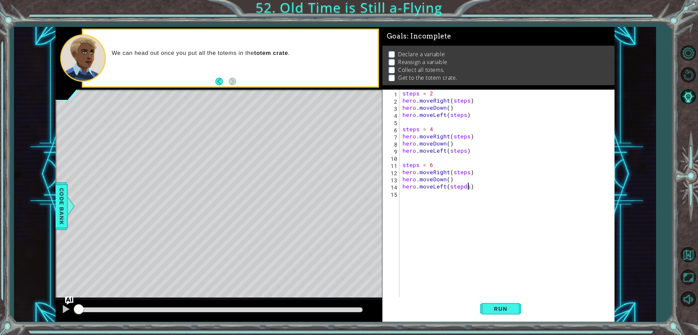
scroll to position [0, 3]
type textarea "hero.moveLeft(steps)"
click at [497, 307] on span "Run" at bounding box center [500, 309] width 27 height 7
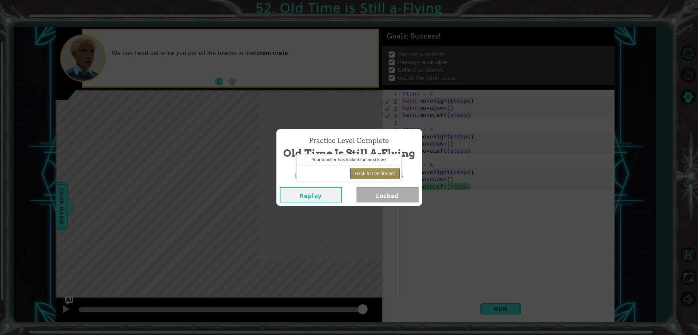
click at [357, 176] on button "Back to Dashboard" at bounding box center [375, 174] width 49 height 12
click at [385, 176] on button "Back to Dashboard" at bounding box center [375, 174] width 49 height 12
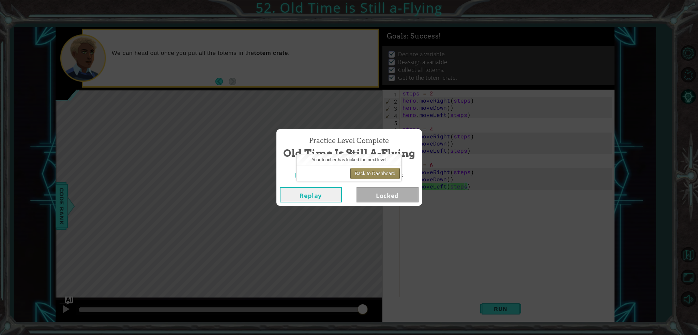
click at [385, 176] on button "Back to Dashboard" at bounding box center [375, 174] width 49 height 12
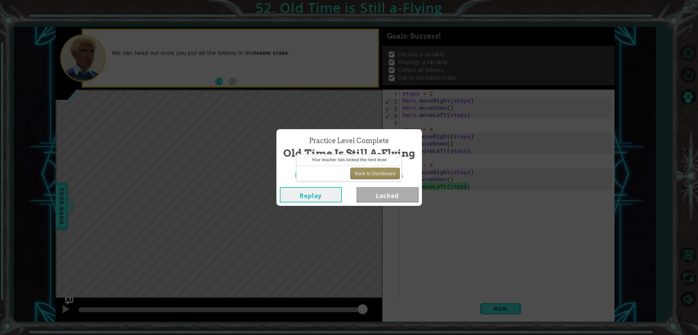
click at [385, 176] on button "Back to Dashboard" at bounding box center [375, 174] width 49 height 12
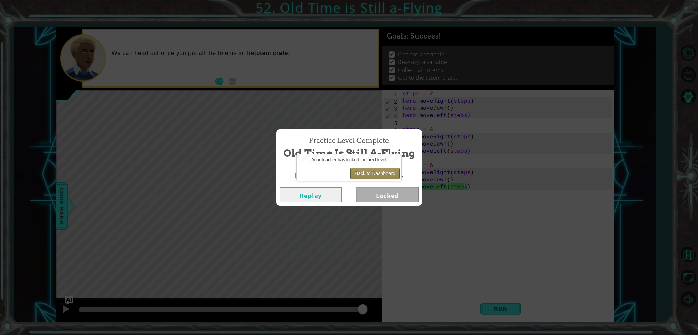
click at [385, 176] on button "Back to Dashboard" at bounding box center [375, 174] width 49 height 12
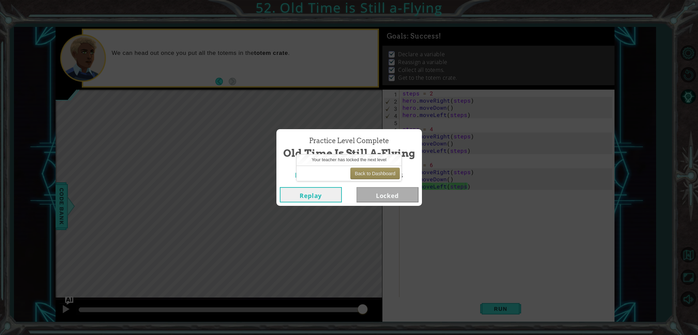
click at [368, 119] on div "Practice Level Complete Old Time is Still a-Flying Learning Goals: Reassign var…" at bounding box center [349, 167] width 698 height 335
click at [377, 172] on button "Back to Dashboard" at bounding box center [375, 174] width 49 height 12
